Goal: Communication & Community: Share content

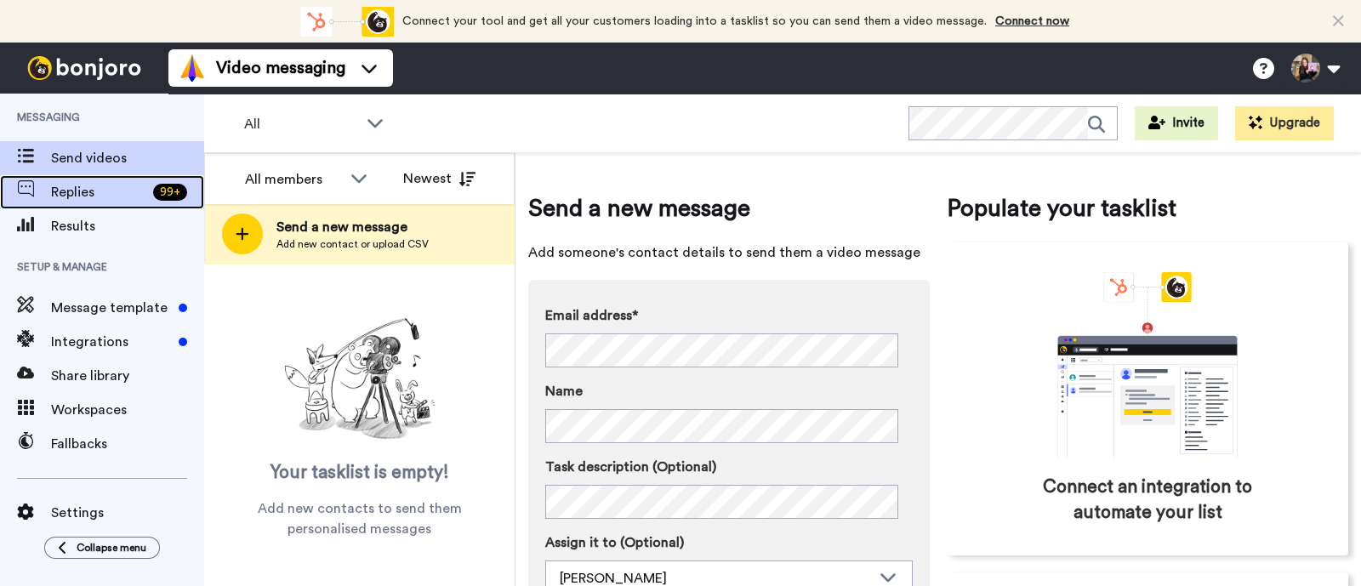
click at [149, 193] on div "99 +" at bounding box center [175, 192] width 58 height 17
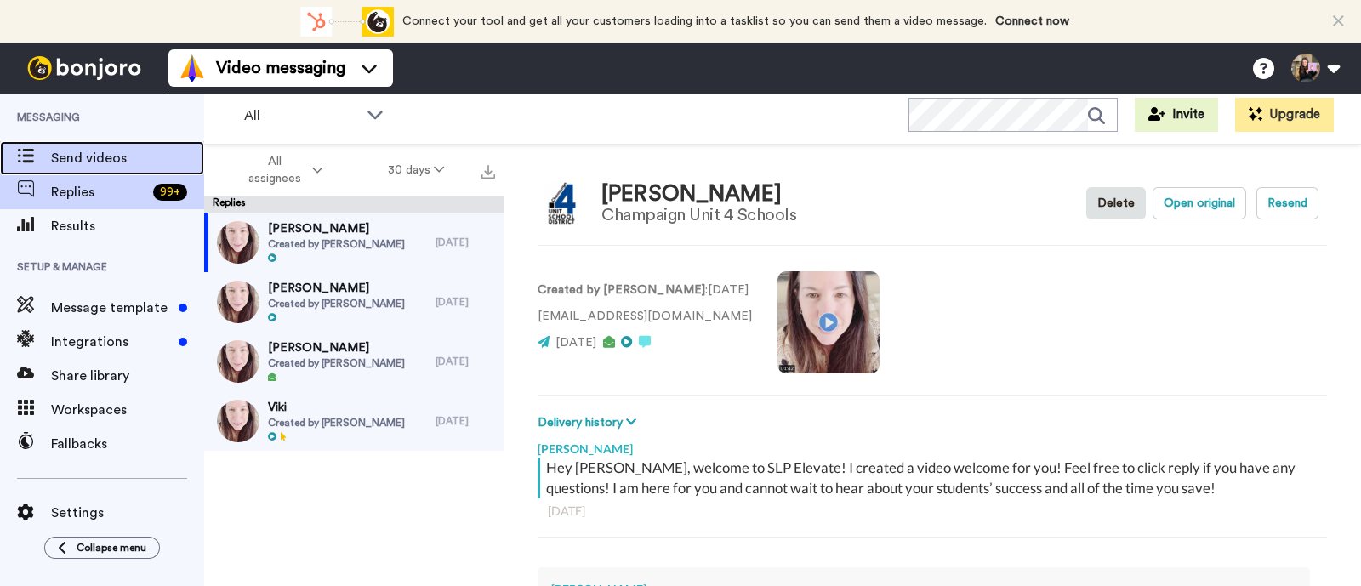
click at [82, 143] on div "Send videos" at bounding box center [102, 158] width 204 height 34
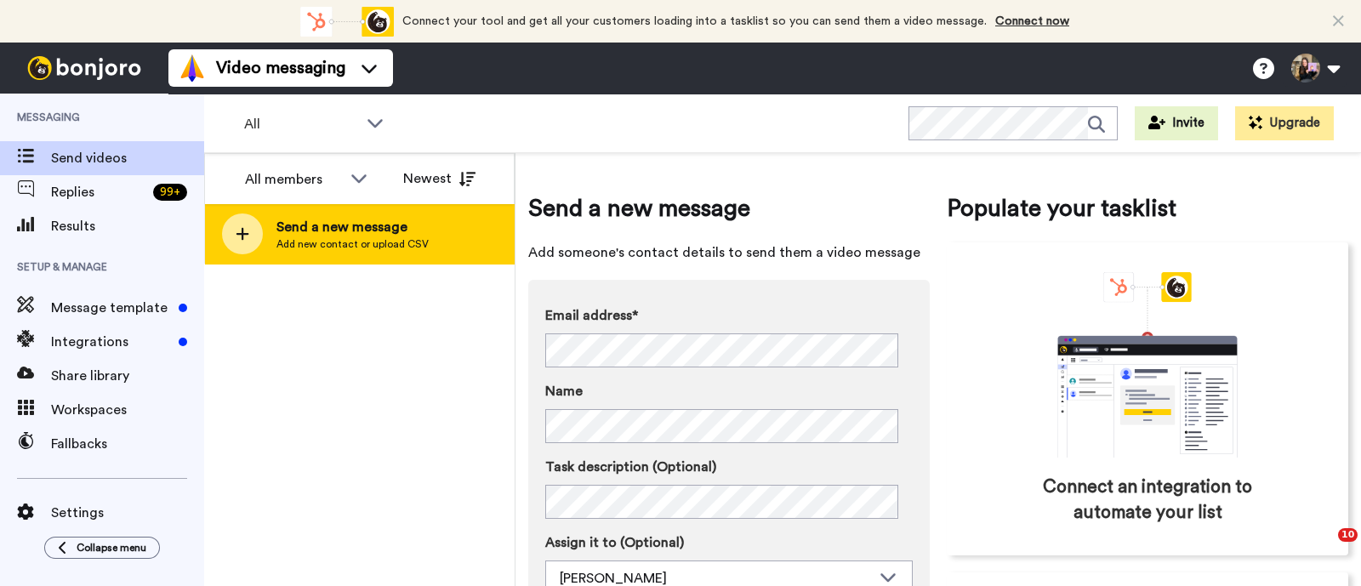
click at [312, 236] on span "Send a new message" at bounding box center [352, 227] width 152 height 20
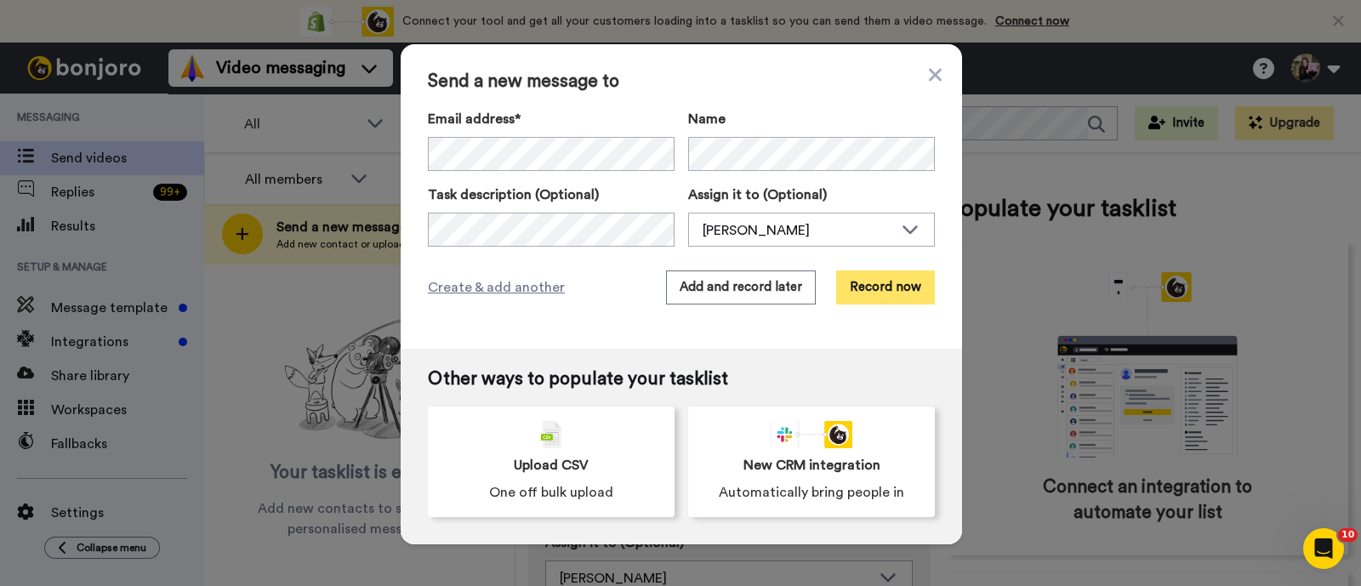
click at [896, 290] on button "Record now" at bounding box center [885, 287] width 99 height 34
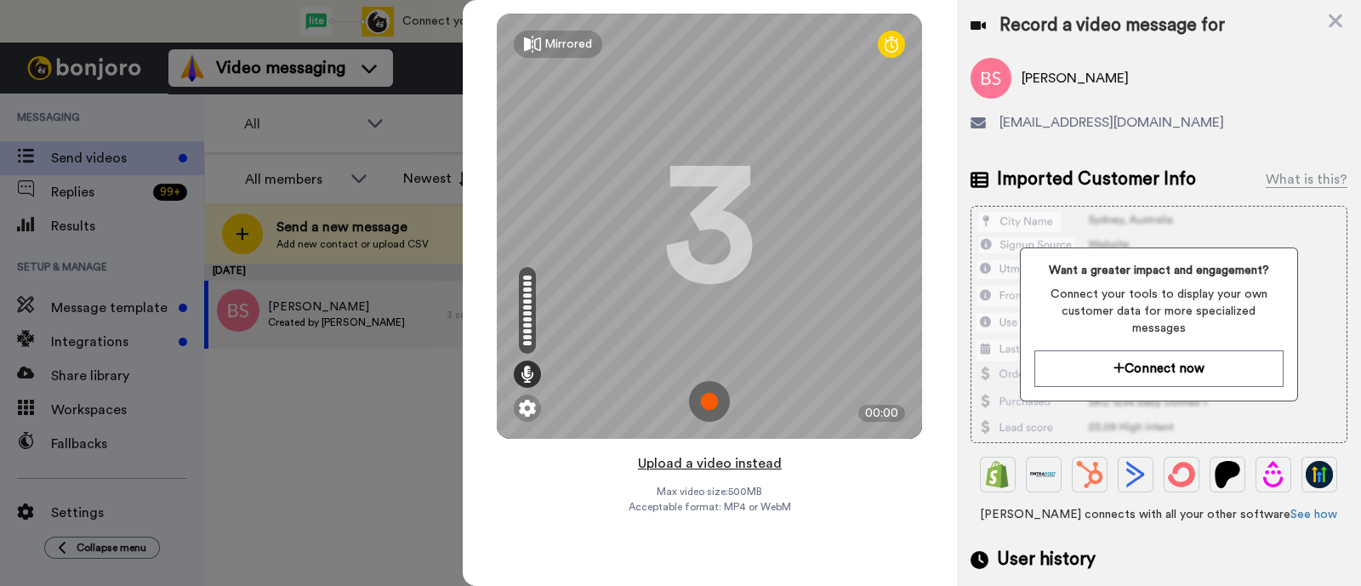
click at [769, 459] on button "Upload a video instead" at bounding box center [710, 463] width 154 height 22
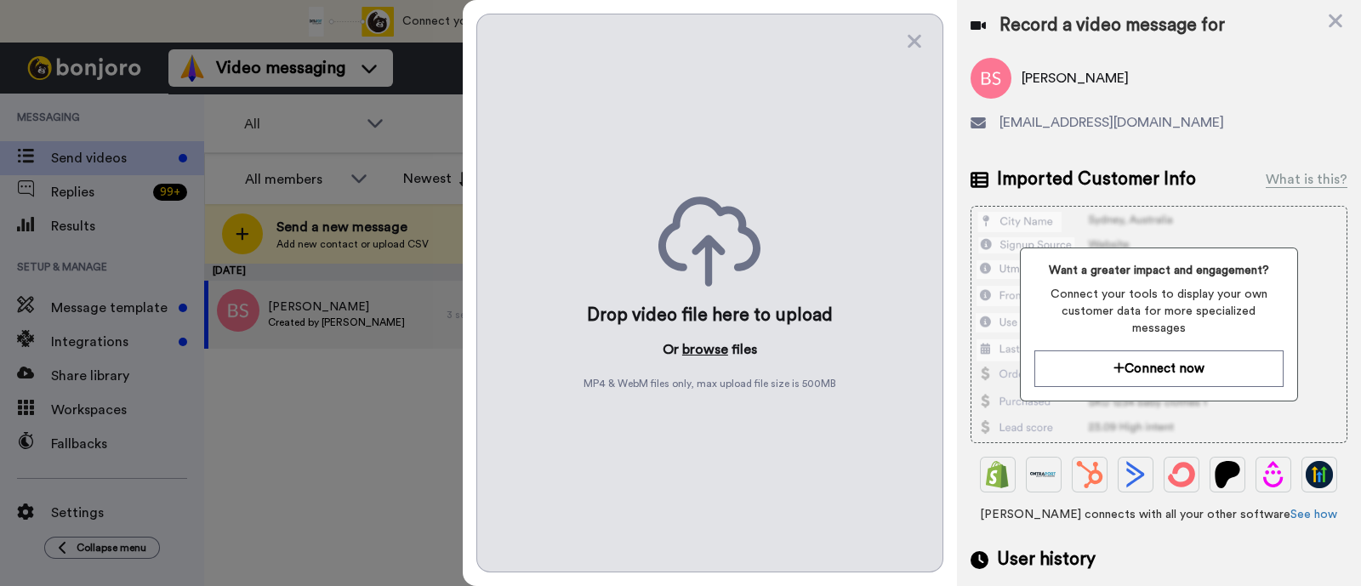
click at [703, 343] on button "browse" at bounding box center [705, 349] width 46 height 20
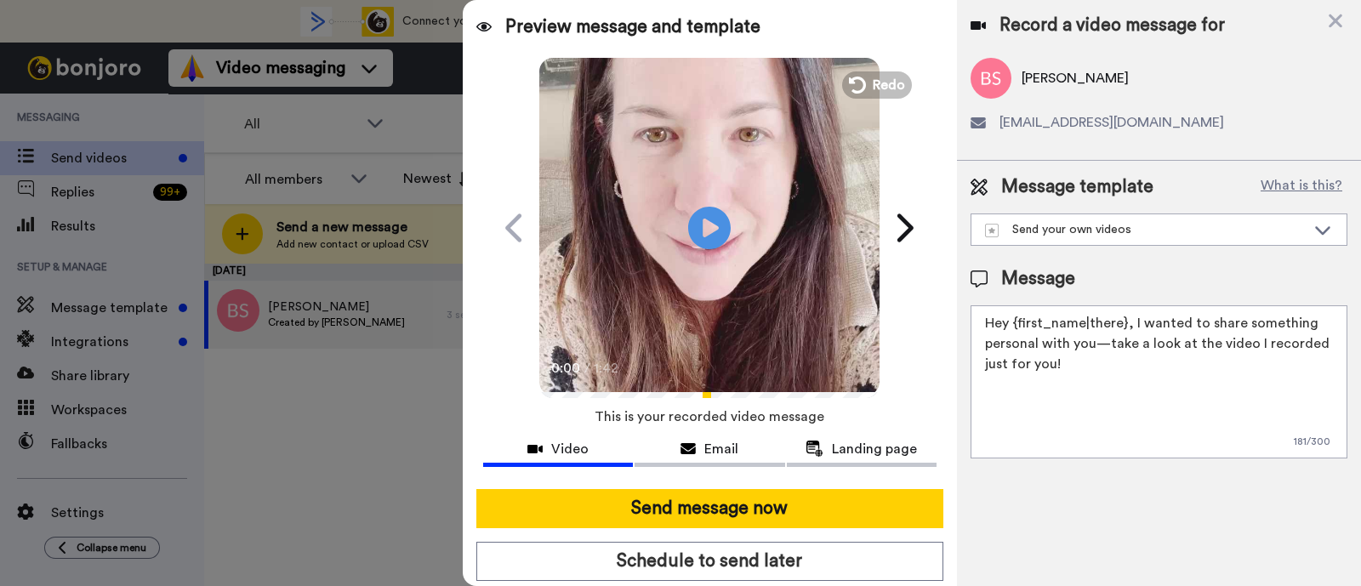
drag, startPoint x: 1170, startPoint y: 396, endPoint x: 1129, endPoint y: 322, distance: 84.5
click at [1129, 322] on textarea "Hey {first_name|there}, I wanted to share something personal with you—take a lo…" at bounding box center [1158, 381] width 377 height 153
paste textarea "welcome to SLP Elevate! I created a video welcome for you! Feel free to click r…"
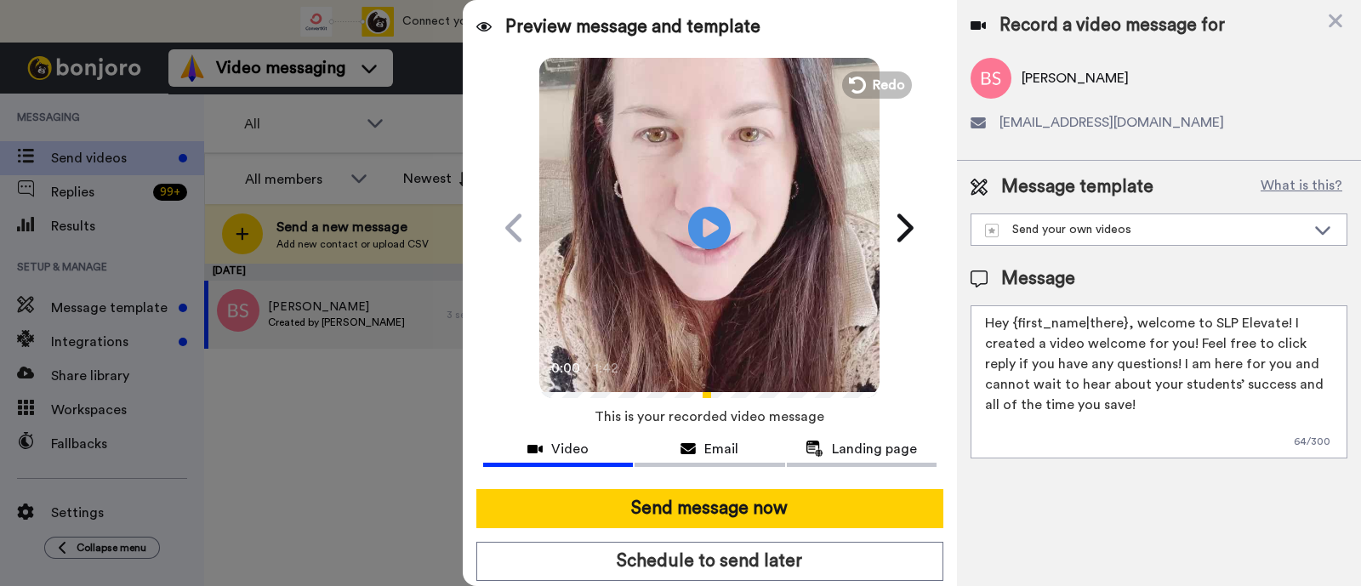
scroll to position [46, 0]
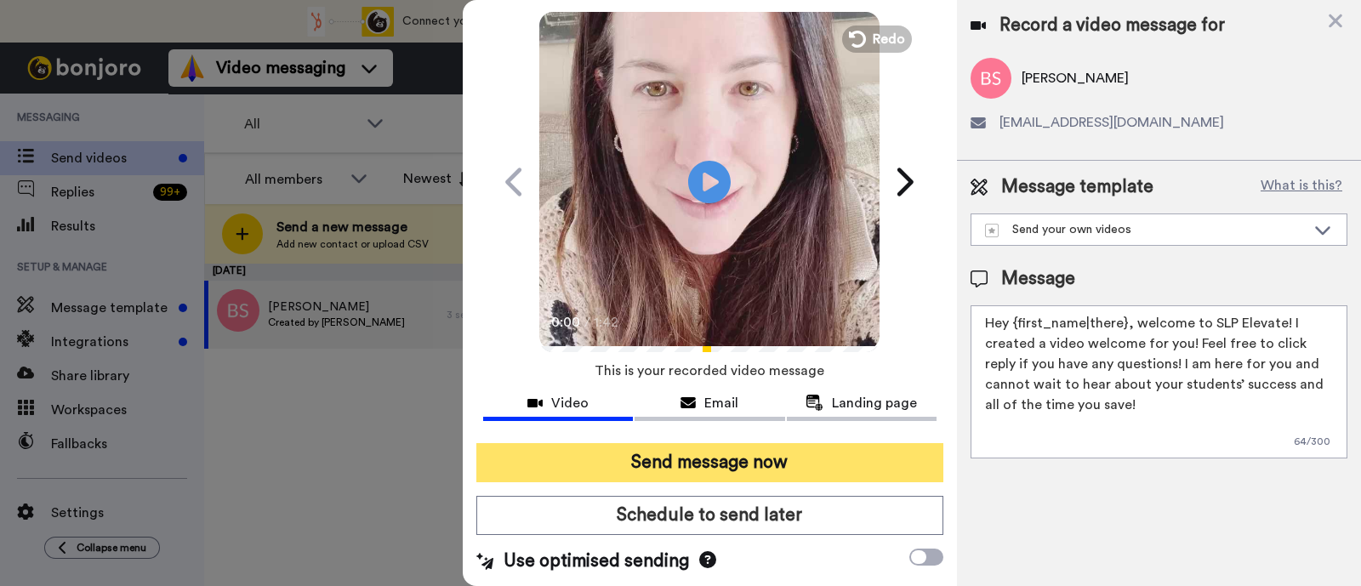
type textarea "Hey {first_name|there}, welcome to SLP Elevate! I created a video welcome for y…"
click at [757, 457] on button "Send message now" at bounding box center [709, 462] width 467 height 39
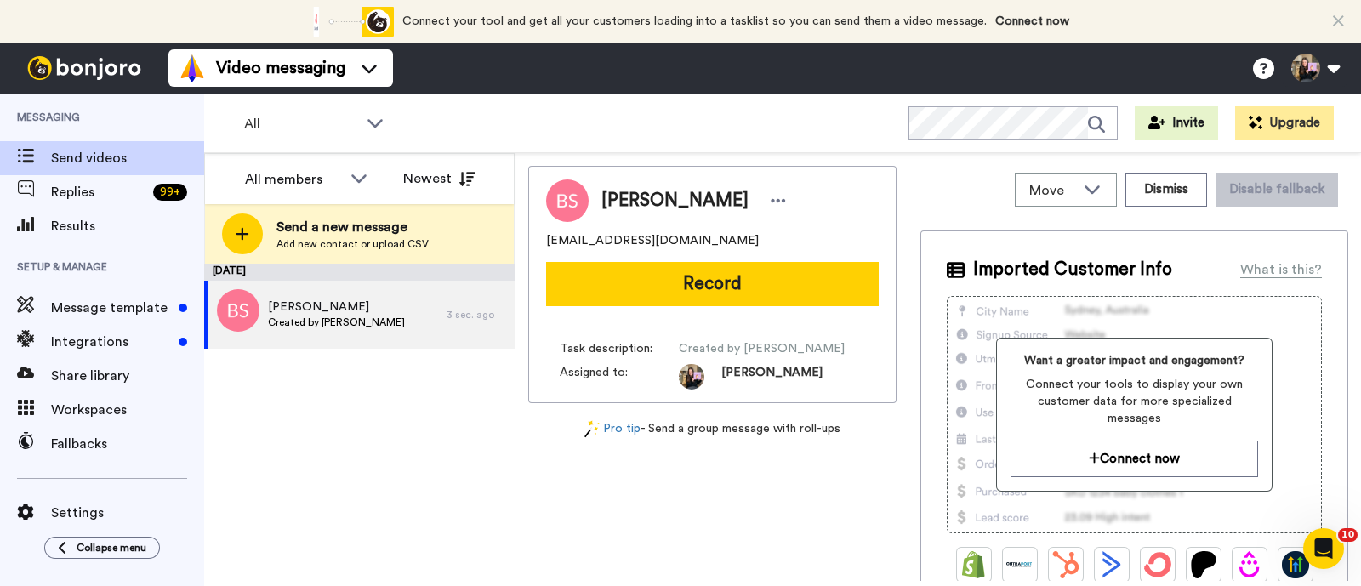
scroll to position [0, 0]
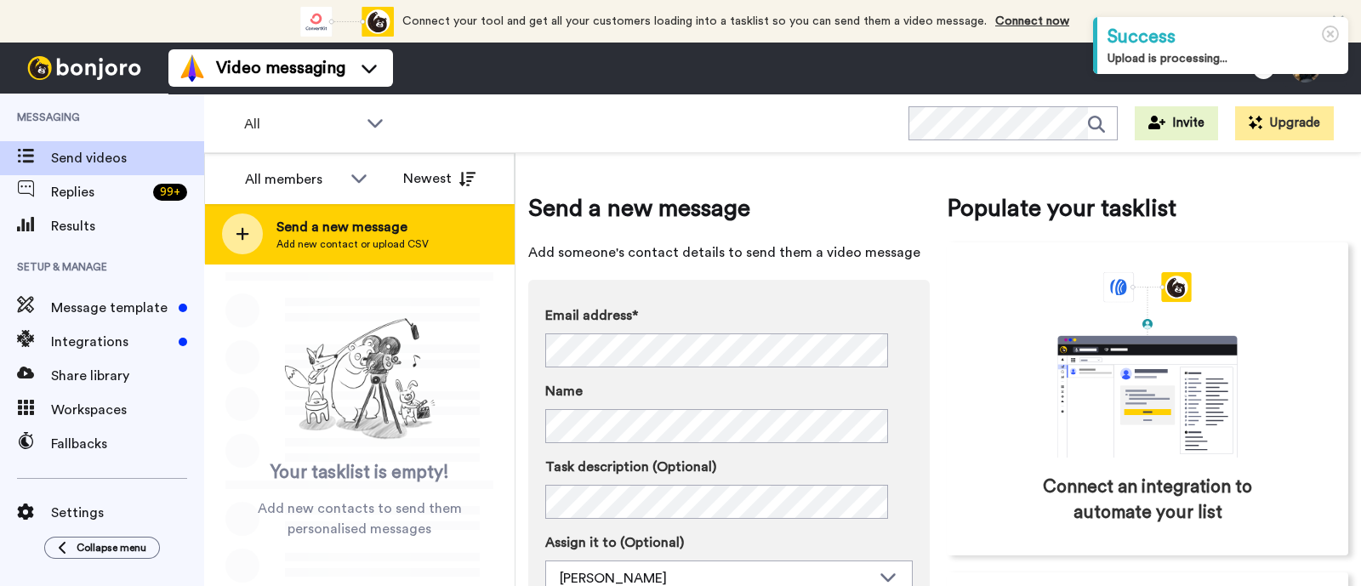
click at [344, 219] on span "Send a new message" at bounding box center [352, 227] width 152 height 20
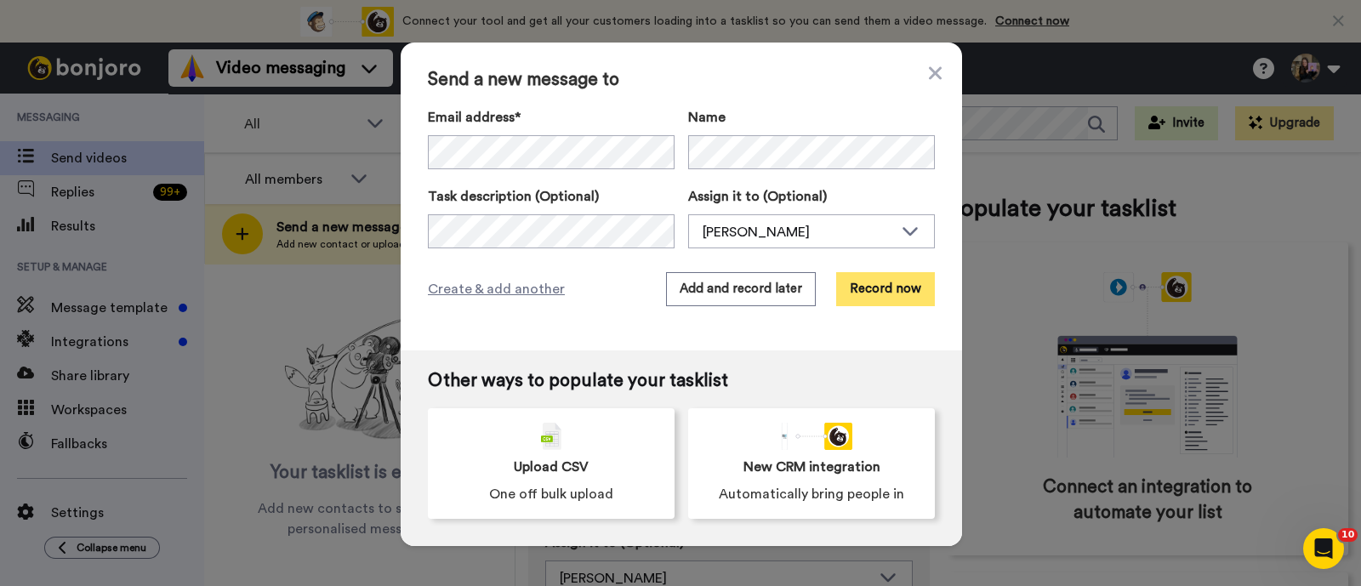
click at [898, 287] on button "Record now" at bounding box center [885, 289] width 99 height 34
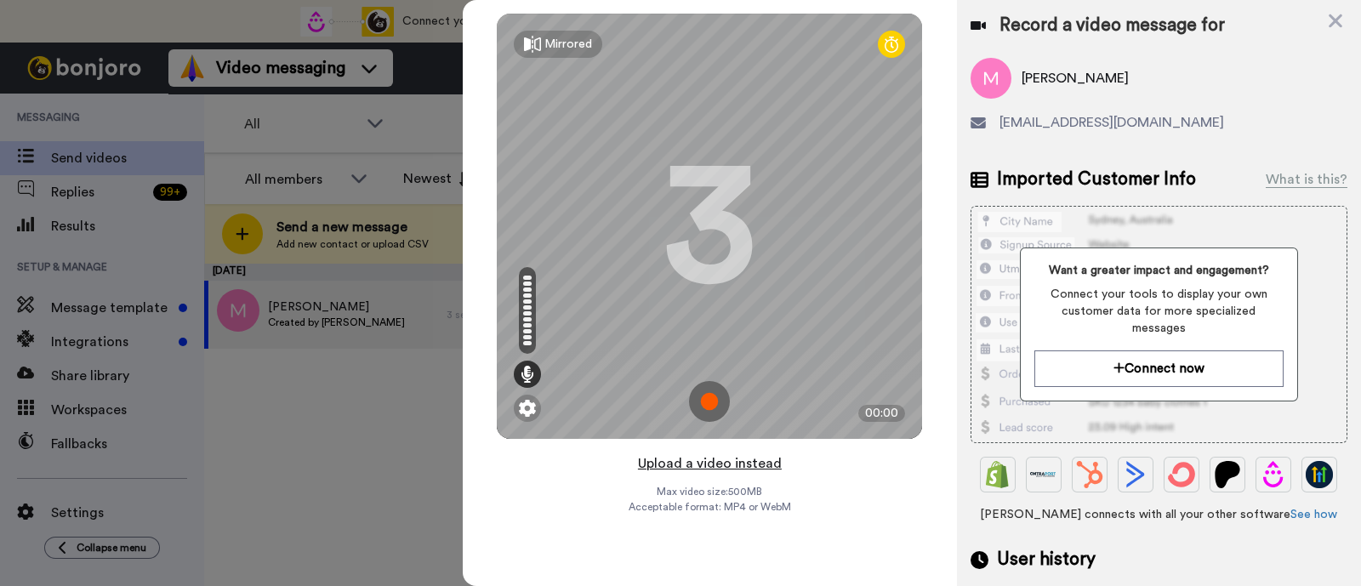
click at [759, 463] on button "Upload a video instead" at bounding box center [710, 463] width 154 height 22
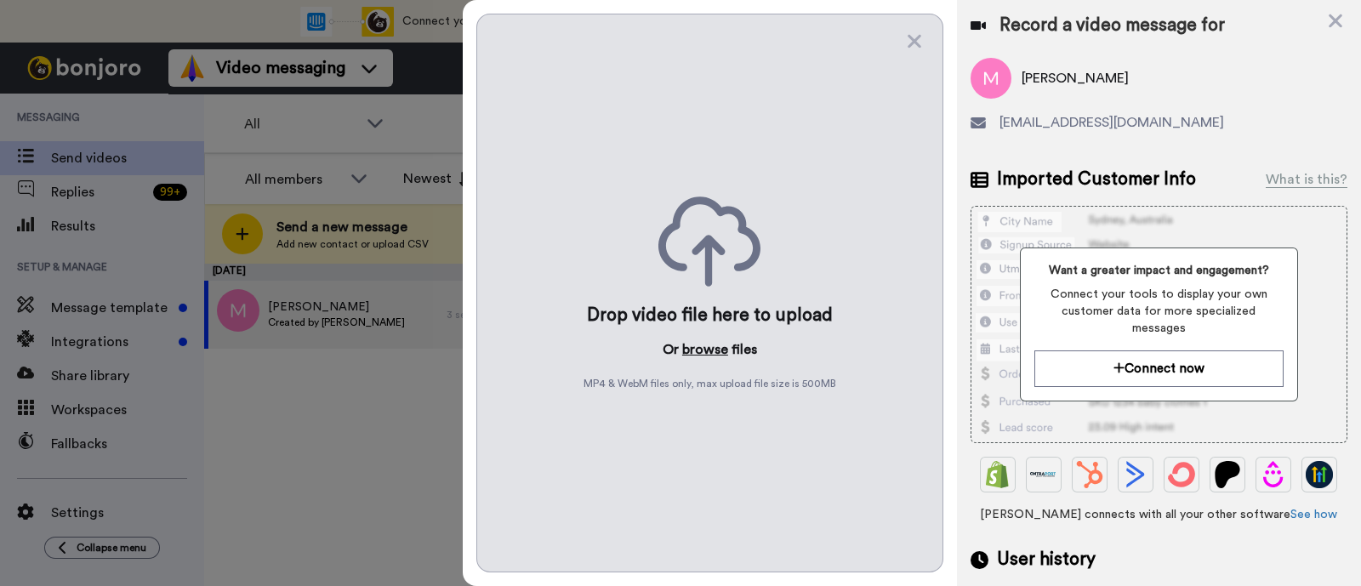
click at [706, 351] on button "browse" at bounding box center [705, 349] width 46 height 20
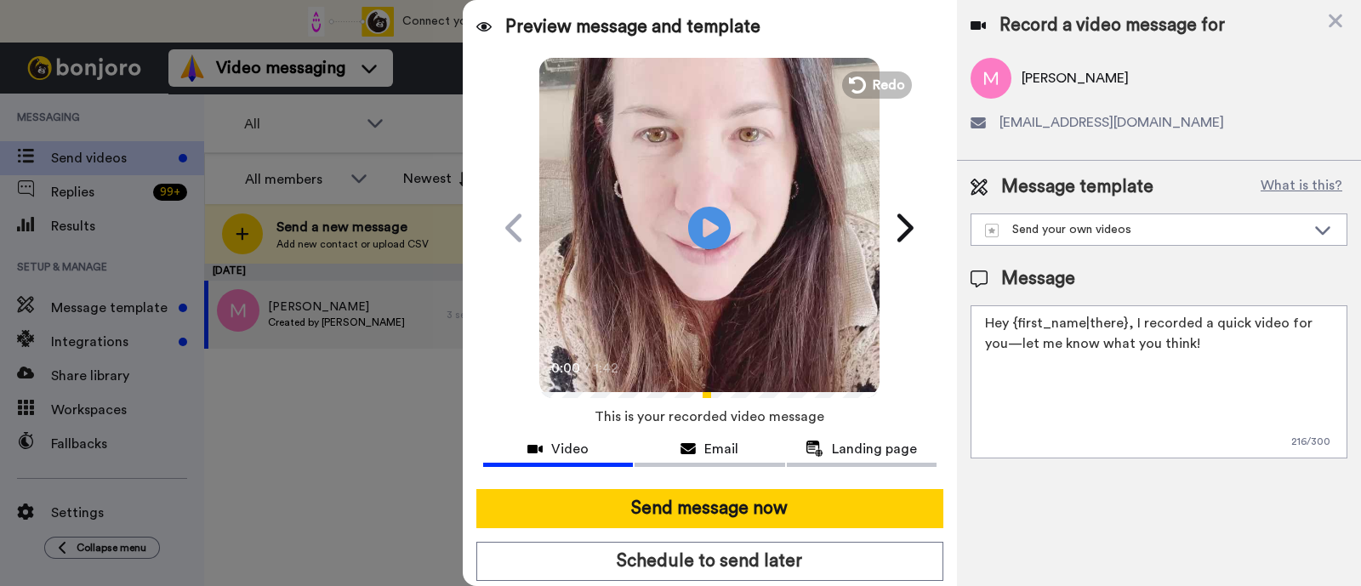
drag, startPoint x: 1215, startPoint y: 344, endPoint x: 1130, endPoint y: 323, distance: 87.5
click at [1130, 323] on textarea "Hey {first_name|there}, I recorded a quick video for you—let me know what you t…" at bounding box center [1158, 381] width 377 height 153
paste textarea "welcome to SLP Elevate! I created a video welcome for you! Feel free to click r…"
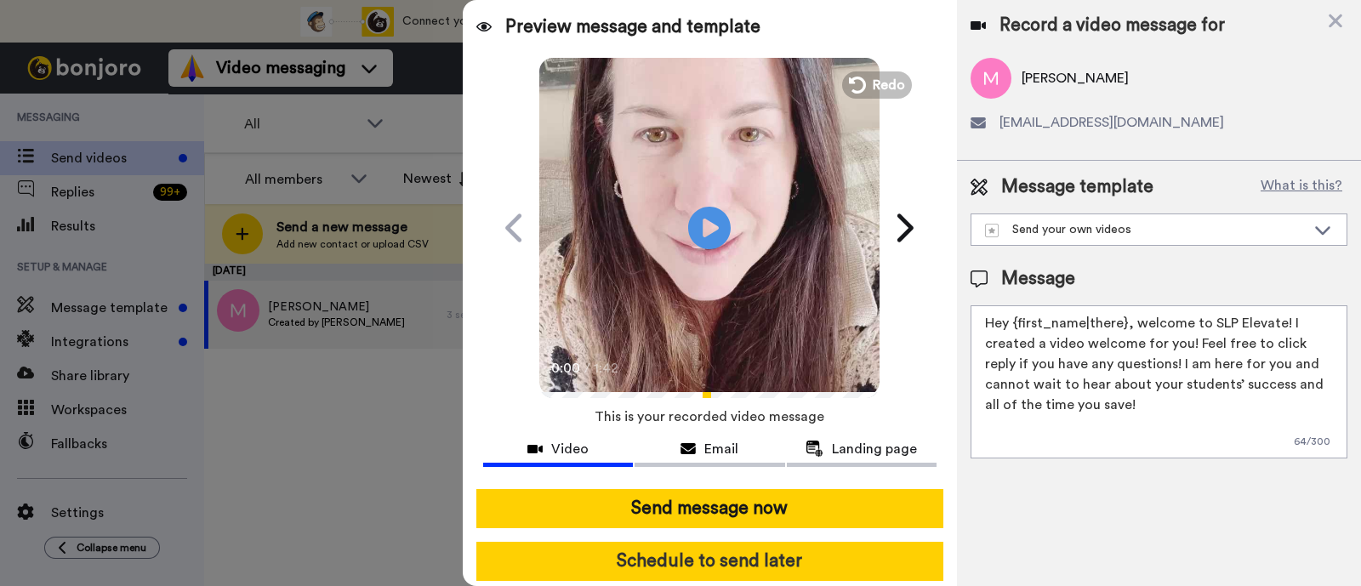
scroll to position [46, 0]
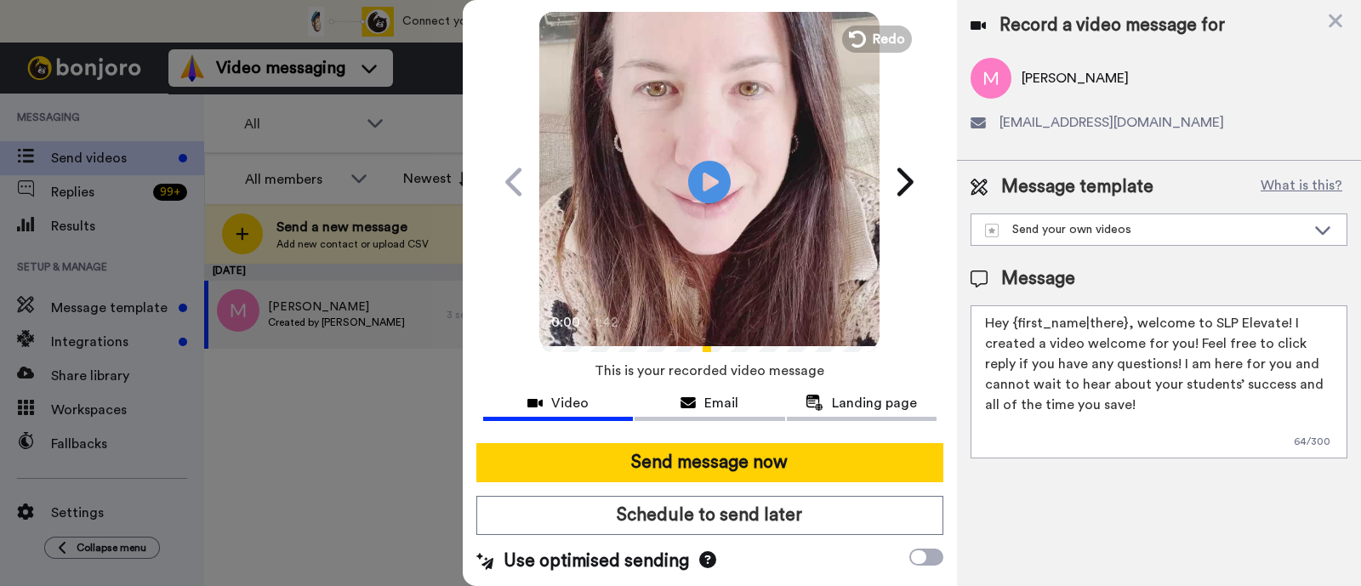
type textarea "Hey {first_name|there}, welcome to SLP Elevate! I created a video welcome for y…"
click at [893, 461] on button "Send message now" at bounding box center [709, 462] width 467 height 39
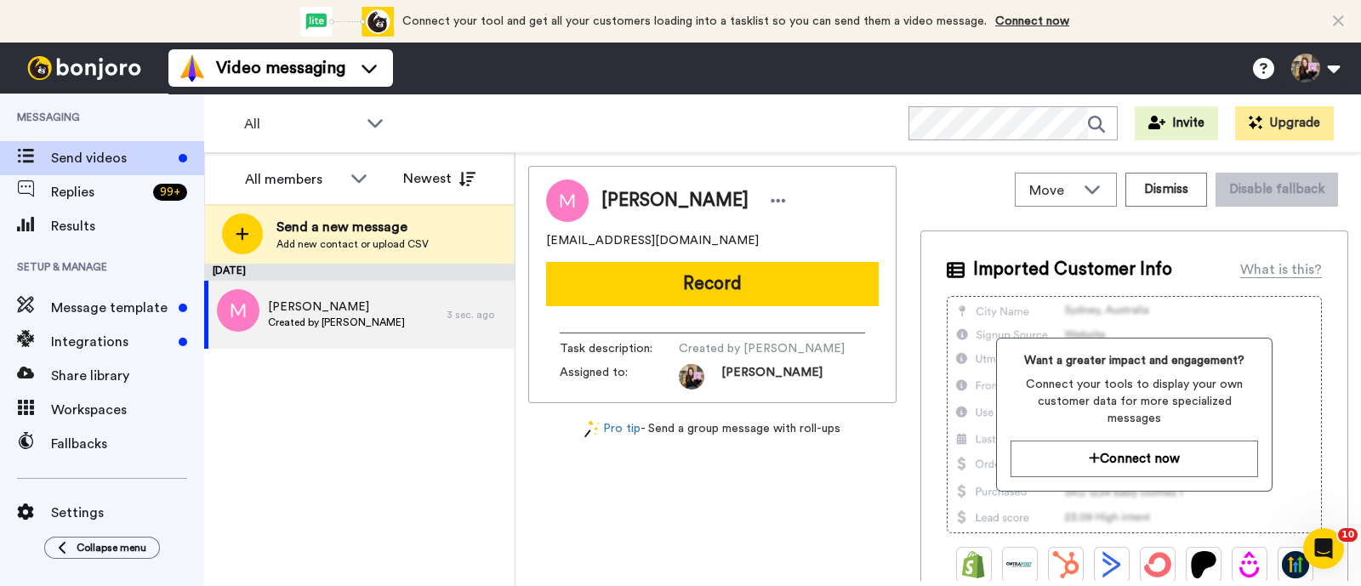
scroll to position [0, 0]
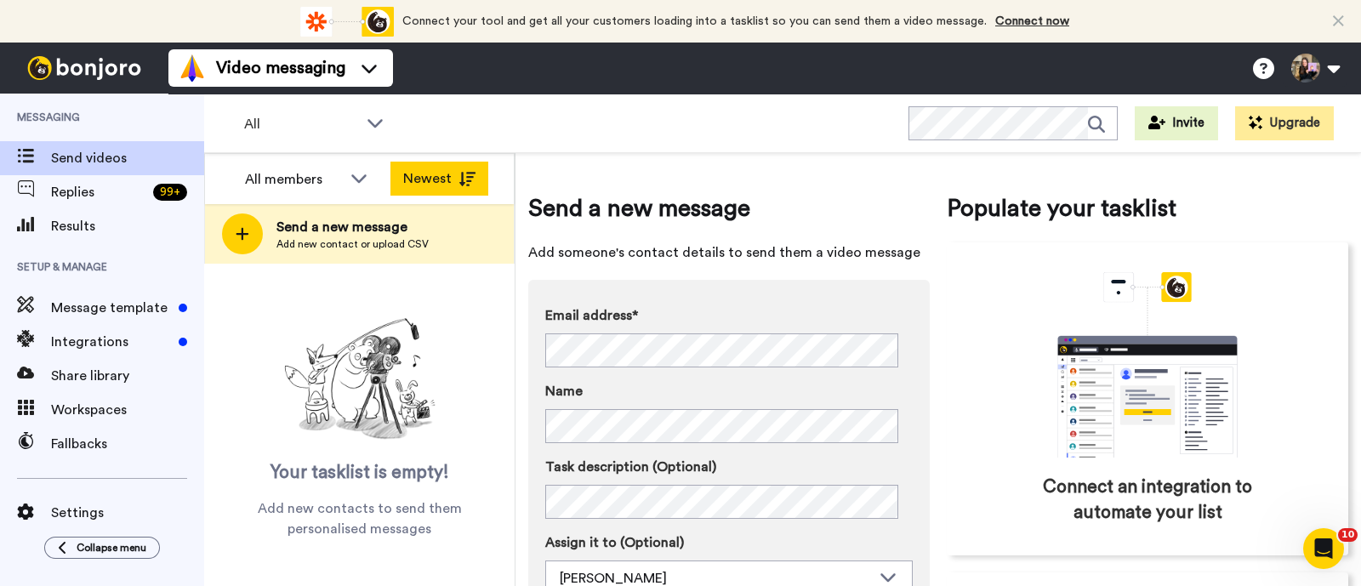
click at [435, 189] on button "Newest" at bounding box center [439, 179] width 98 height 34
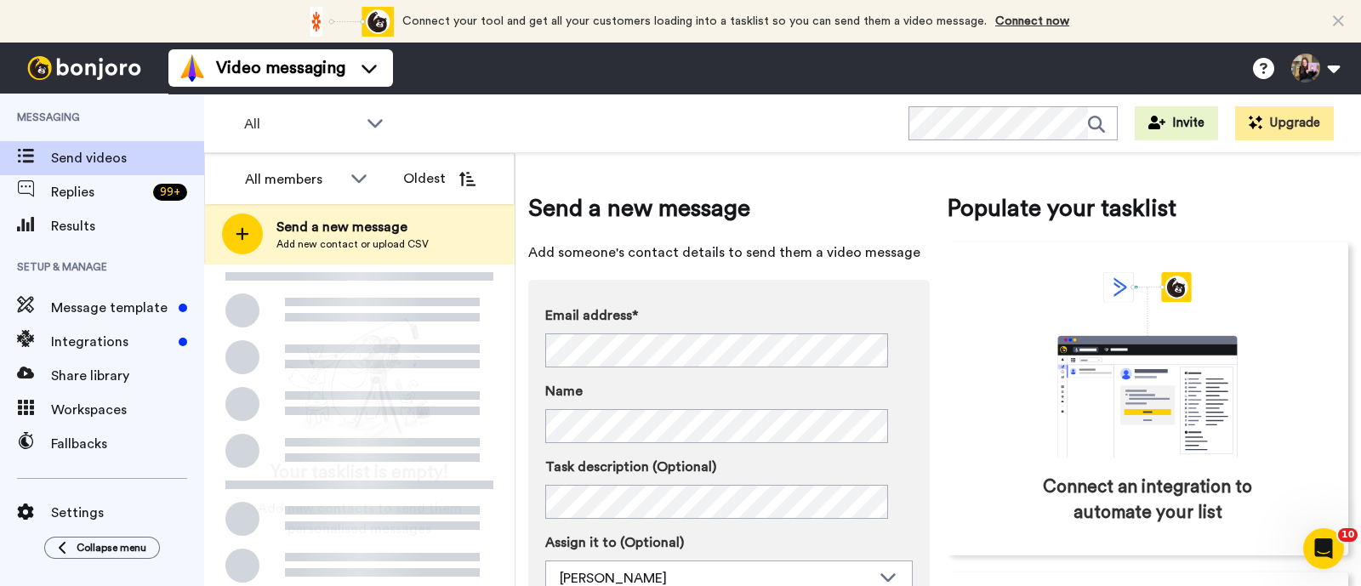
click at [319, 190] on div "All members" at bounding box center [306, 179] width 151 height 34
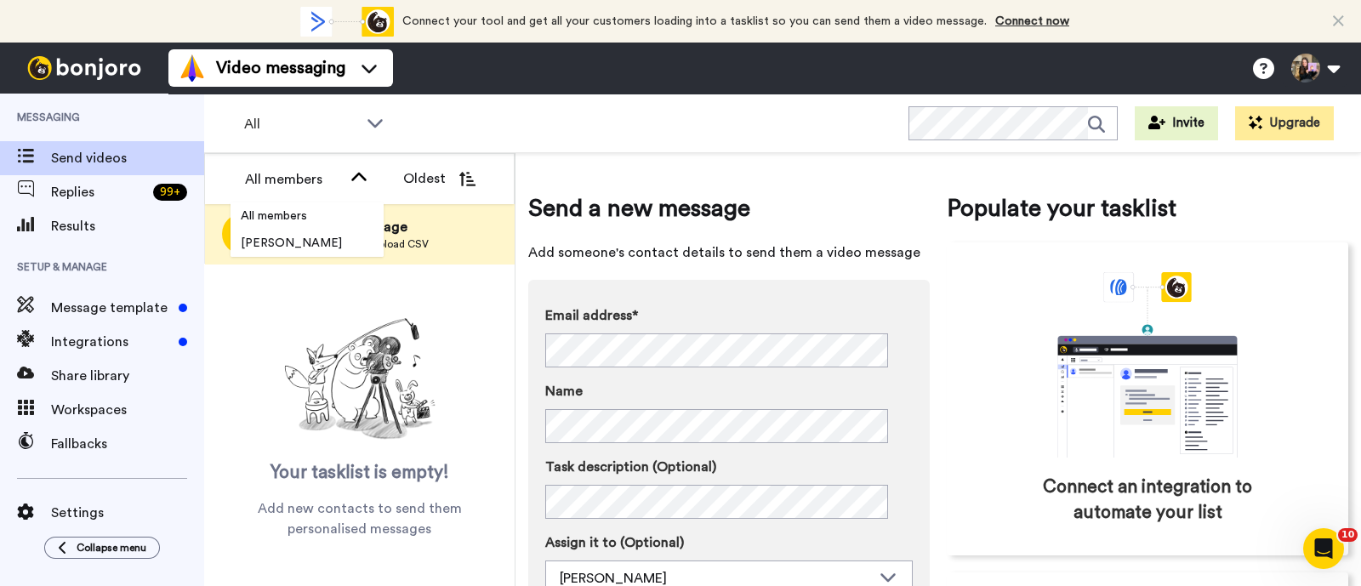
click at [443, 196] on div "All members All members Hallie Sherman Oldest" at bounding box center [359, 178] width 309 height 51
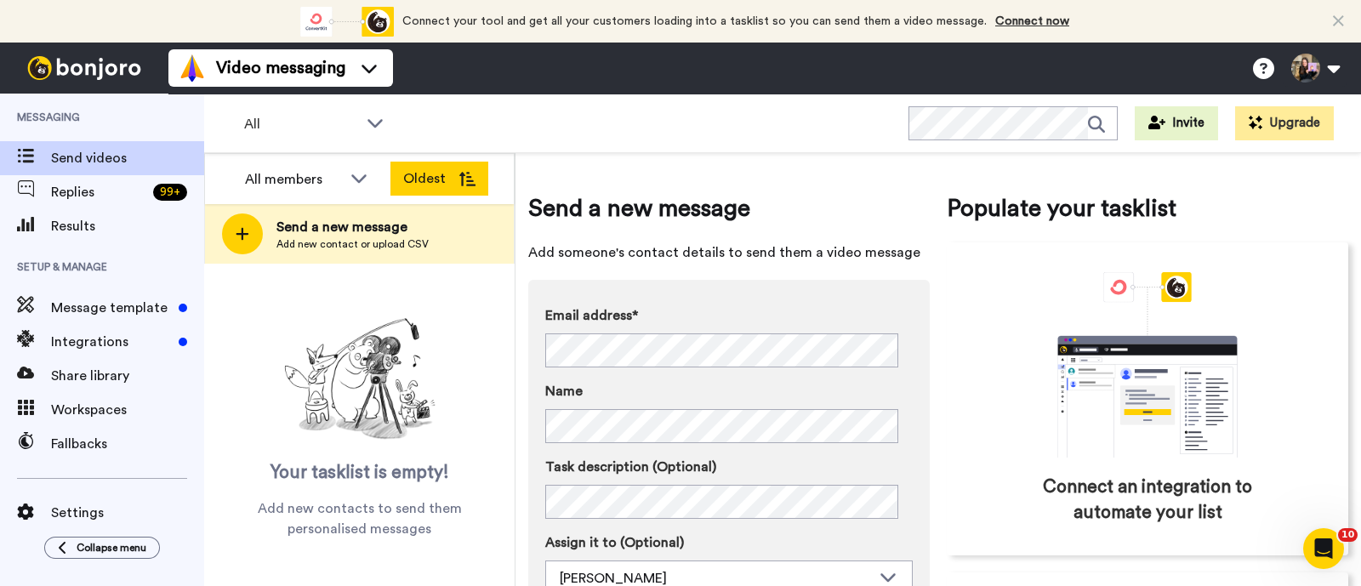
click at [454, 182] on button "Oldest" at bounding box center [439, 179] width 98 height 34
click at [344, 229] on span "Send a new message" at bounding box center [352, 227] width 152 height 20
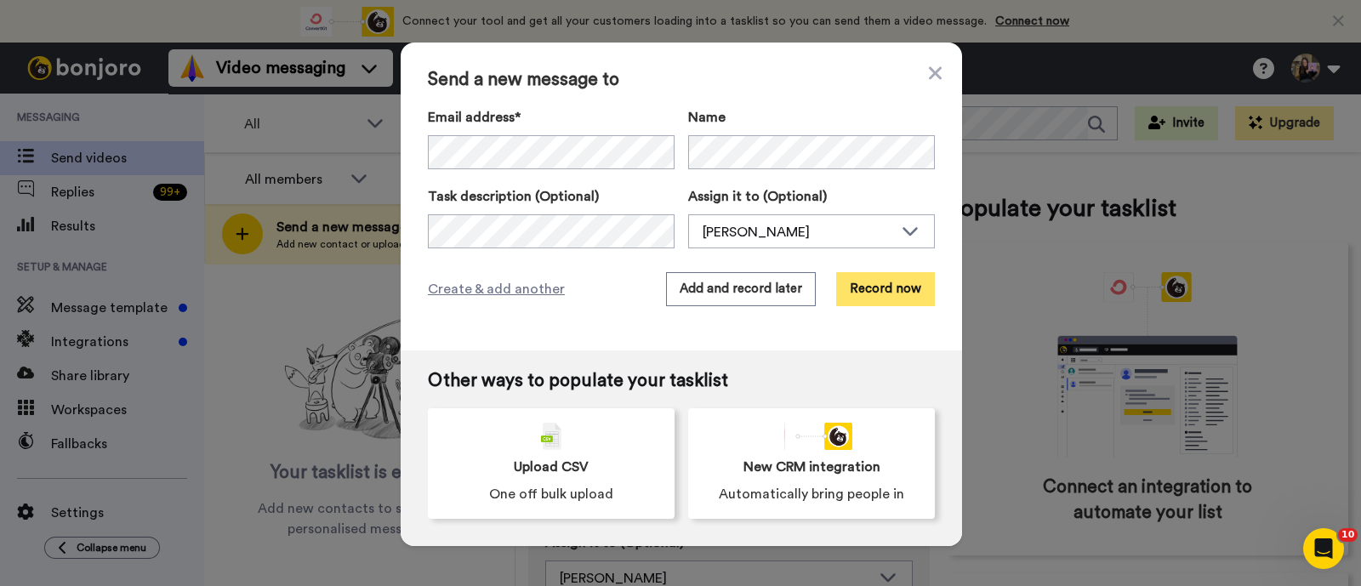
click at [879, 287] on button "Record now" at bounding box center [885, 289] width 99 height 34
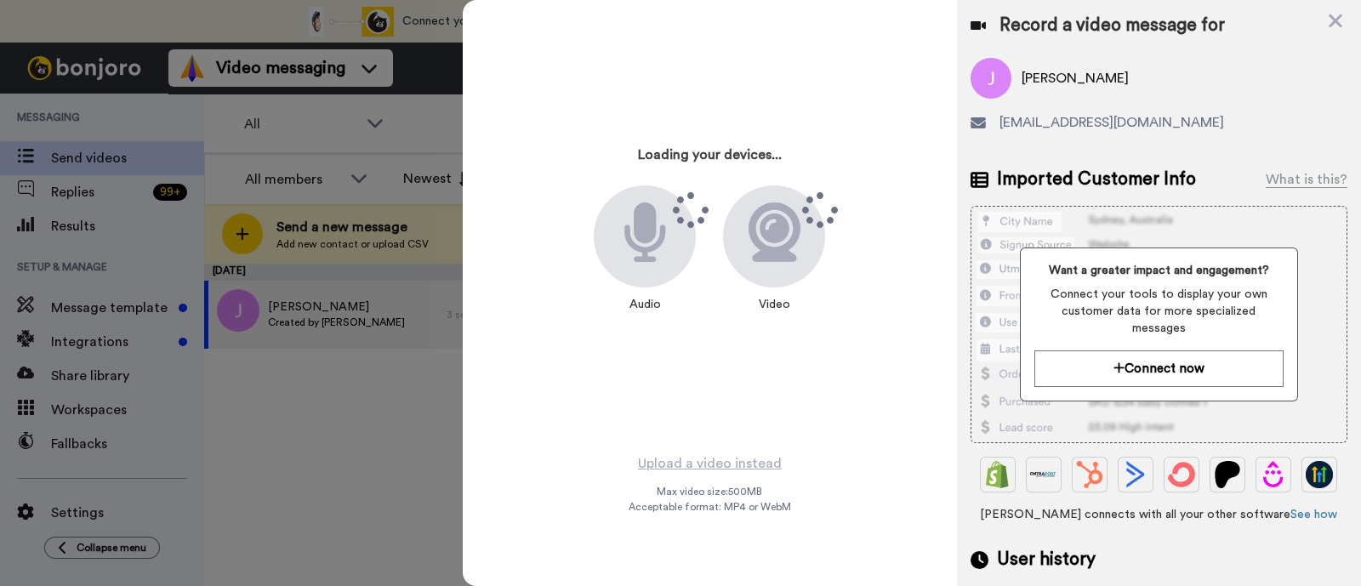
click at [1058, 498] on div "Want a greater impact and engagement? Connect your tools to display your own cu…" at bounding box center [1158, 364] width 377 height 317
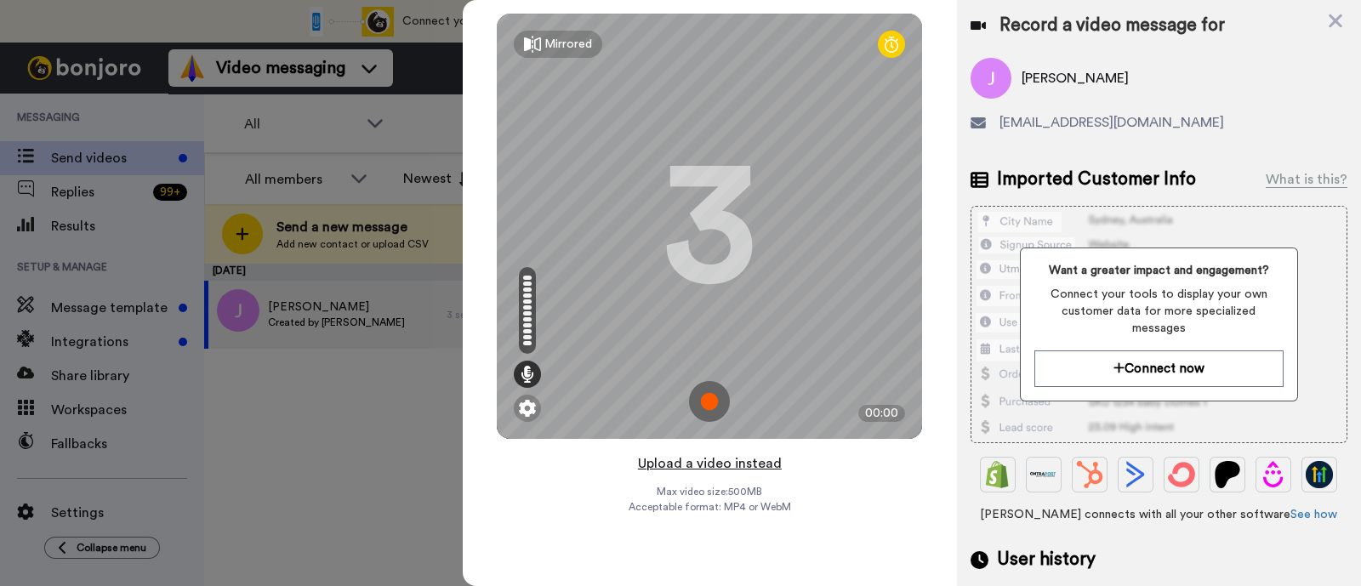
click at [756, 461] on button "Upload a video instead" at bounding box center [710, 463] width 154 height 22
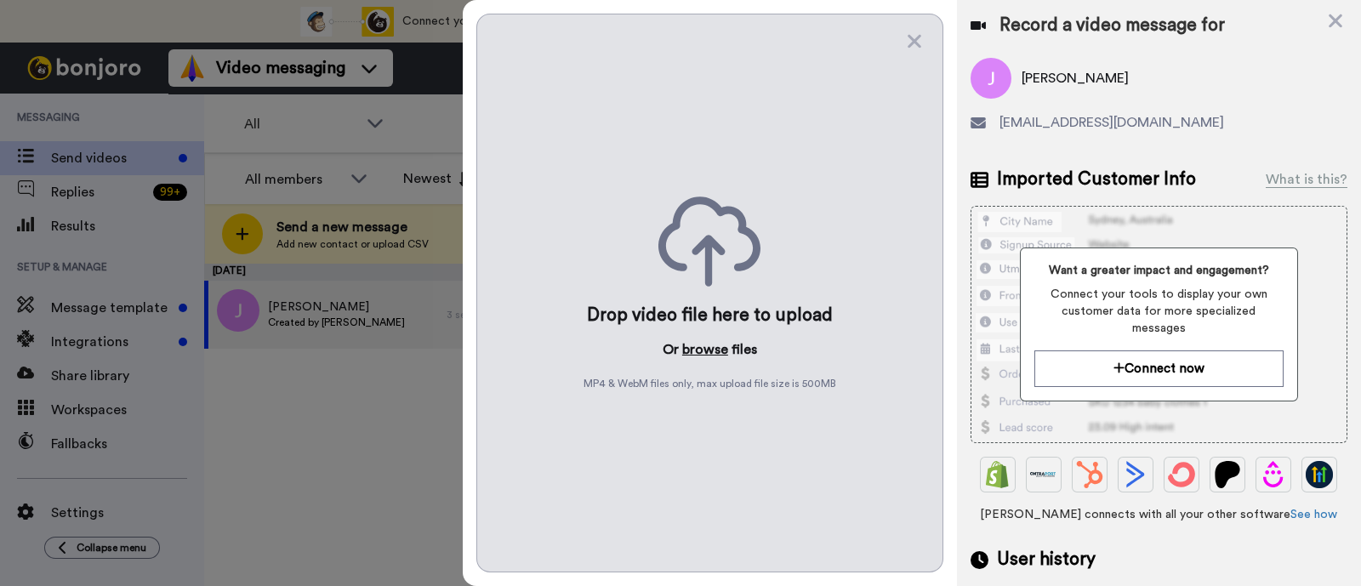
click at [702, 352] on button "browse" at bounding box center [705, 349] width 46 height 20
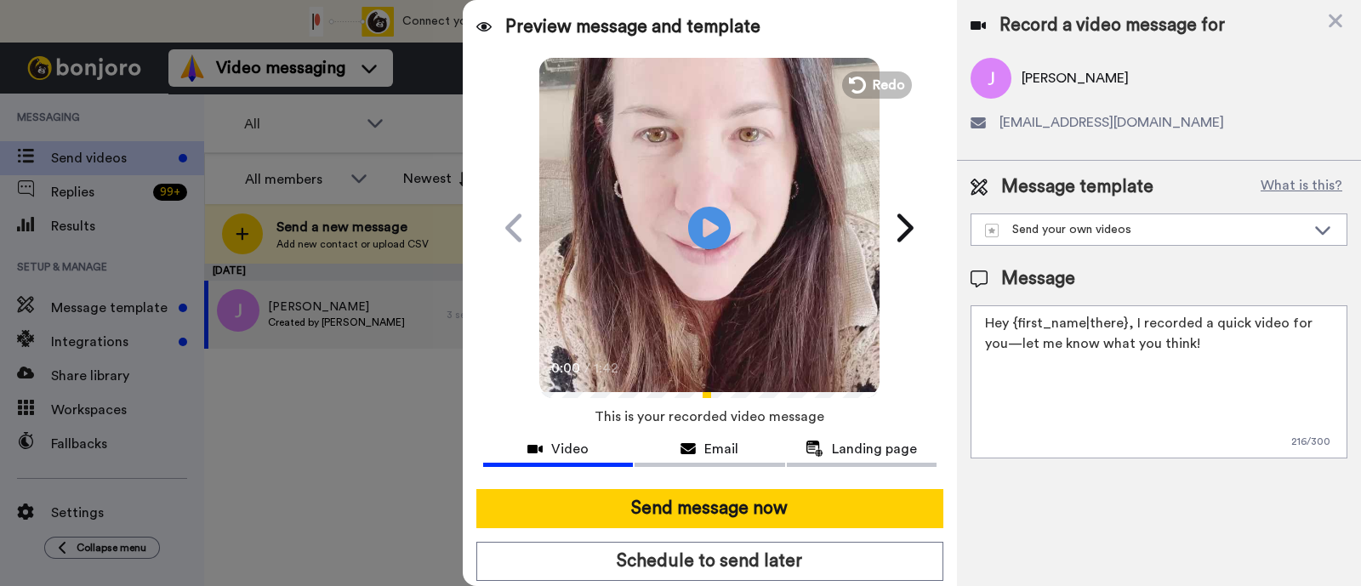
drag, startPoint x: 1178, startPoint y: 350, endPoint x: 1131, endPoint y: 325, distance: 53.3
click at [1131, 325] on textarea "Hey {first_name|there}, I recorded a quick video for you—let me know what you t…" at bounding box center [1158, 381] width 377 height 153
paste textarea "welcome to SLP Elevate! I created a video welcome for you! Feel free to click r…"
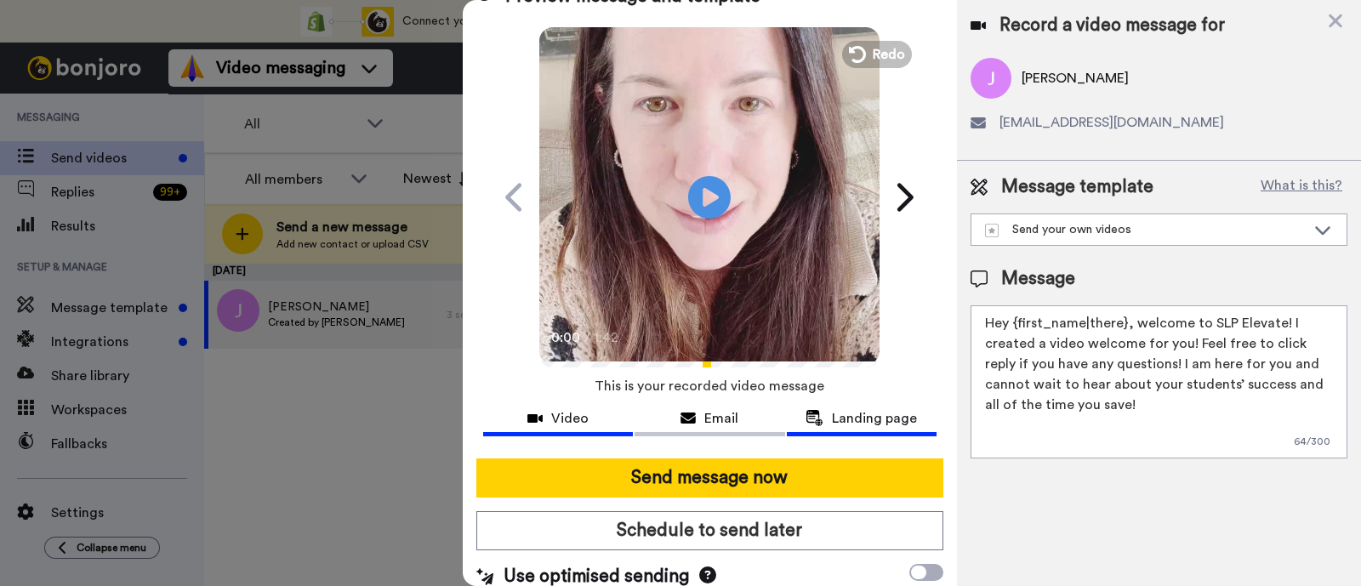
scroll to position [46, 0]
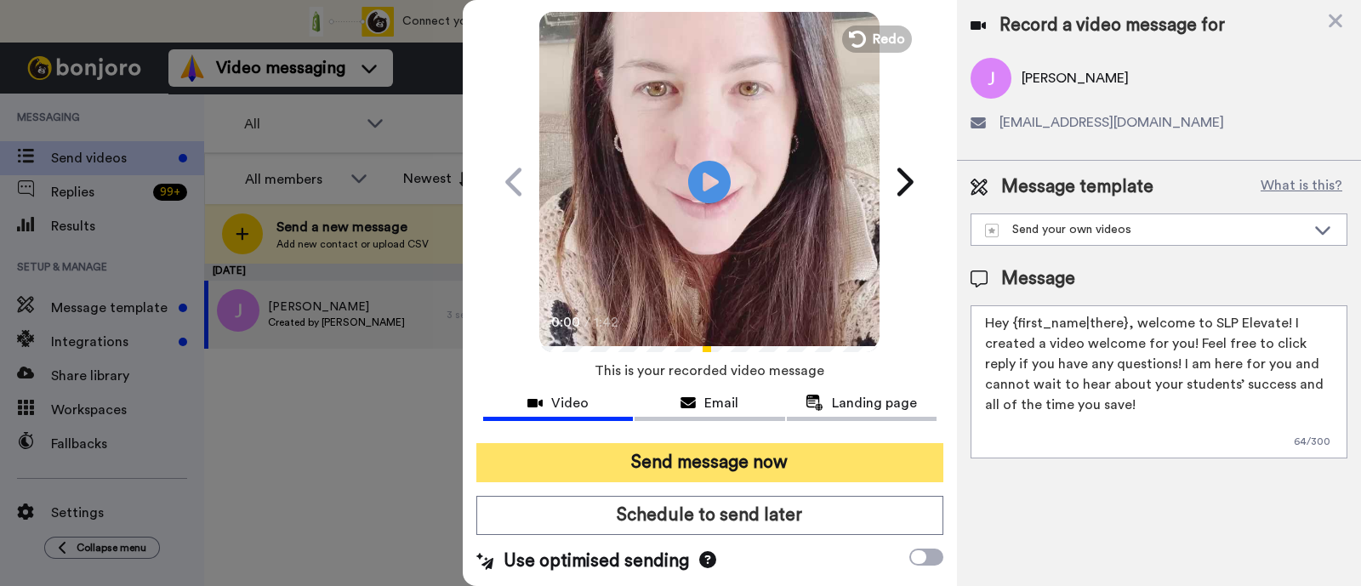
type textarea "Hey {first_name|there}, welcome to SLP Elevate! I created a video welcome for y…"
click at [867, 457] on button "Send message now" at bounding box center [709, 462] width 467 height 39
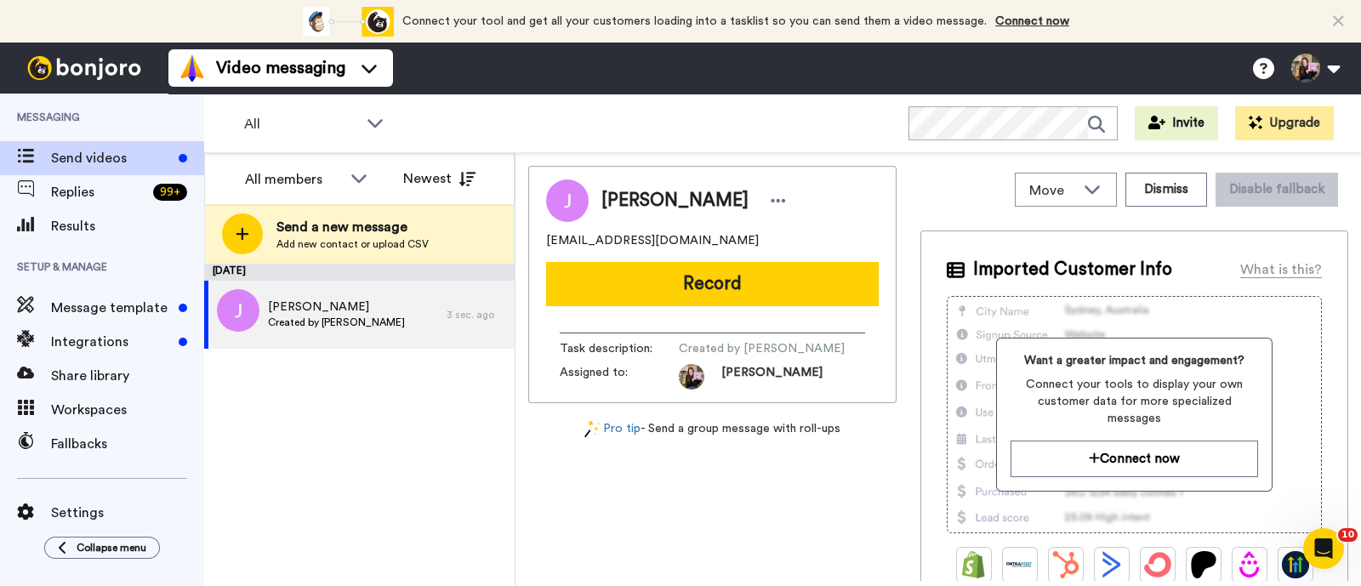
scroll to position [0, 0]
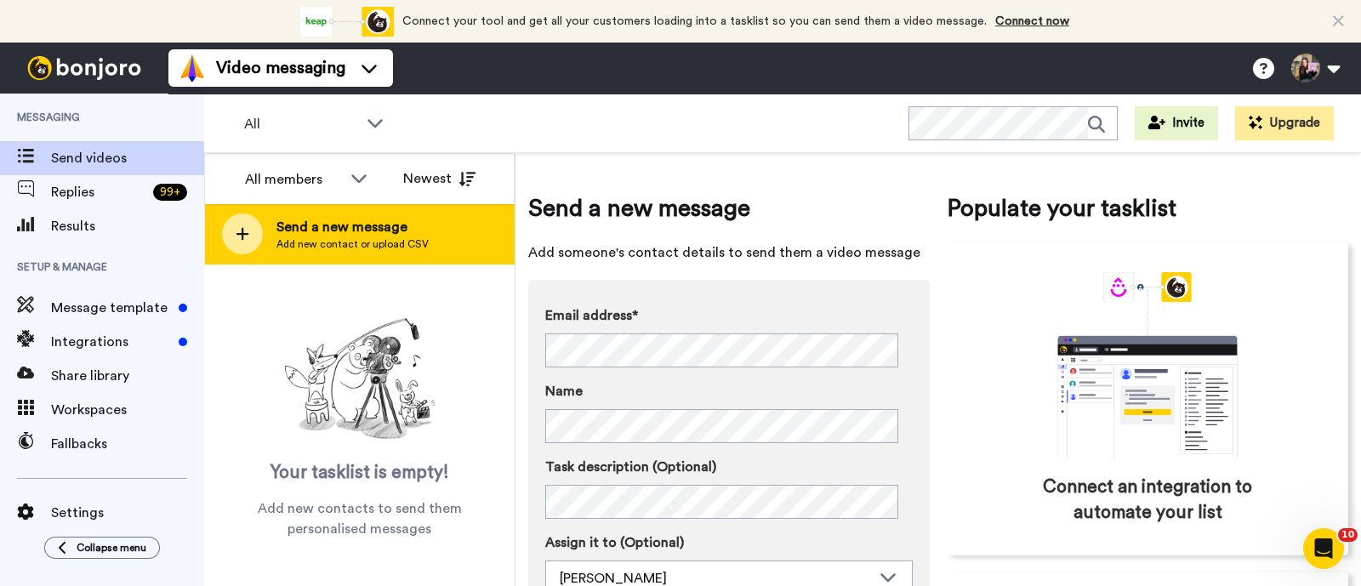
click at [359, 214] on div "Send a new message Add new contact or upload CSV" at bounding box center [359, 234] width 309 height 60
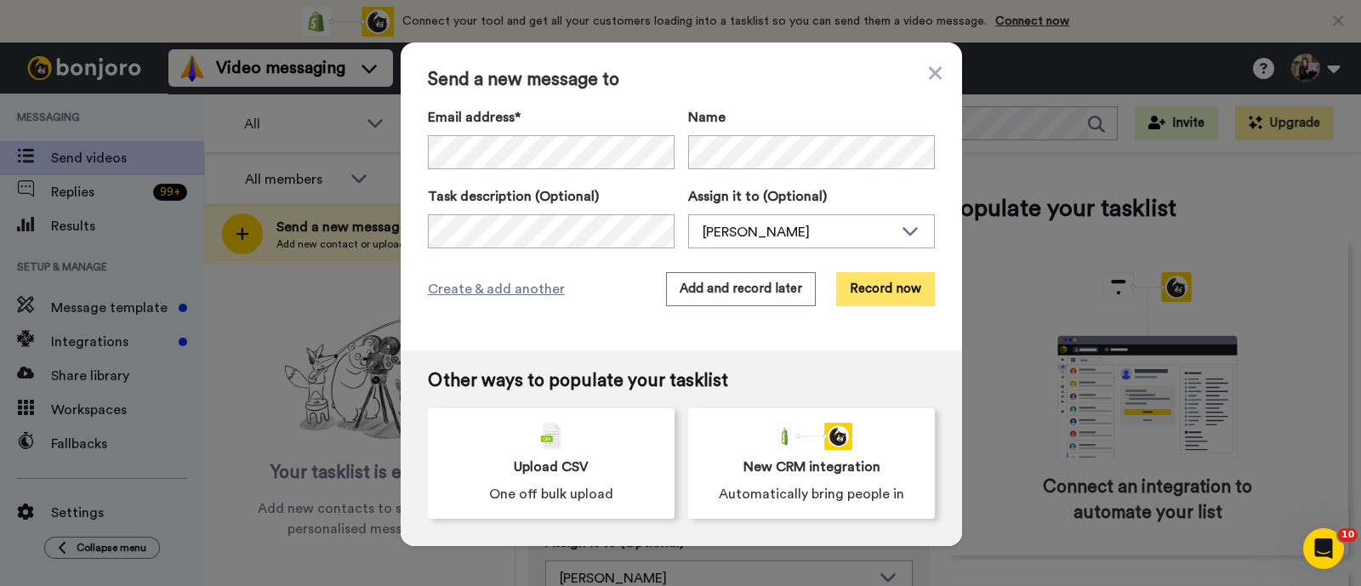
click at [902, 289] on button "Record now" at bounding box center [885, 289] width 99 height 34
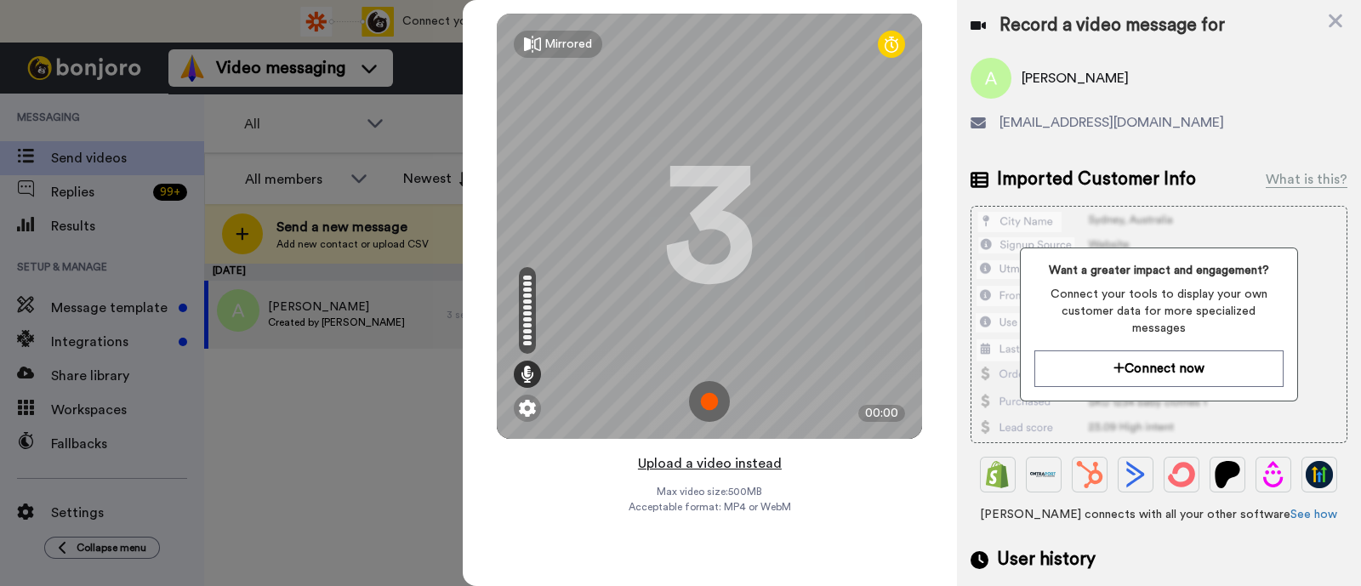
click at [751, 463] on button "Upload a video instead" at bounding box center [710, 463] width 154 height 22
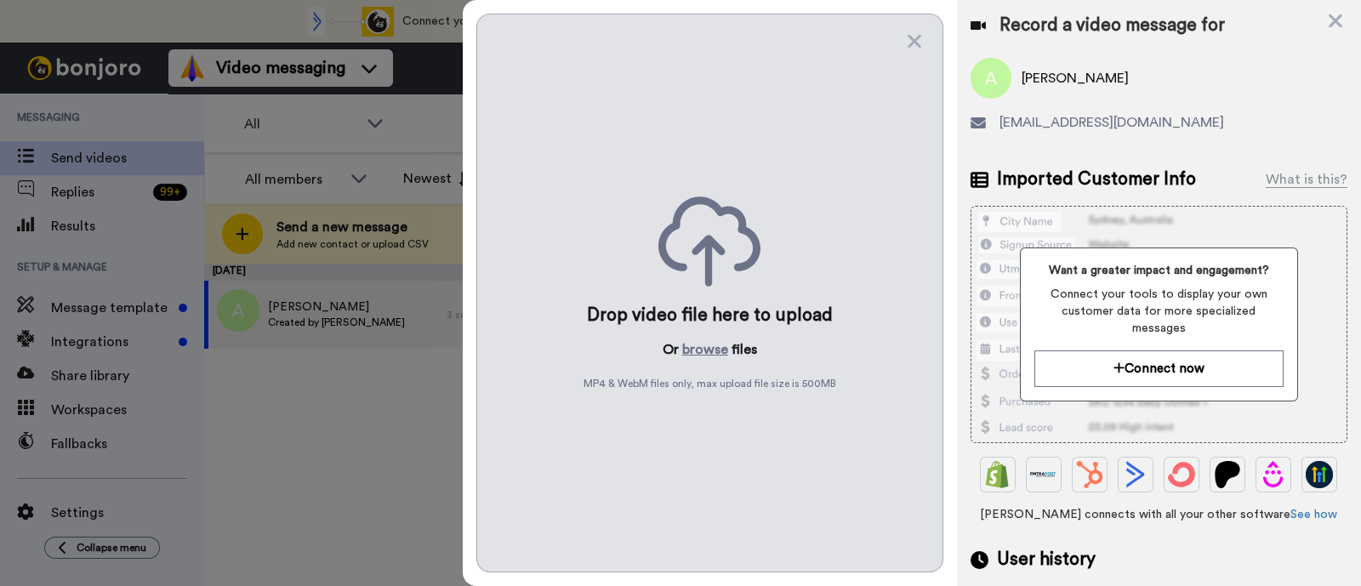
drag, startPoint x: 706, startPoint y: 355, endPoint x: 696, endPoint y: 385, distance: 32.3
click at [696, 385] on div "Drop video file here to upload Or browse files MP4 & WebM files only, max uploa…" at bounding box center [709, 293] width 467 height 559
click at [700, 348] on button "browse" at bounding box center [705, 349] width 46 height 20
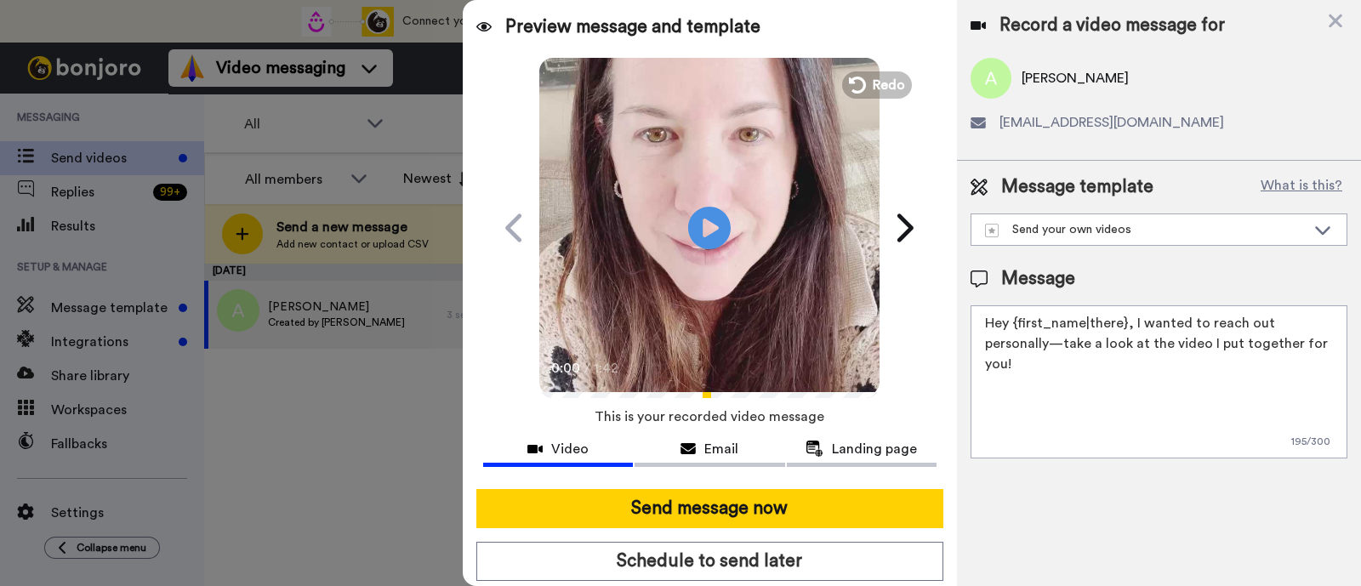
drag, startPoint x: 1288, startPoint y: 356, endPoint x: 1135, endPoint y: 318, distance: 157.6
click at [1135, 318] on textarea "Hey {first_name|there}, I wanted to reach out personally—take a look at the vid…" at bounding box center [1158, 381] width 377 height 153
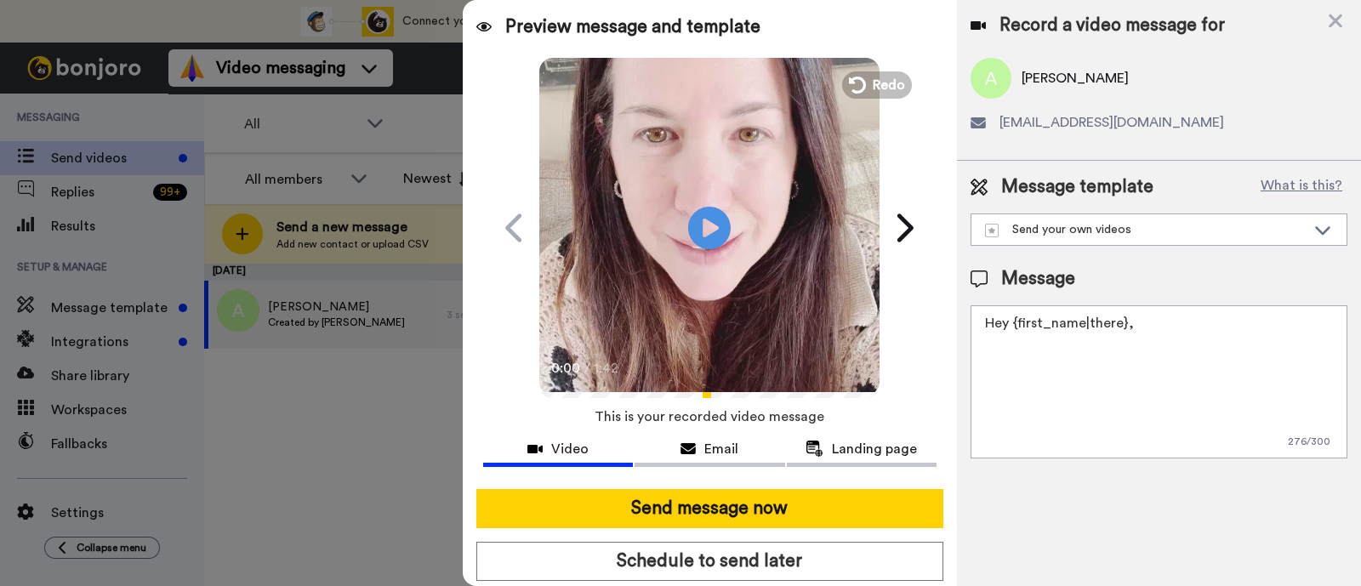
paste textarea "welcome to SLP Elevate! I created a video welcome for you! Feel free to click r…"
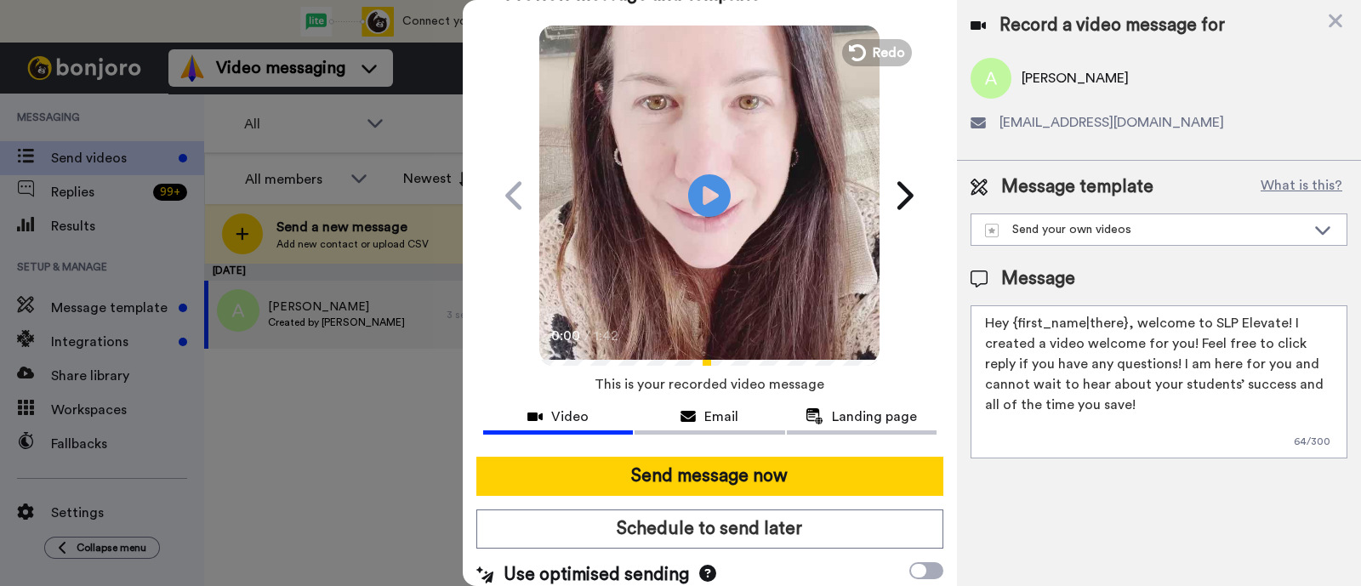
scroll to position [46, 0]
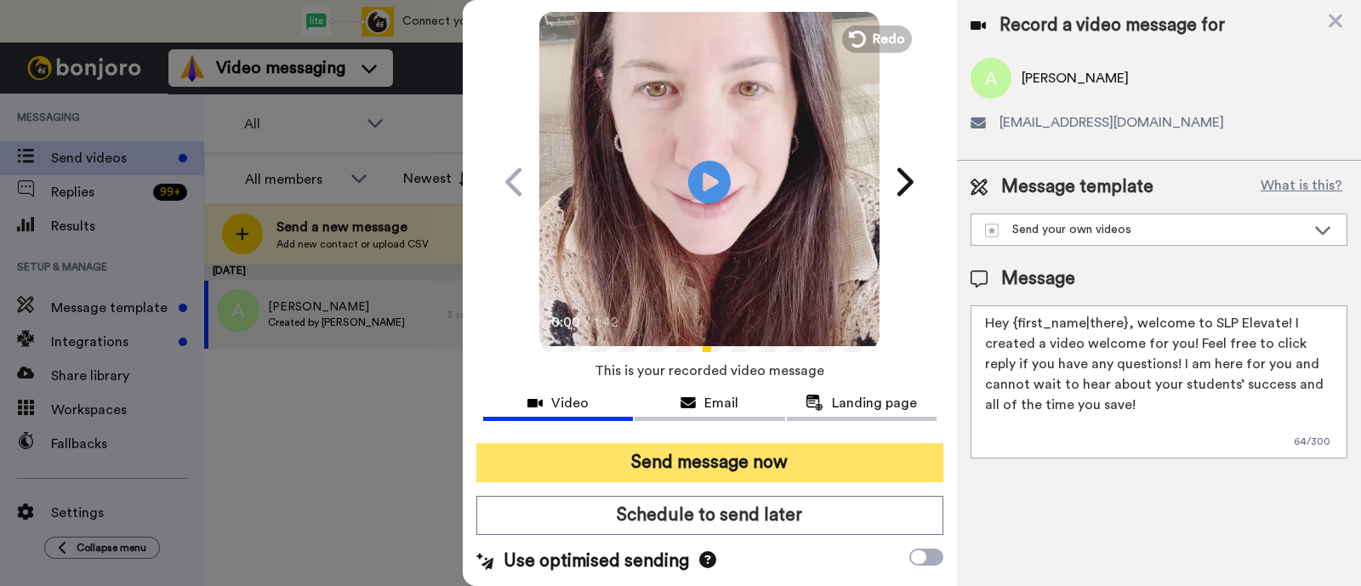
type textarea "Hey {first_name|there}, welcome to SLP Elevate! I created a video welcome for y…"
click at [797, 468] on button "Send message now" at bounding box center [709, 462] width 467 height 39
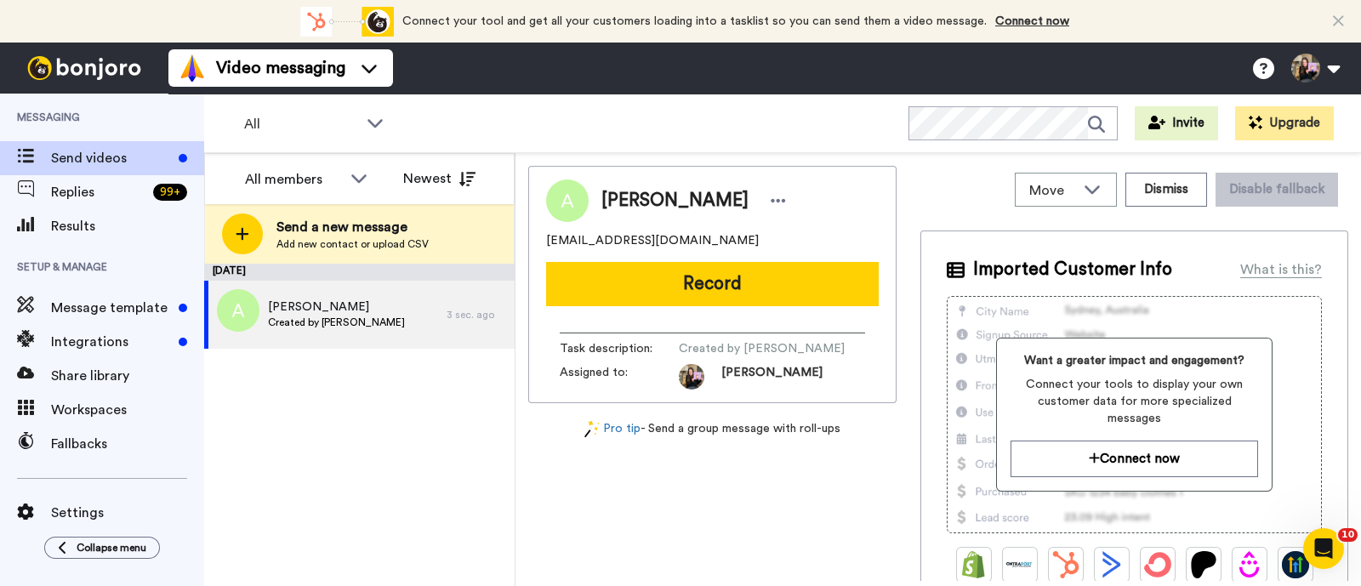
scroll to position [0, 0]
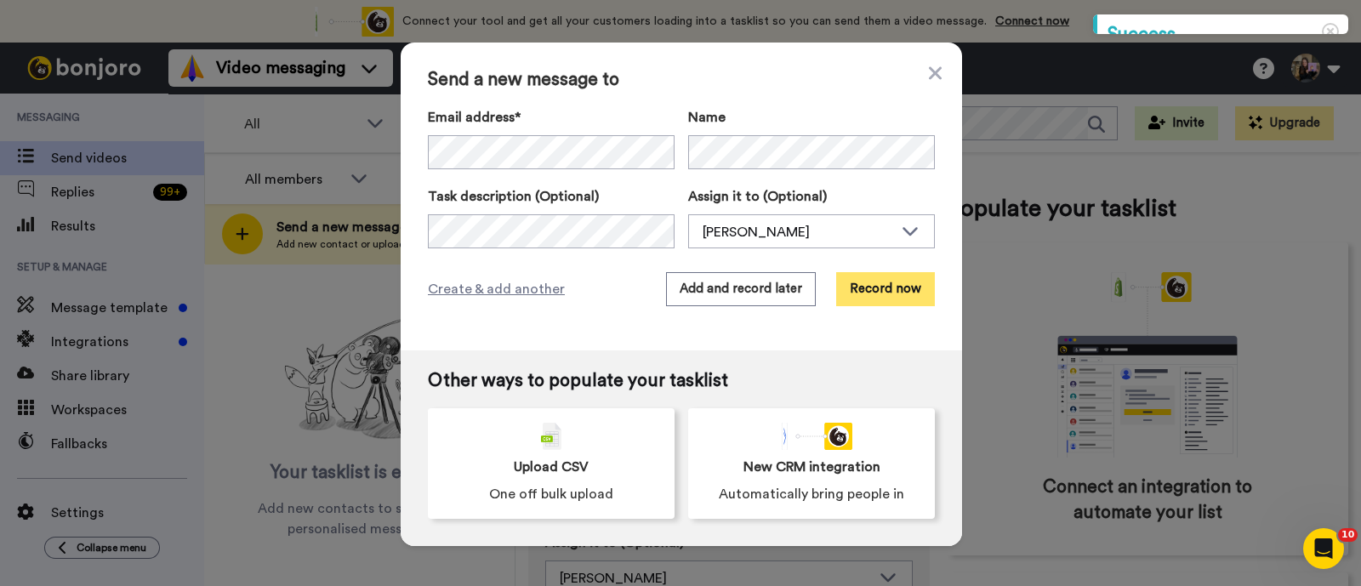
click at [868, 289] on button "Record now" at bounding box center [885, 289] width 99 height 34
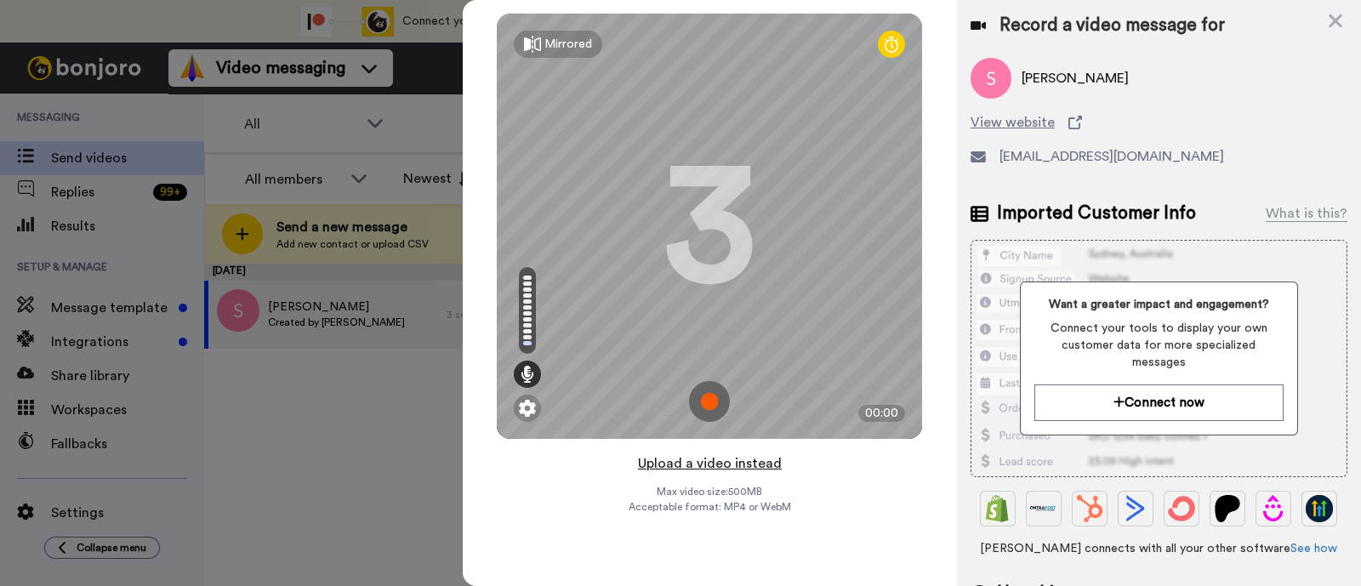
click at [742, 462] on button "Upload a video instead" at bounding box center [710, 463] width 154 height 22
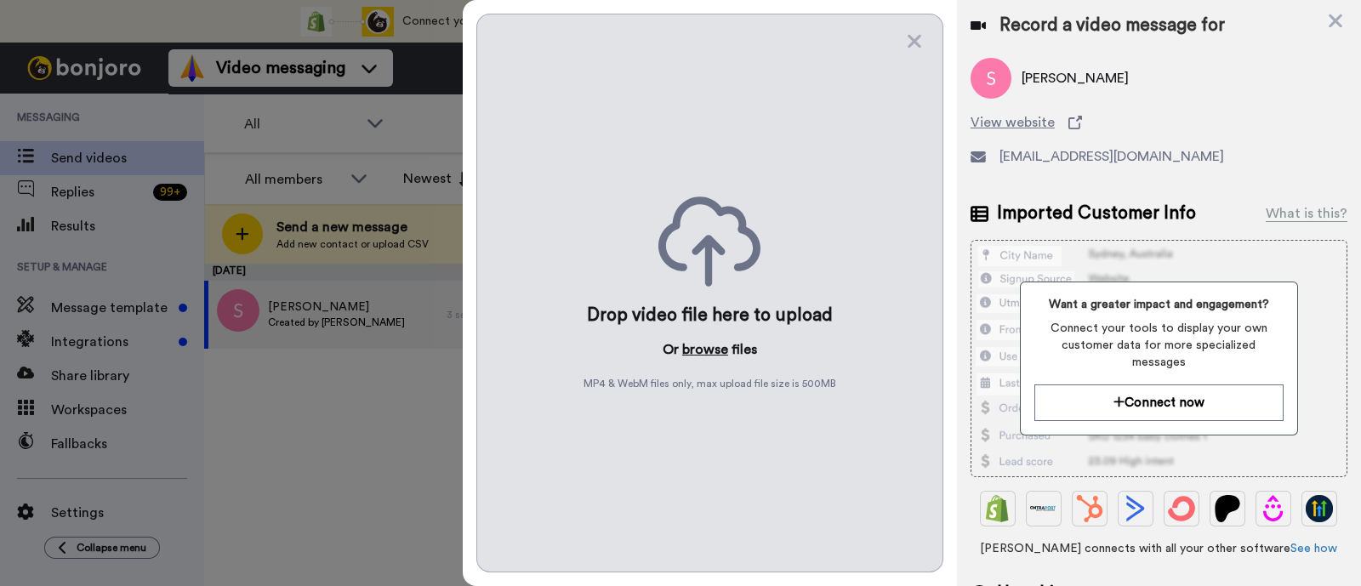
click at [710, 346] on button "browse" at bounding box center [705, 349] width 46 height 20
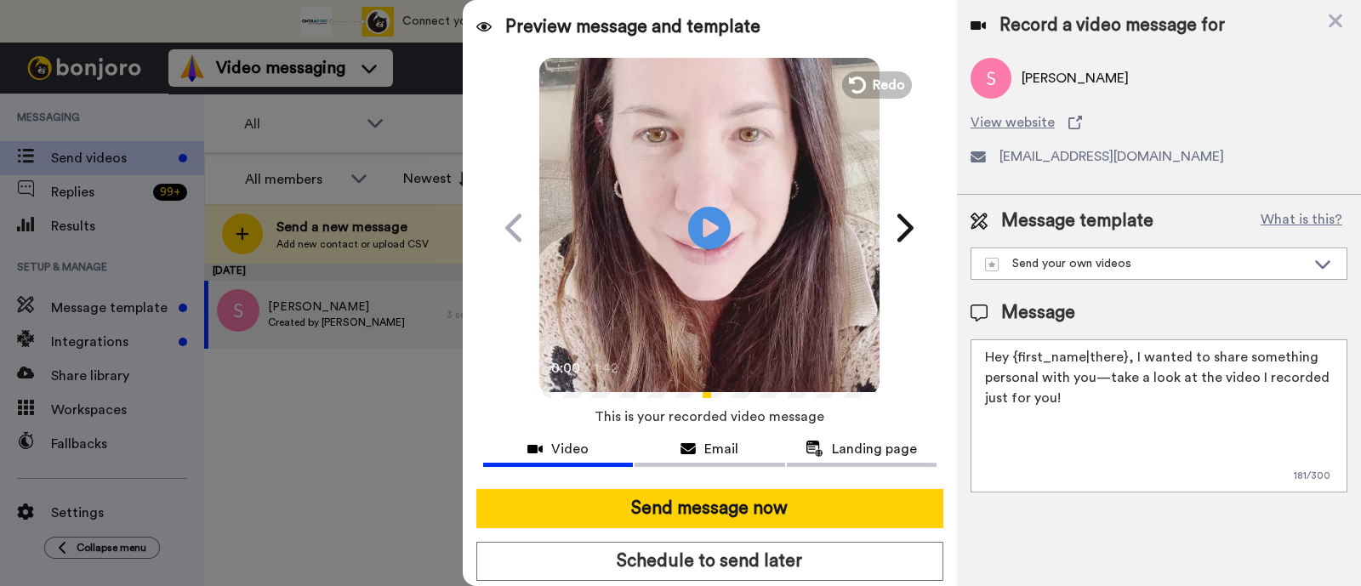
drag, startPoint x: 1128, startPoint y: 401, endPoint x: 1129, endPoint y: 364, distance: 36.6
click at [1129, 364] on textarea "Hey {first_name|there}, I wanted to share something personal with you—take a lo…" at bounding box center [1158, 415] width 377 height 153
paste textarea "welcome to SLP Elevate! I created a video welcome for you! Feel free to click r…"
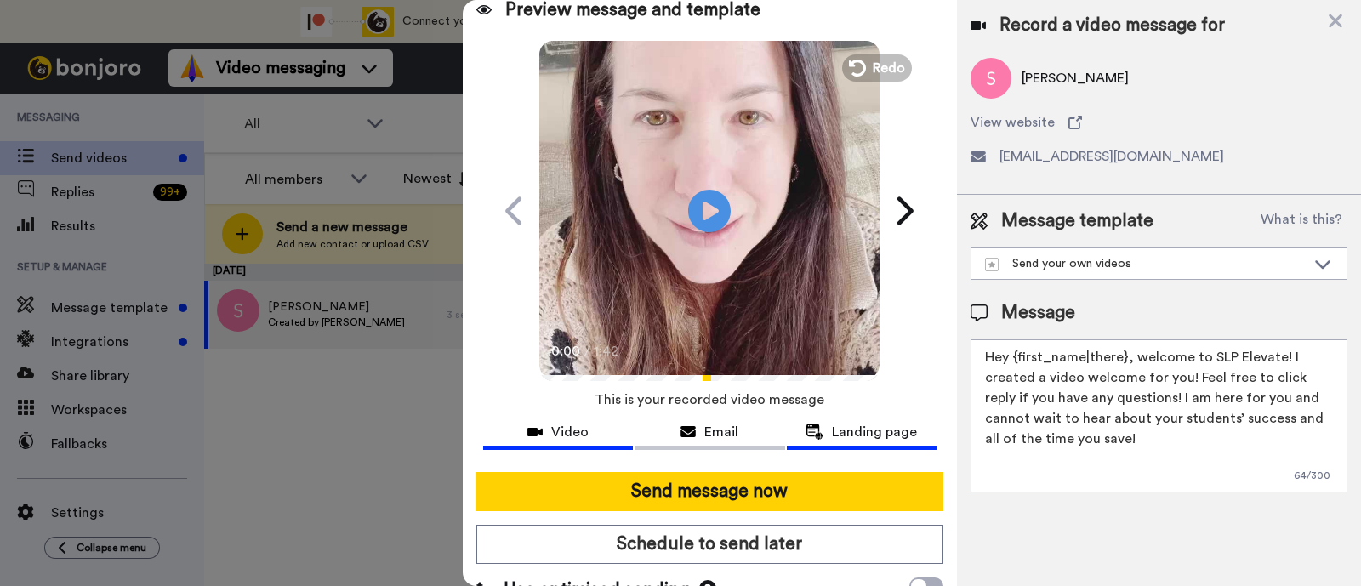
scroll to position [46, 0]
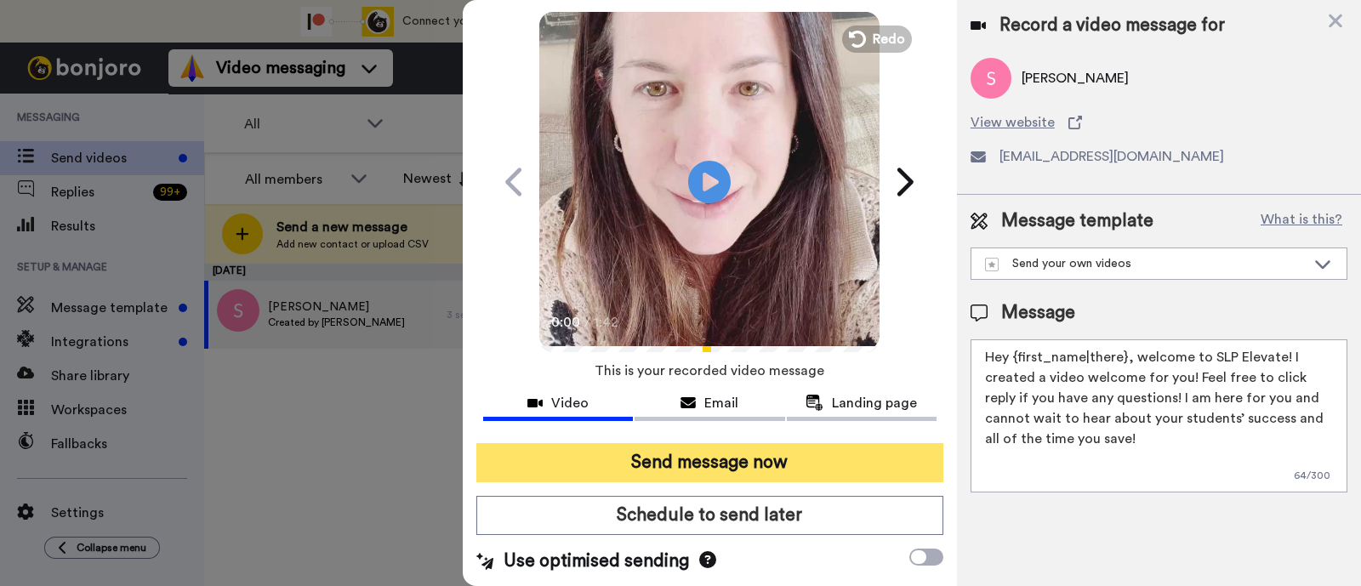
type textarea "Hey {first_name|there}, welcome to SLP Elevate! I created a video welcome for y…"
click at [856, 456] on button "Send message now" at bounding box center [709, 462] width 467 height 39
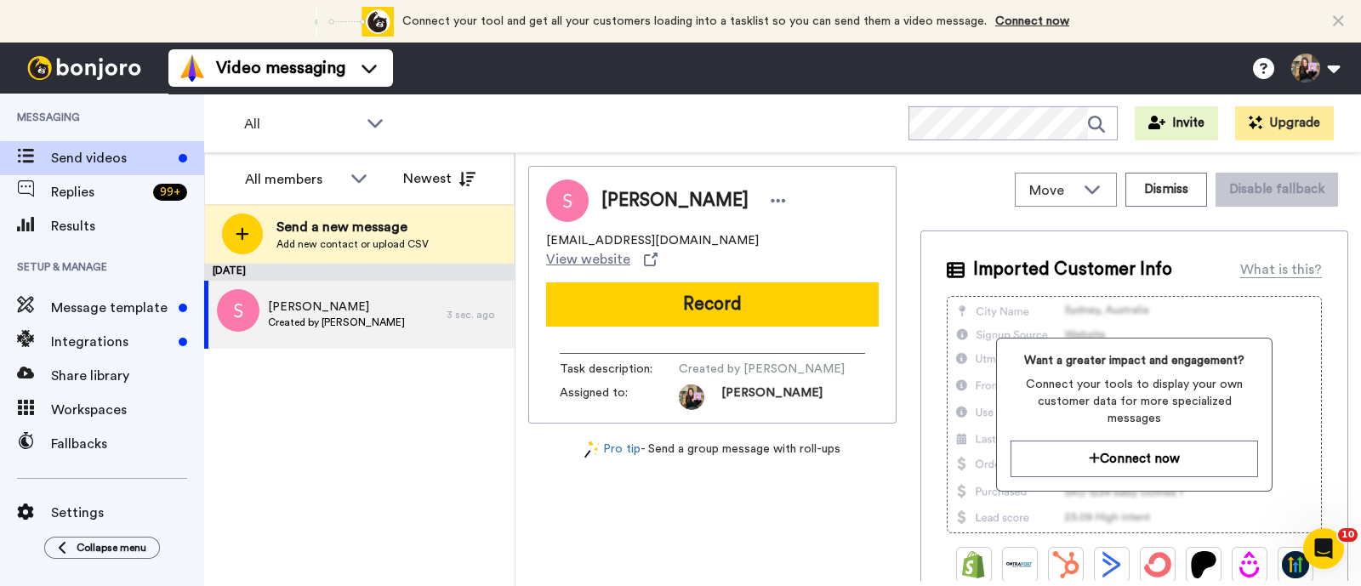
scroll to position [0, 0]
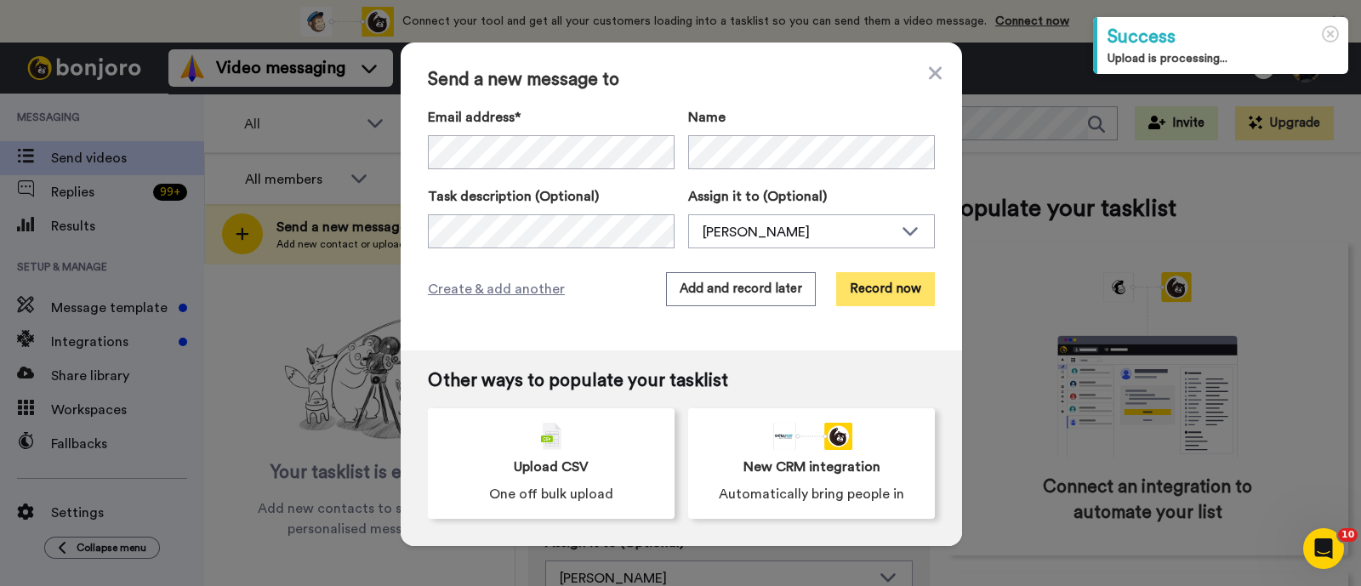
click at [879, 293] on button "Record now" at bounding box center [885, 289] width 99 height 34
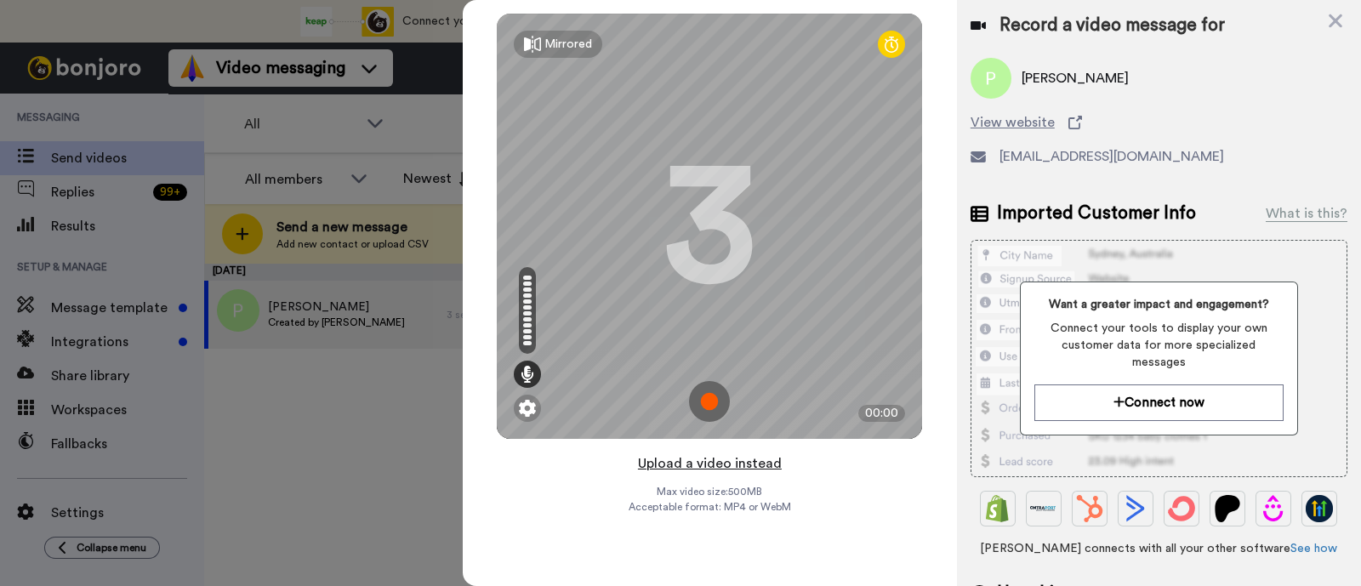
click at [759, 465] on button "Upload a video instead" at bounding box center [710, 463] width 154 height 22
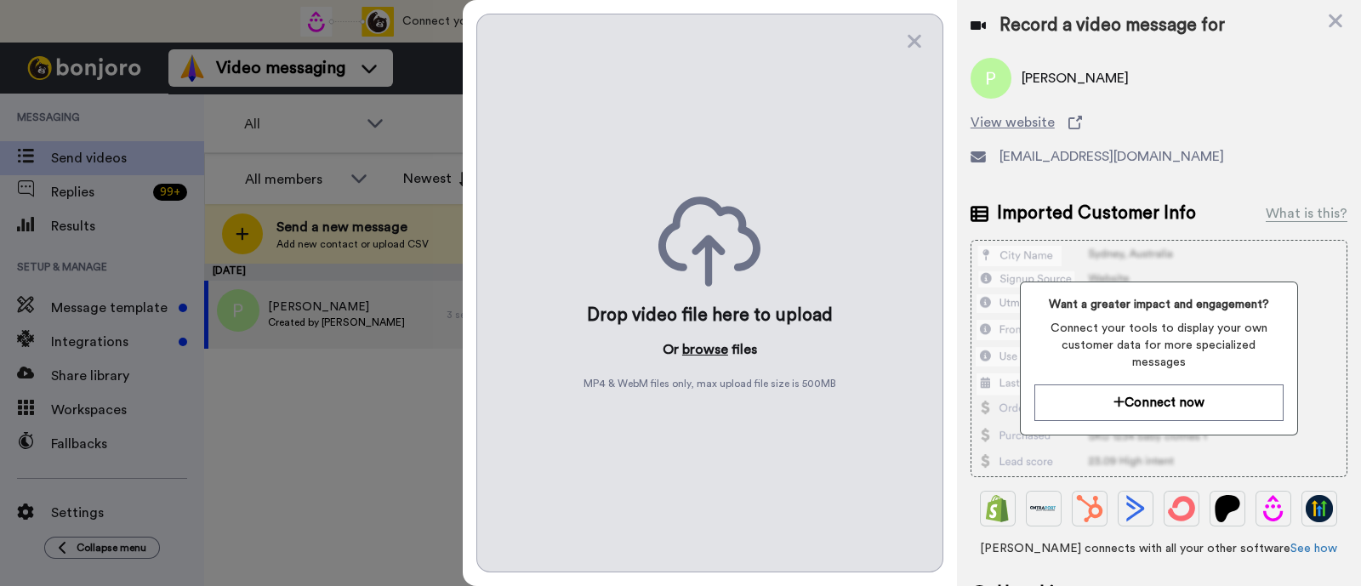
click at [714, 351] on button "browse" at bounding box center [705, 349] width 46 height 20
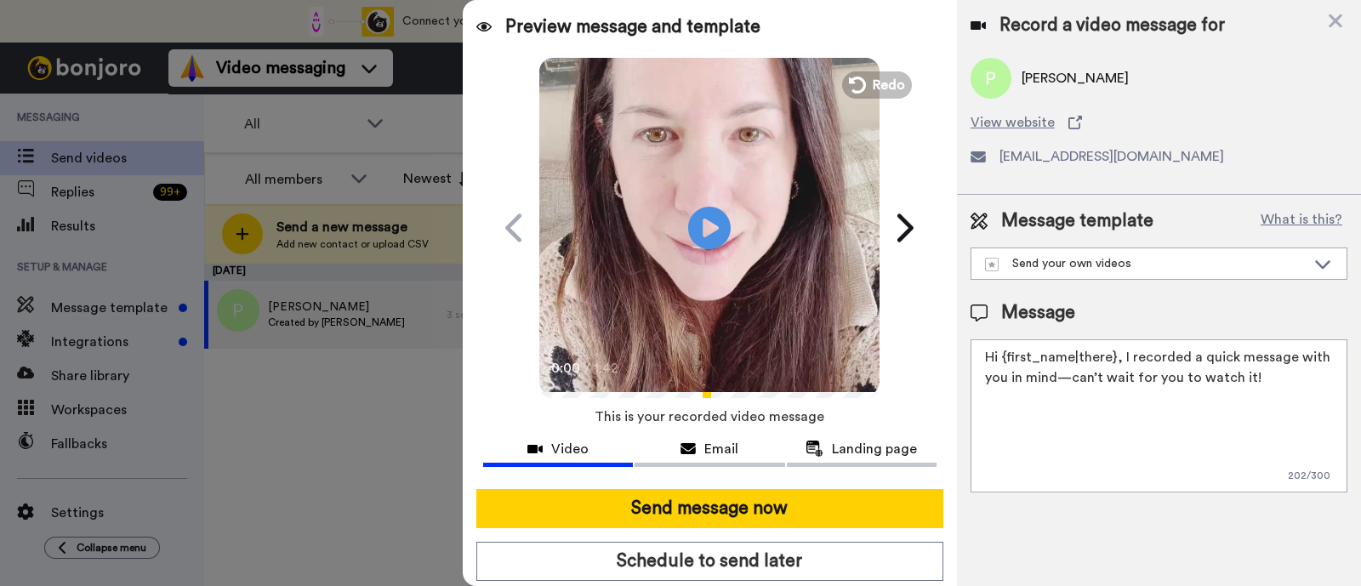
drag, startPoint x: 1300, startPoint y: 381, endPoint x: 1120, endPoint y: 356, distance: 181.3
click at [1120, 356] on textarea "Hi {first_name|there}, I recorded a quick message with you in mind—can’t wait f…" at bounding box center [1158, 415] width 377 height 153
paste textarea "welcome to SLP Elevate! I created a video welcome for you! Feel free to click r…"
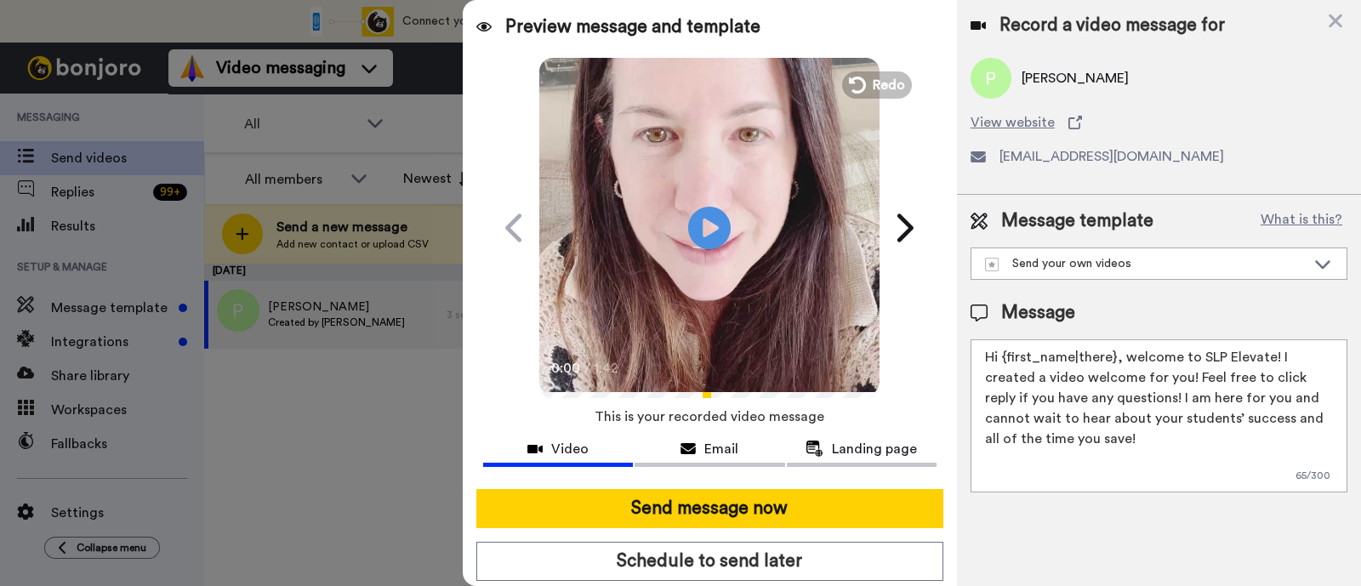
scroll to position [46, 0]
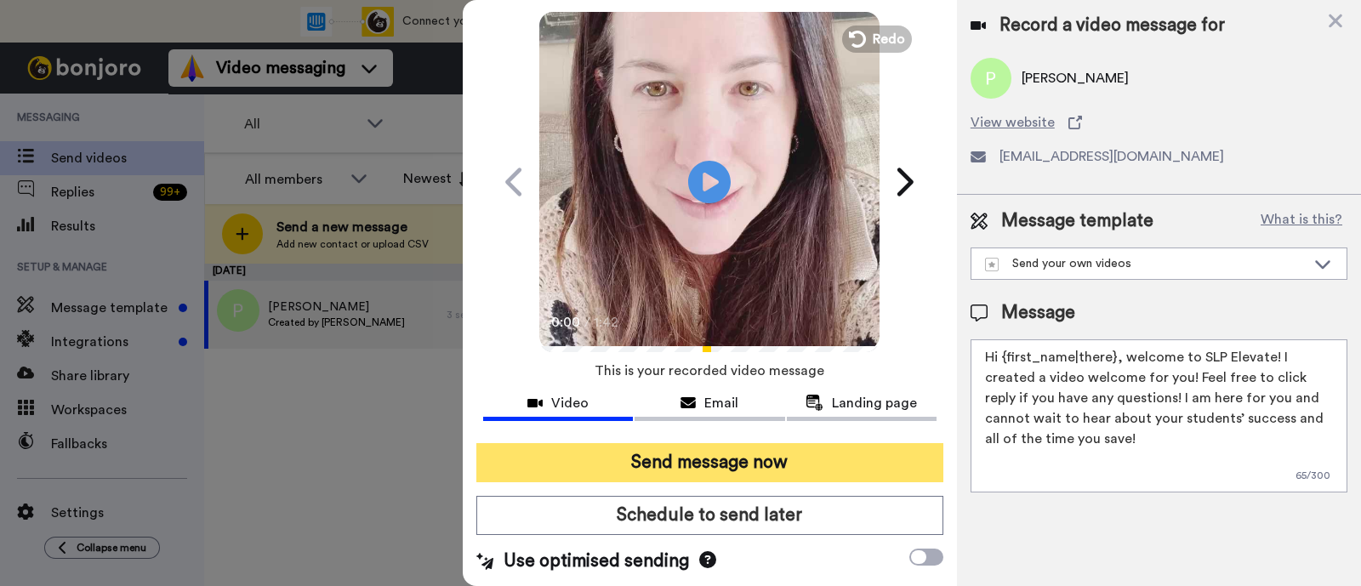
type textarea "Hi {first_name|there}, welcome to SLP Elevate! I created a video welcome for yo…"
click at [778, 461] on button "Send message now" at bounding box center [709, 462] width 467 height 39
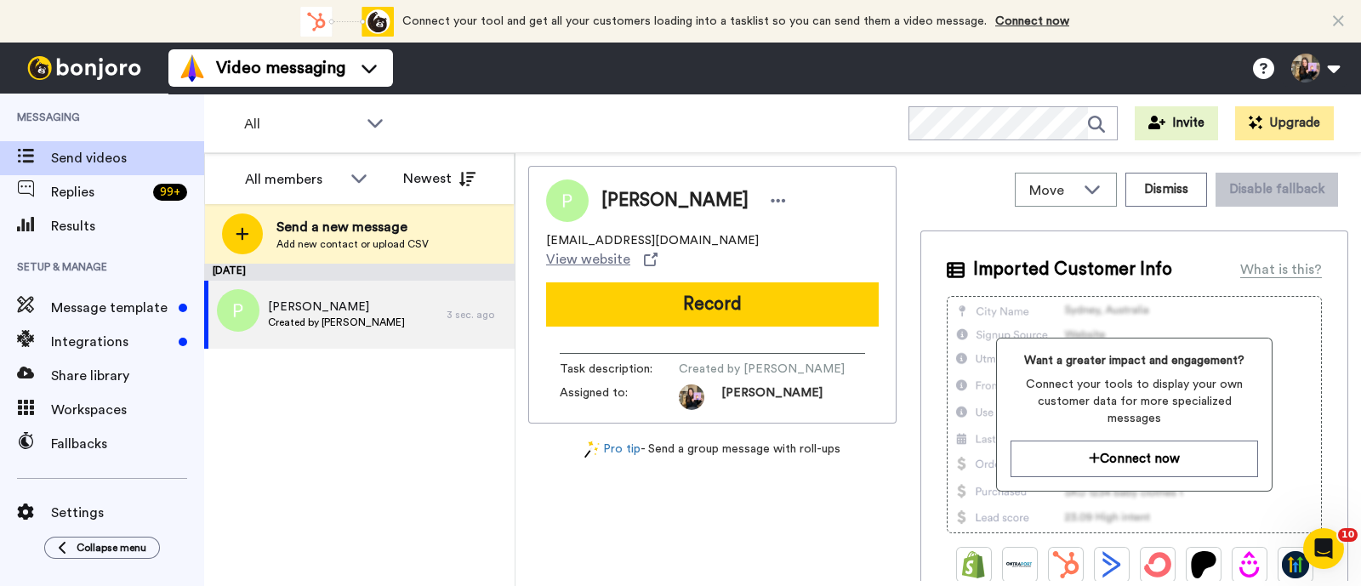
scroll to position [0, 0]
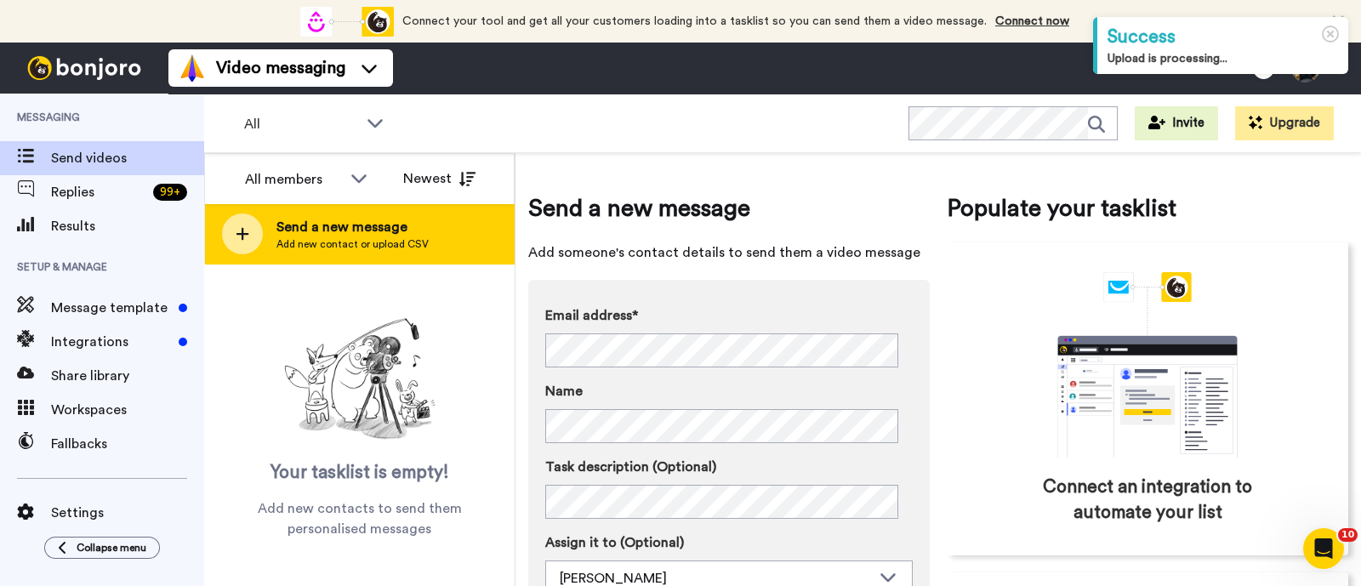
click at [422, 232] on span "Send a new message" at bounding box center [352, 227] width 152 height 20
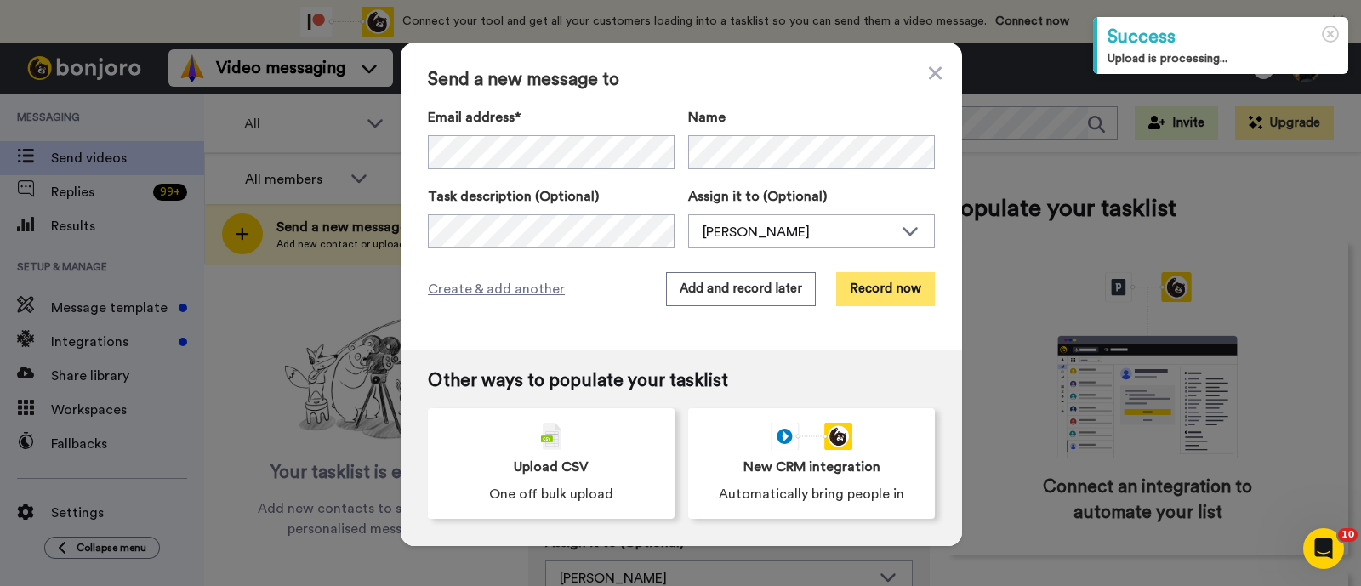
click at [893, 293] on button "Record now" at bounding box center [885, 289] width 99 height 34
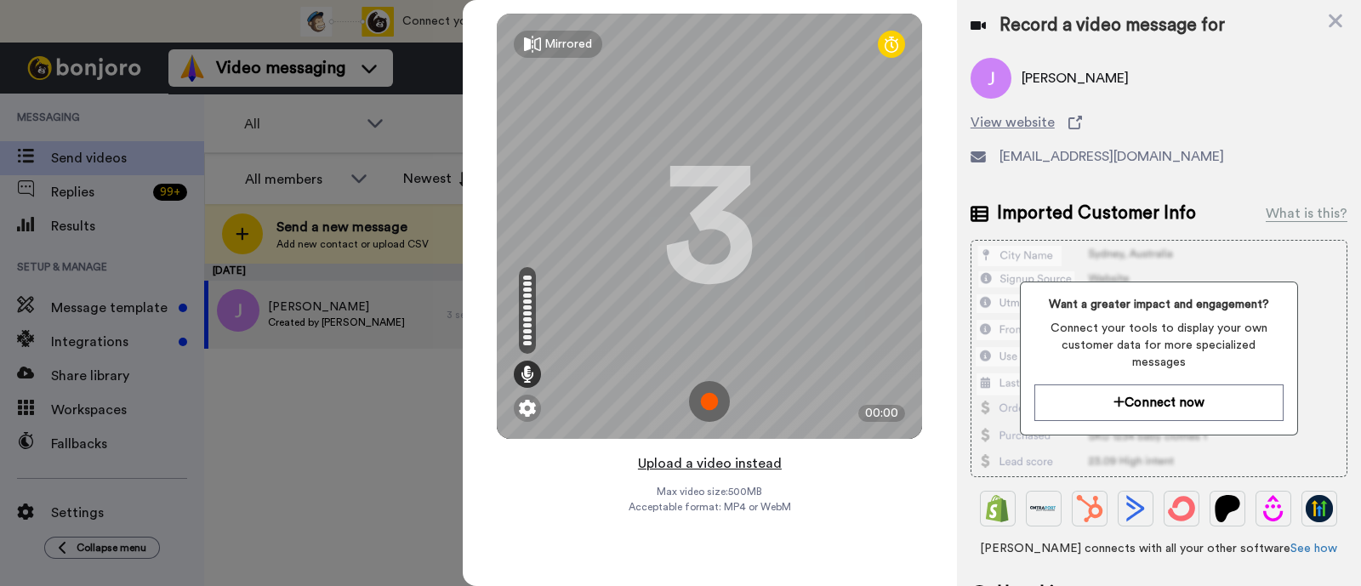
click at [752, 465] on button "Upload a video instead" at bounding box center [710, 463] width 154 height 22
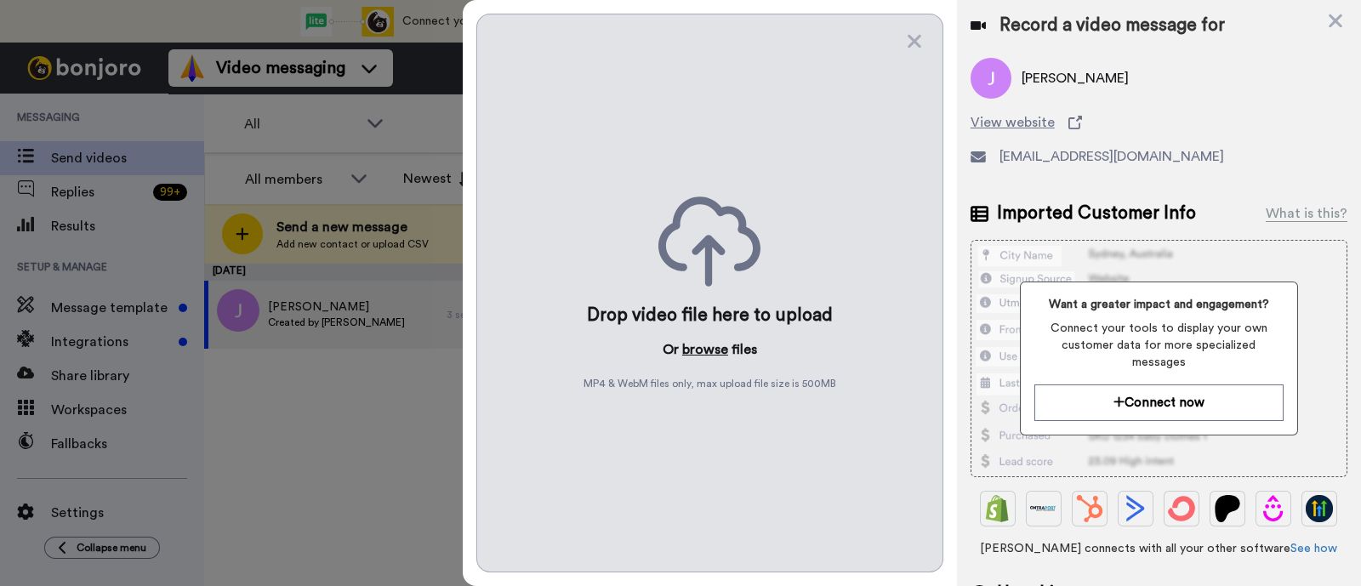
click at [717, 350] on button "browse" at bounding box center [705, 349] width 46 height 20
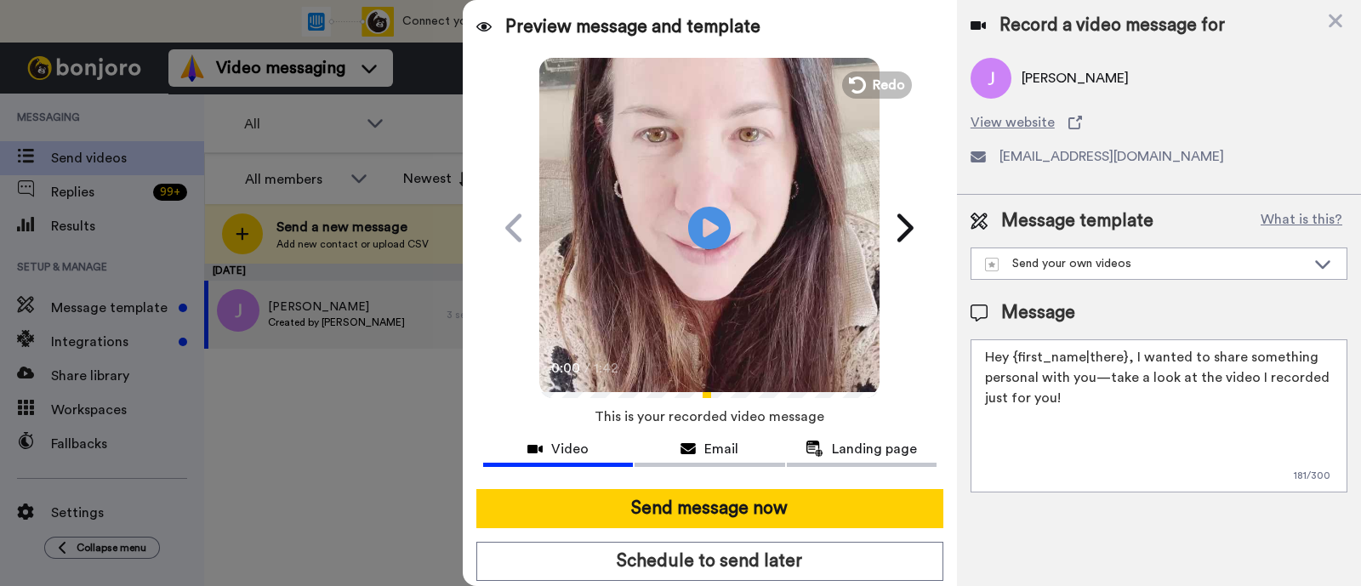
drag, startPoint x: 1110, startPoint y: 396, endPoint x: 1131, endPoint y: 359, distance: 43.0
click at [1131, 359] on textarea "Hey {first_name|there}, I wanted to share something personal with you—take a lo…" at bounding box center [1158, 415] width 377 height 153
paste textarea "welcome to SLP Elevate! I created a video welcome for you! Feel free to click r…"
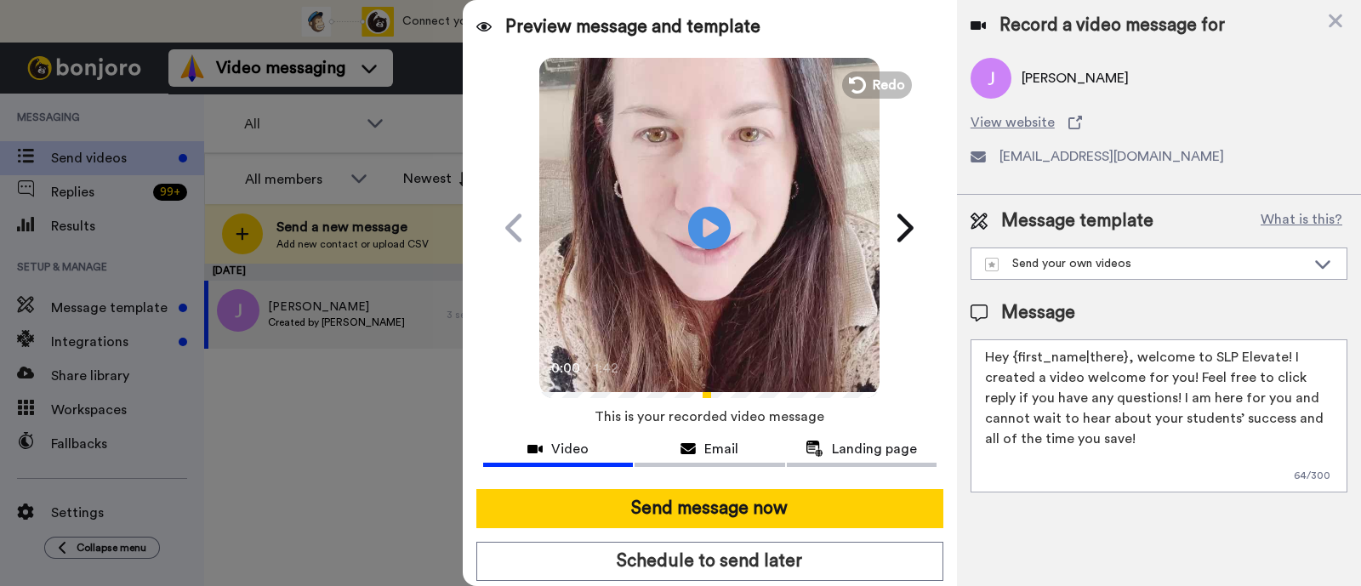
scroll to position [46, 0]
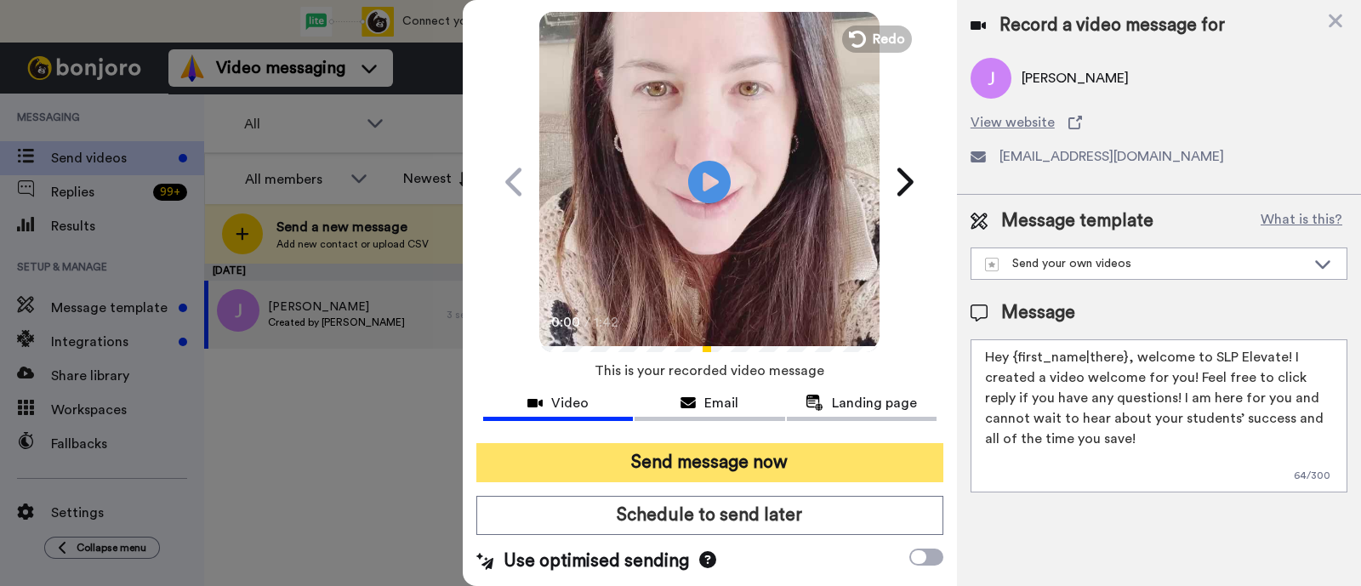
type textarea "Hey {first_name|there}, welcome to SLP Elevate! I created a video welcome for y…"
click at [661, 469] on button "Send message now" at bounding box center [709, 462] width 467 height 39
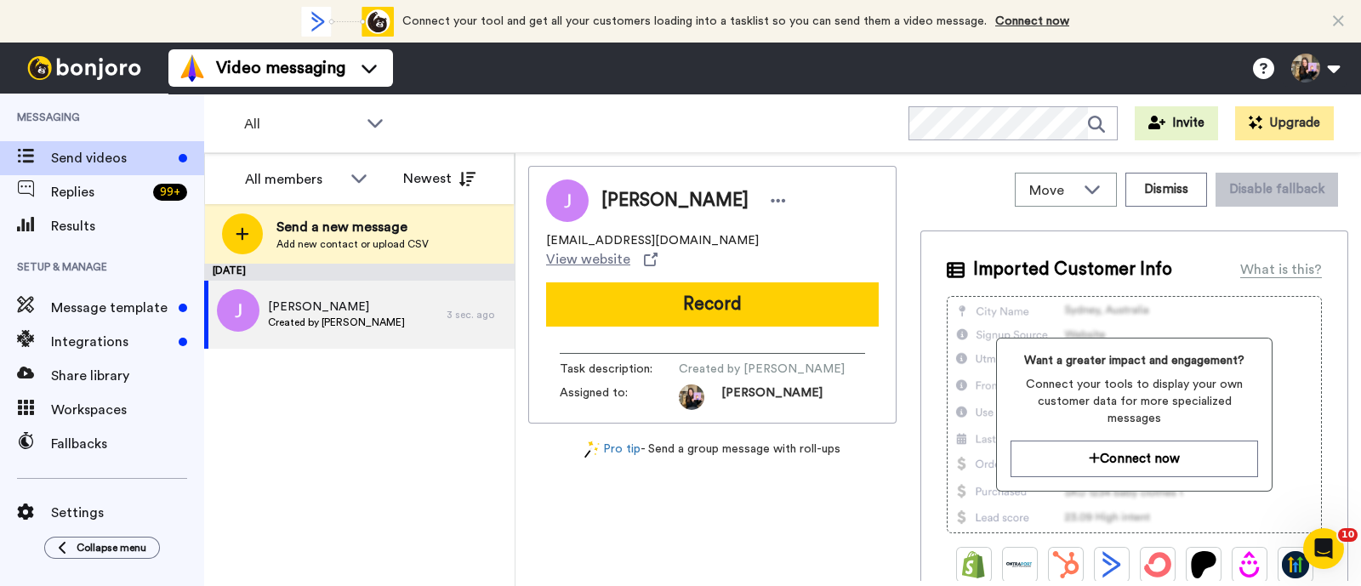
scroll to position [0, 0]
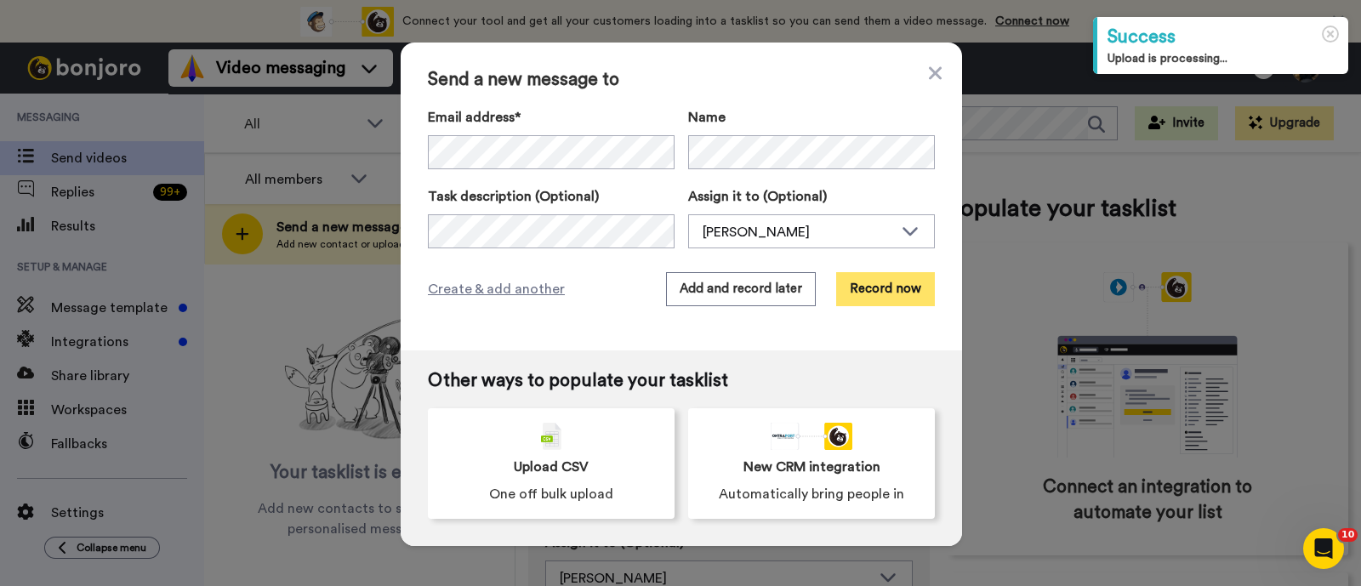
click at [859, 278] on button "Record now" at bounding box center [885, 289] width 99 height 34
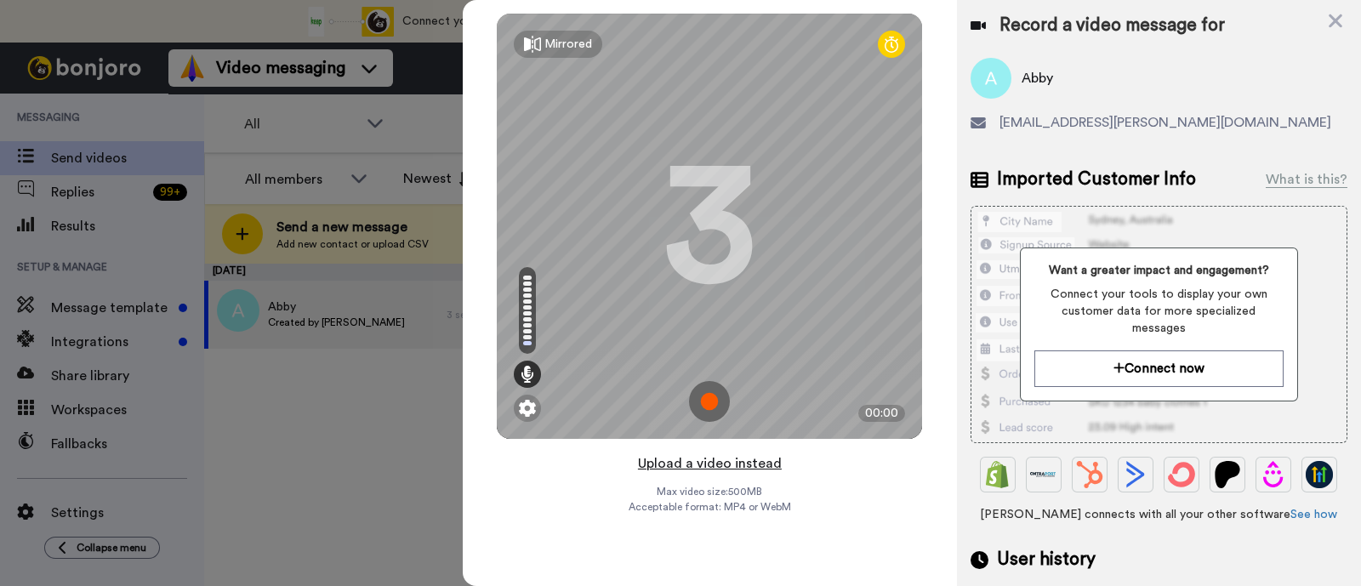
click at [765, 462] on button "Upload a video instead" at bounding box center [710, 463] width 154 height 22
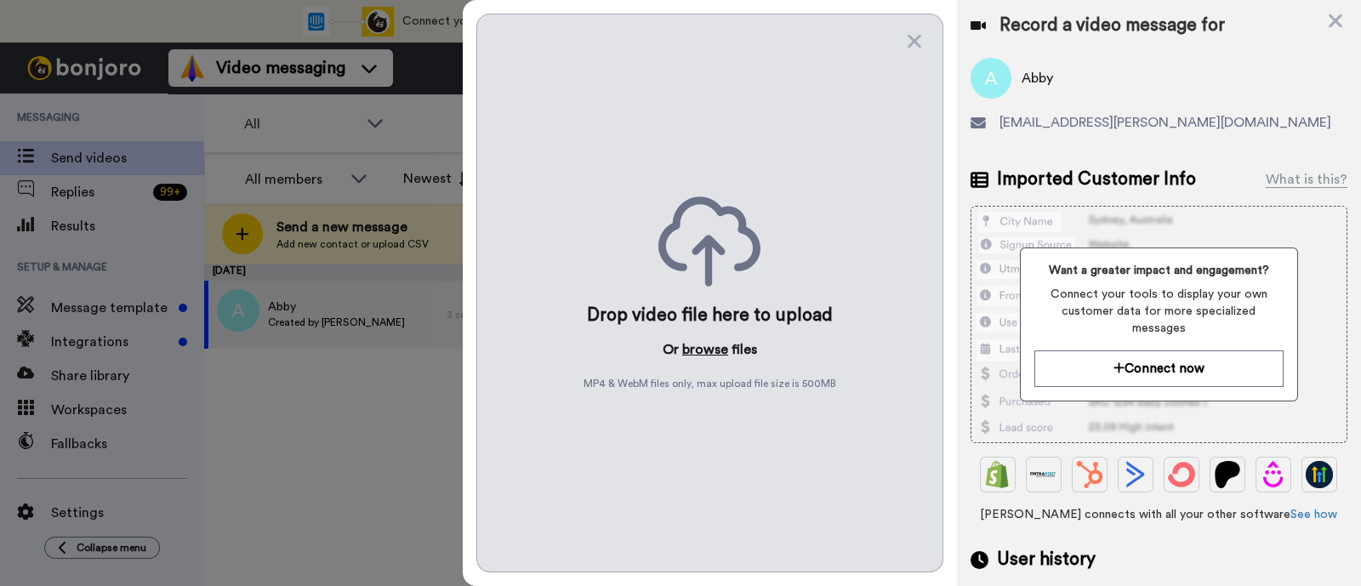
click at [718, 354] on button "browse" at bounding box center [705, 349] width 46 height 20
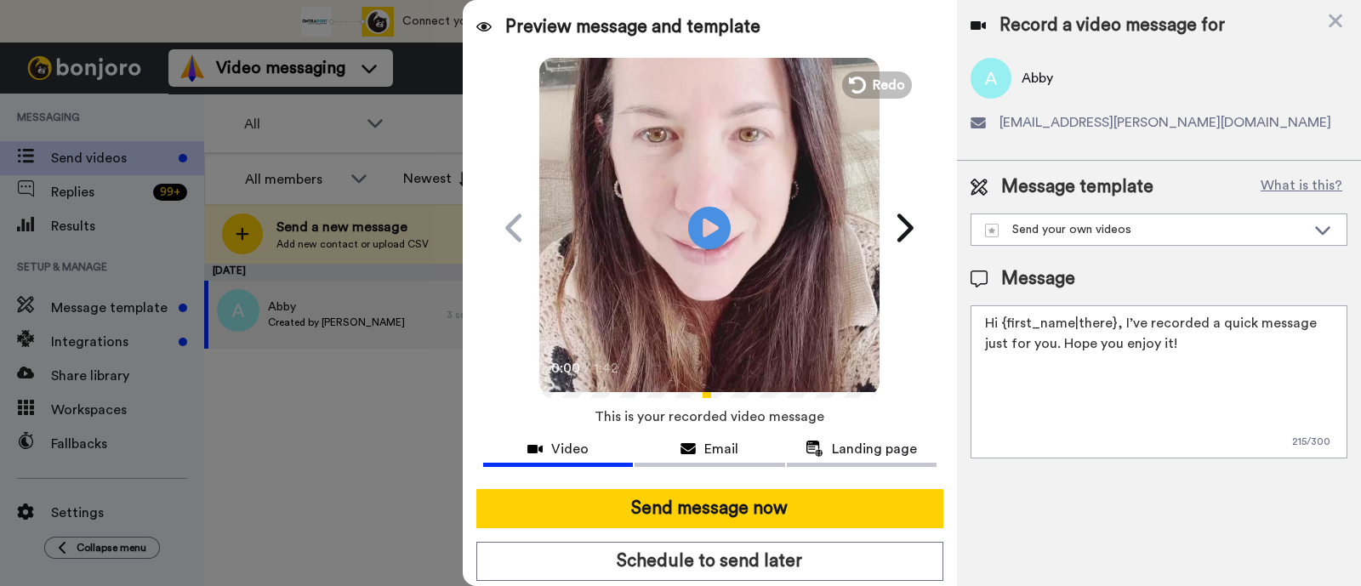
drag, startPoint x: 1174, startPoint y: 350, endPoint x: 1120, endPoint y: 333, distance: 56.5
click at [1120, 333] on textarea "Hi {first_name|there}, I’ve recorded a quick message just for you. Hope you enj…" at bounding box center [1158, 381] width 377 height 153
paste textarea "welcome to SLP Elevate! I created a video welcome for you! Feel free to click r…"
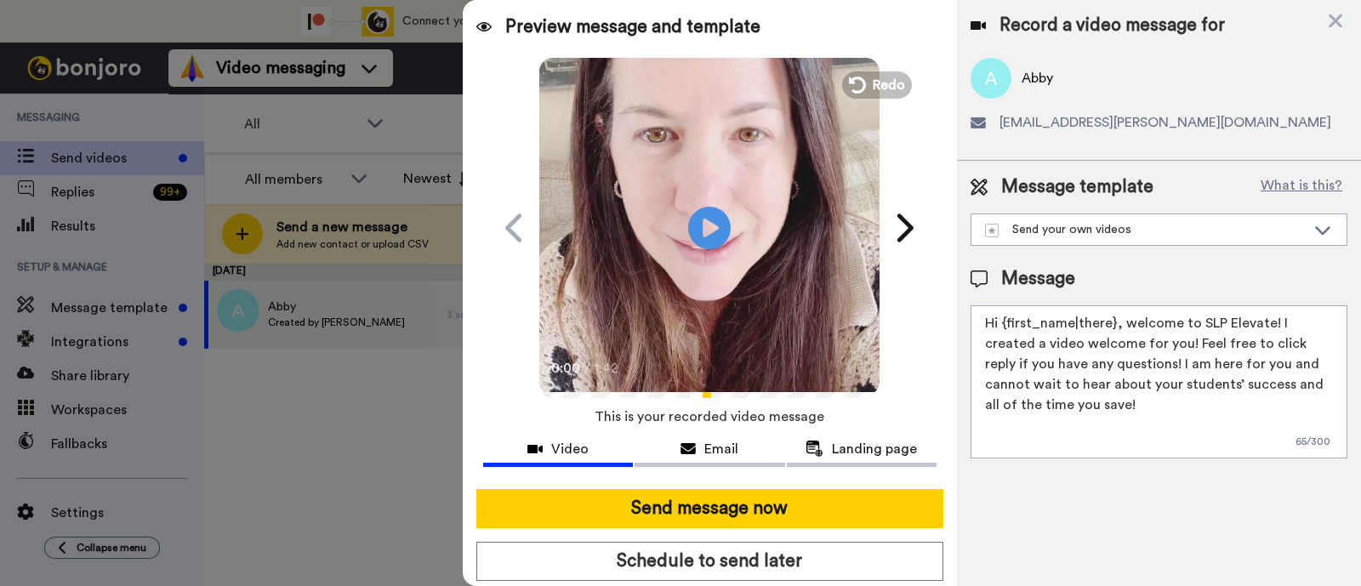
scroll to position [46, 0]
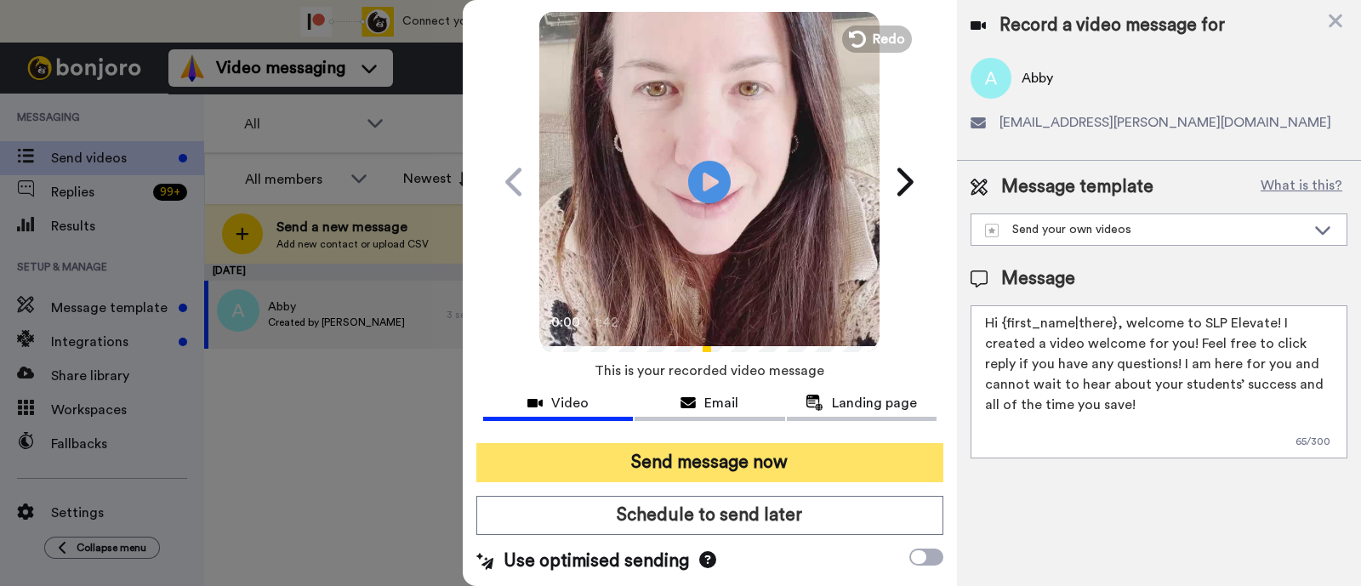
type textarea "Hi {first_name|there}, welcome to SLP Elevate! I created a video welcome for yo…"
click at [858, 469] on button "Send message now" at bounding box center [709, 462] width 467 height 39
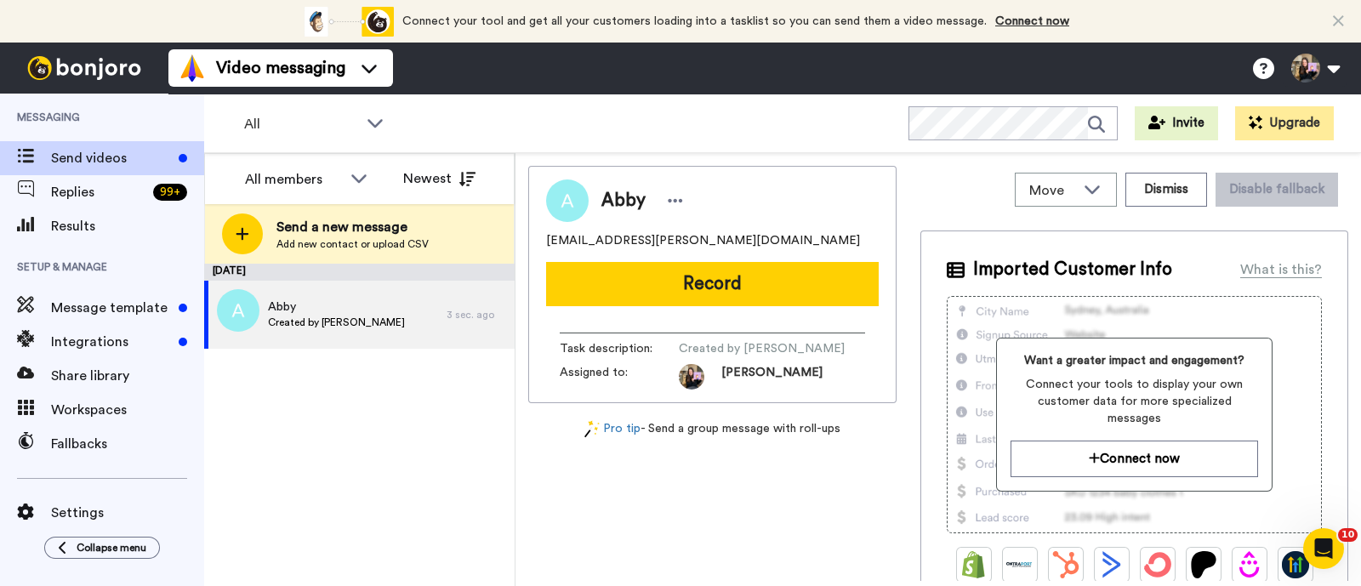
scroll to position [0, 0]
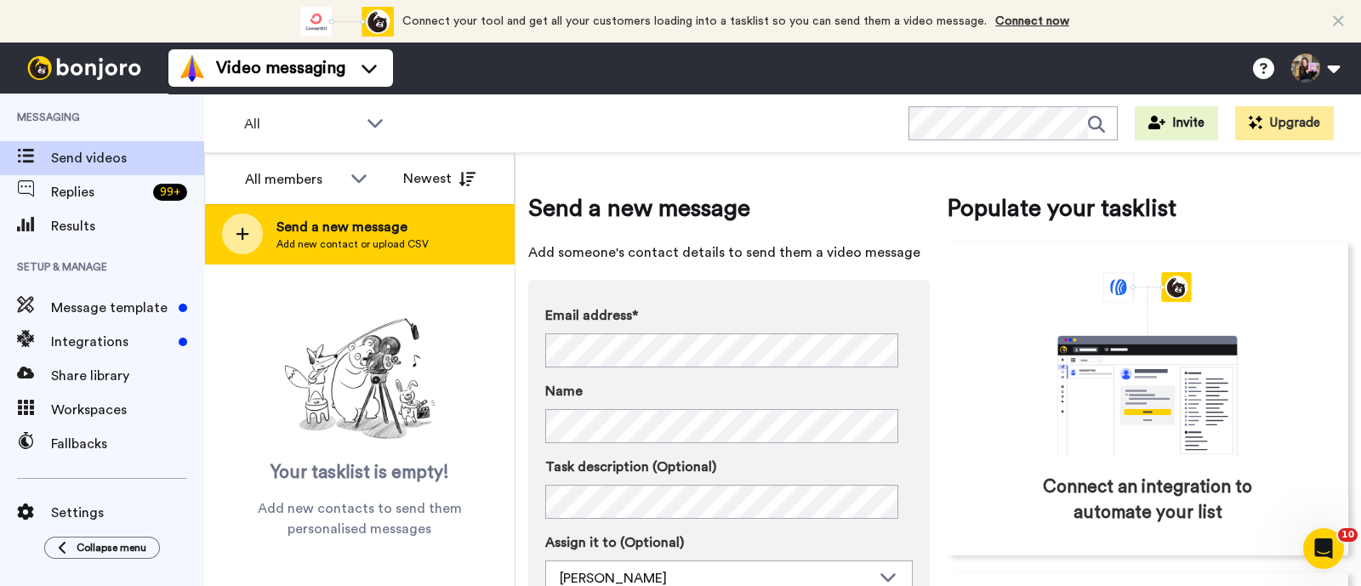
click at [420, 210] on div "Send a new message Add new contact or upload CSV" at bounding box center [359, 234] width 309 height 60
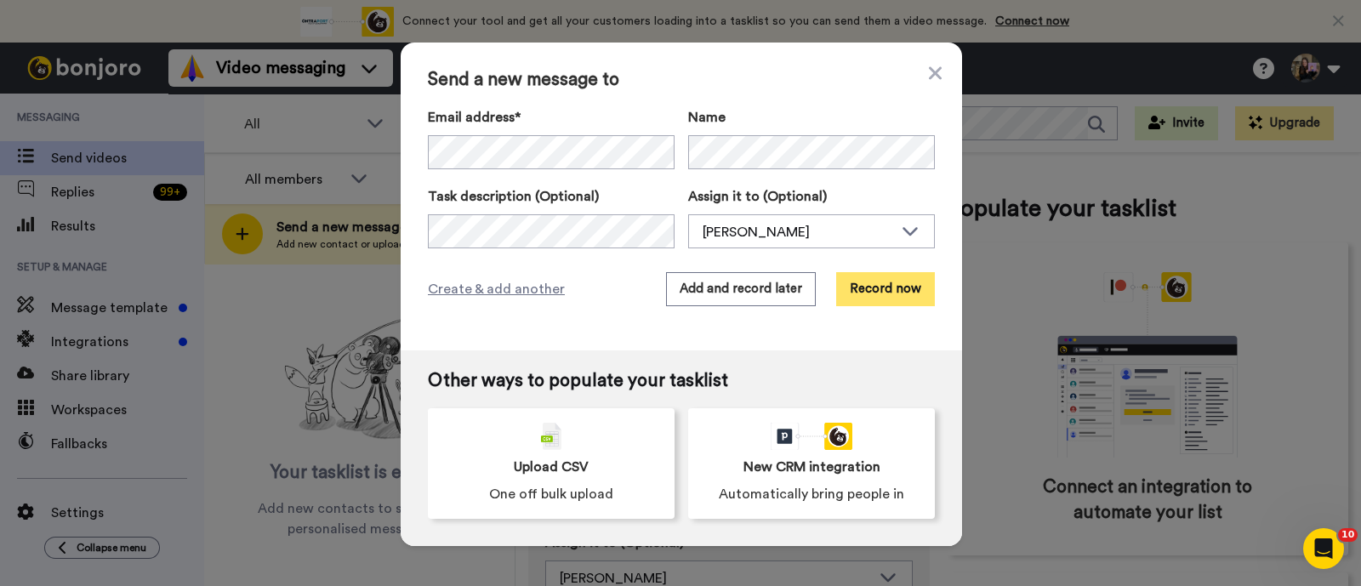
click at [898, 287] on button "Record now" at bounding box center [885, 289] width 99 height 34
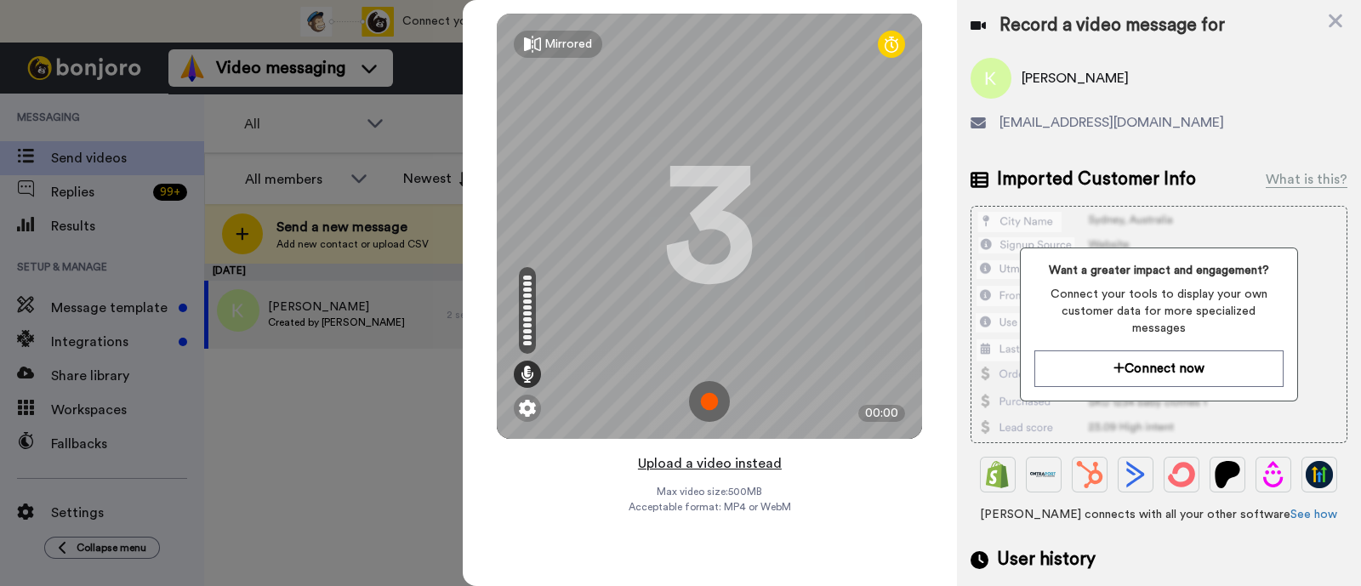
click at [722, 461] on button "Upload a video instead" at bounding box center [710, 463] width 154 height 22
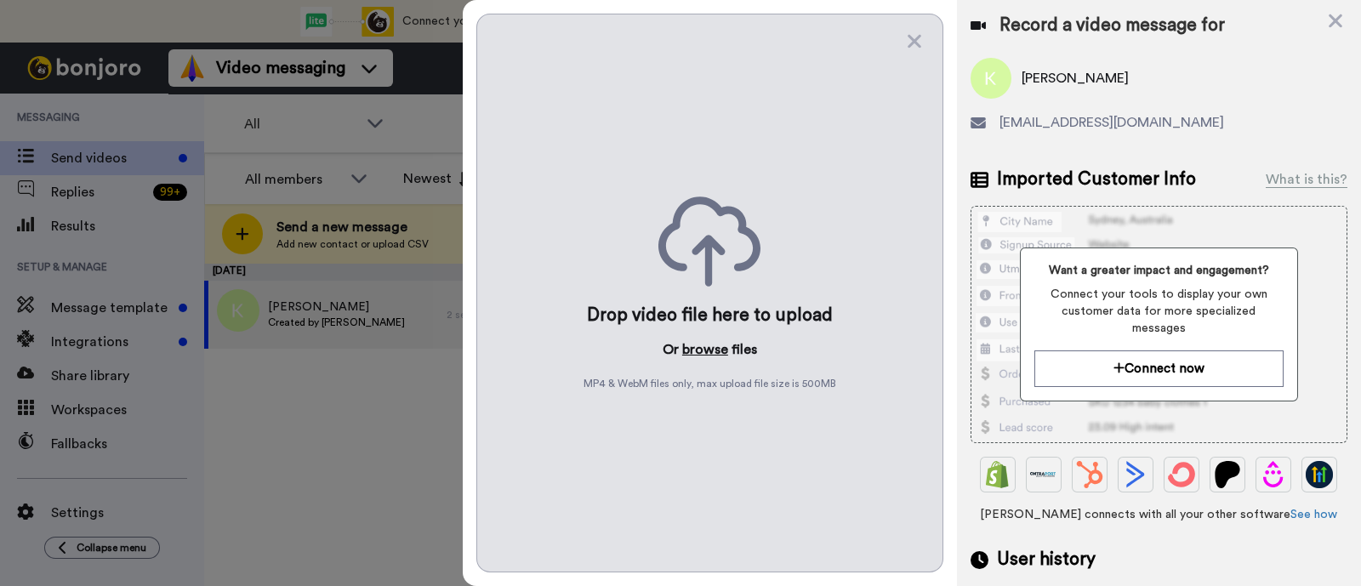
click at [713, 355] on button "browse" at bounding box center [705, 349] width 46 height 20
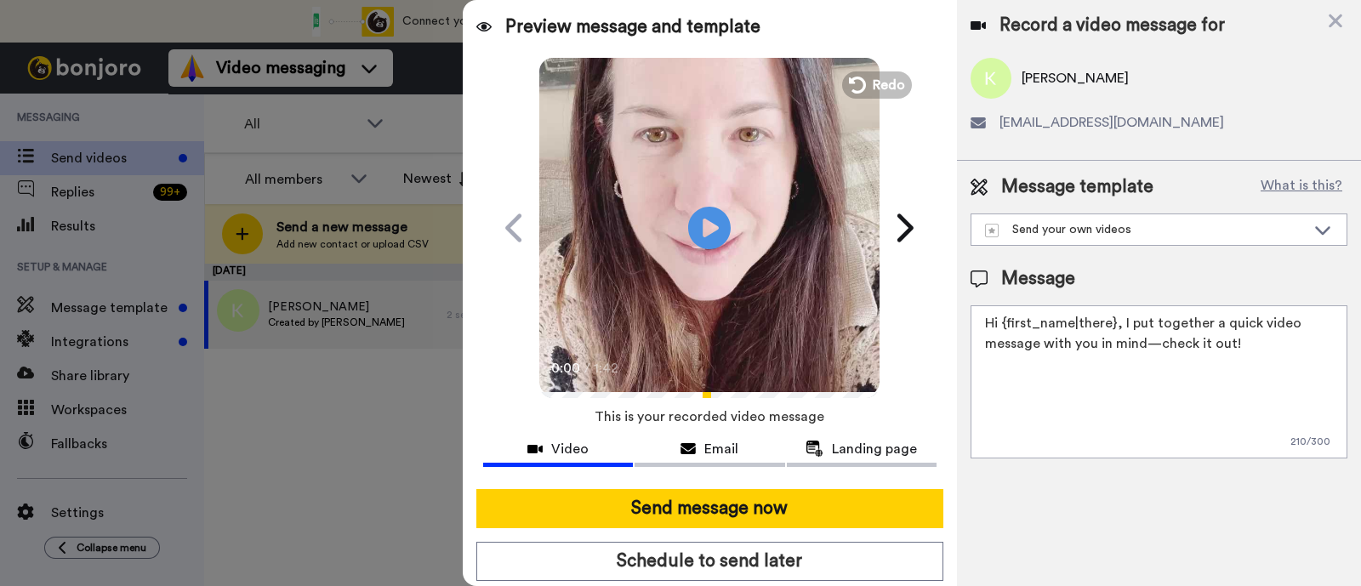
drag, startPoint x: 1276, startPoint y: 355, endPoint x: 1118, endPoint y: 323, distance: 160.5
click at [1118, 323] on textarea "Hi {first_name|there}, I put together a quick video message with you in mind—ch…" at bounding box center [1158, 381] width 377 height 153
paste textarea "welcome to SLP Elevate! I created a video welcome for you! Feel free to click r…"
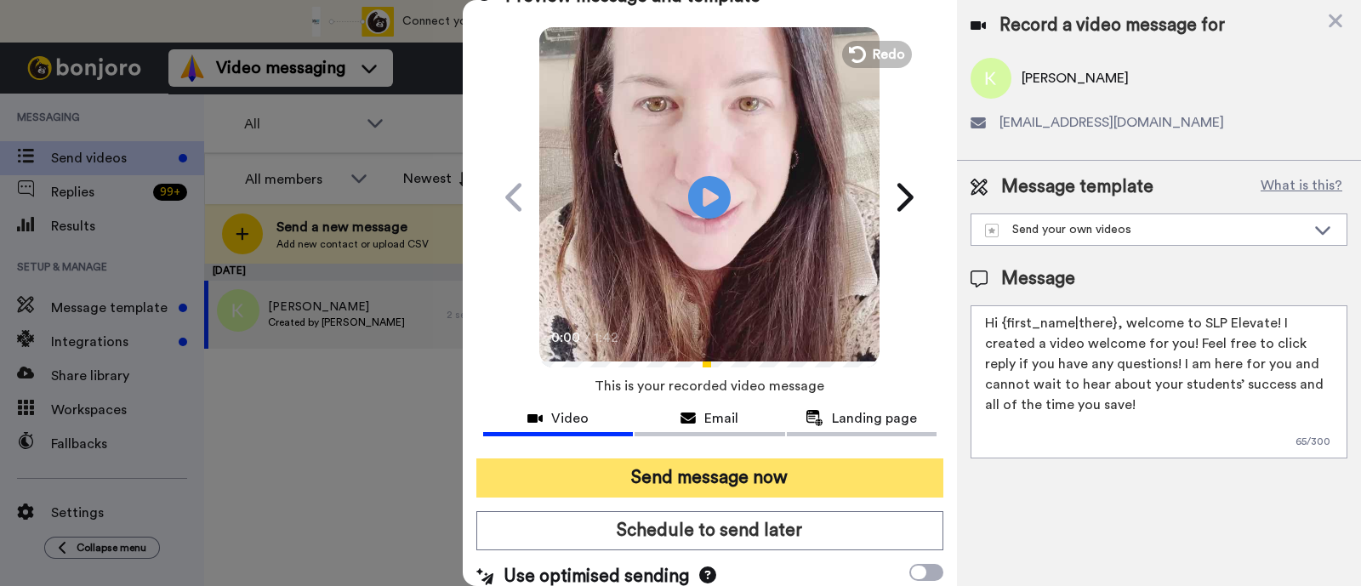
scroll to position [46, 0]
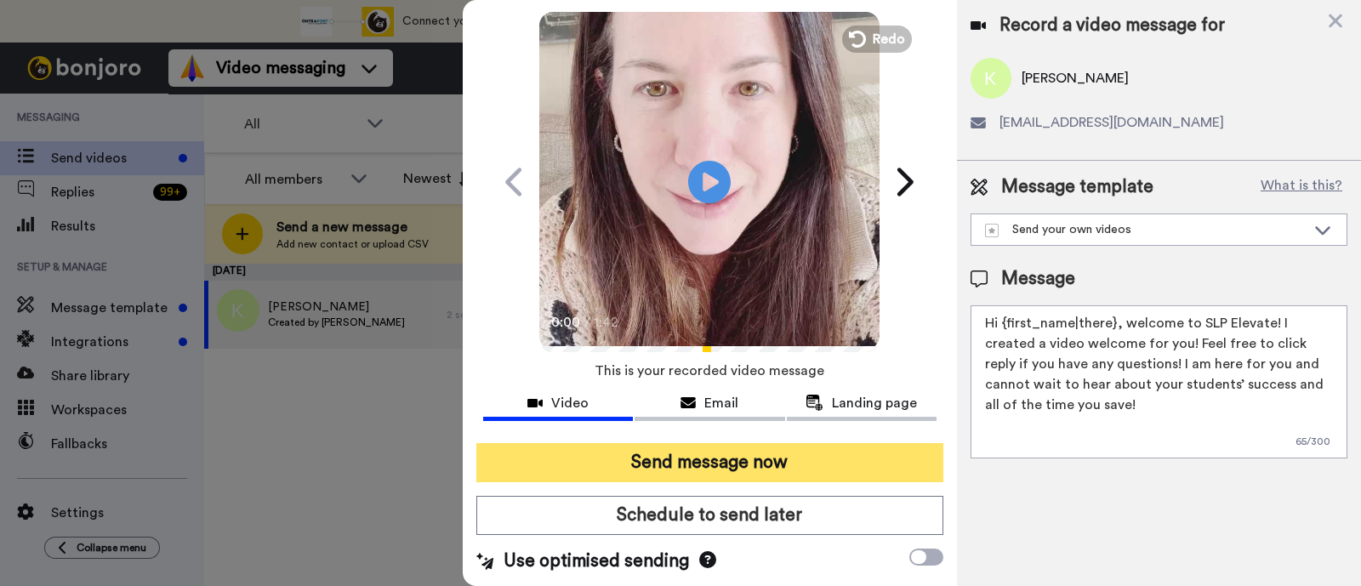
type textarea "Hi {first_name|there}, welcome to SLP Elevate! I created a video welcome for yo…"
click at [830, 470] on button "Send message now" at bounding box center [709, 462] width 467 height 39
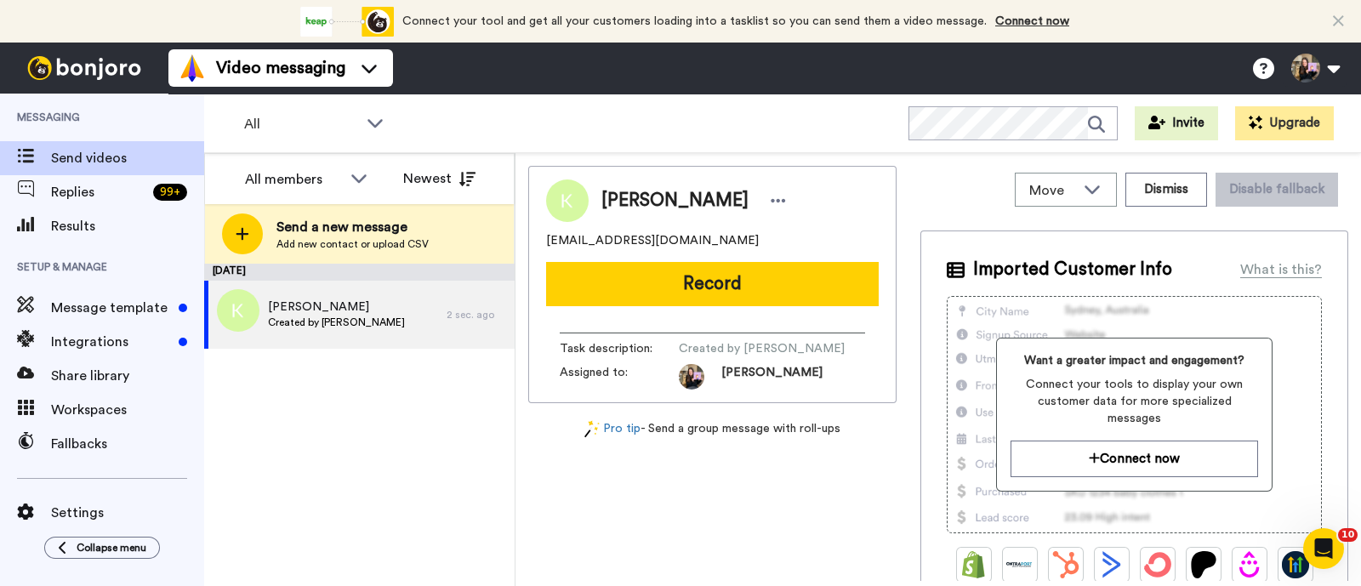
scroll to position [0, 0]
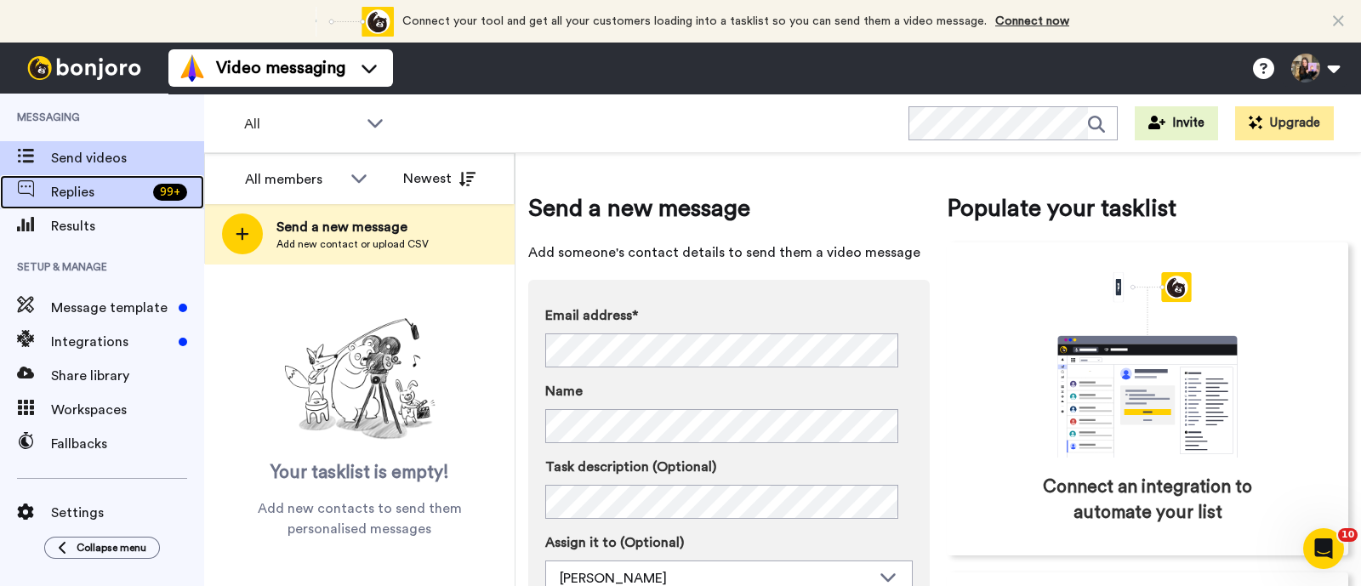
click at [131, 183] on span "Replies" at bounding box center [98, 192] width 95 height 20
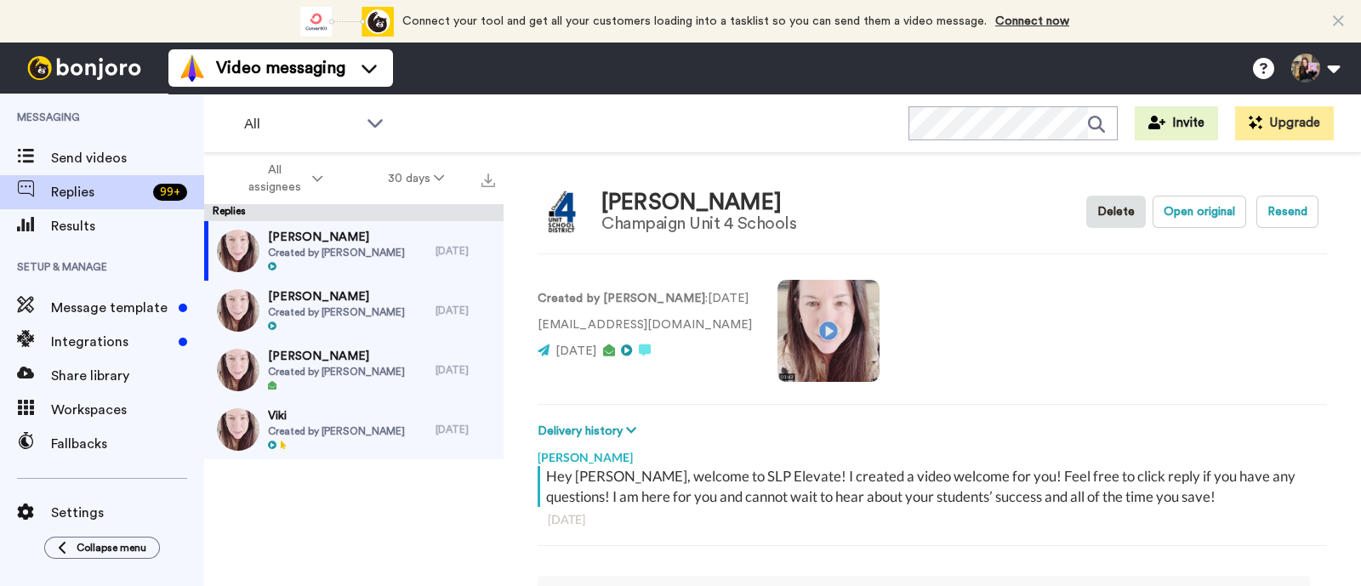
scroll to position [9, 0]
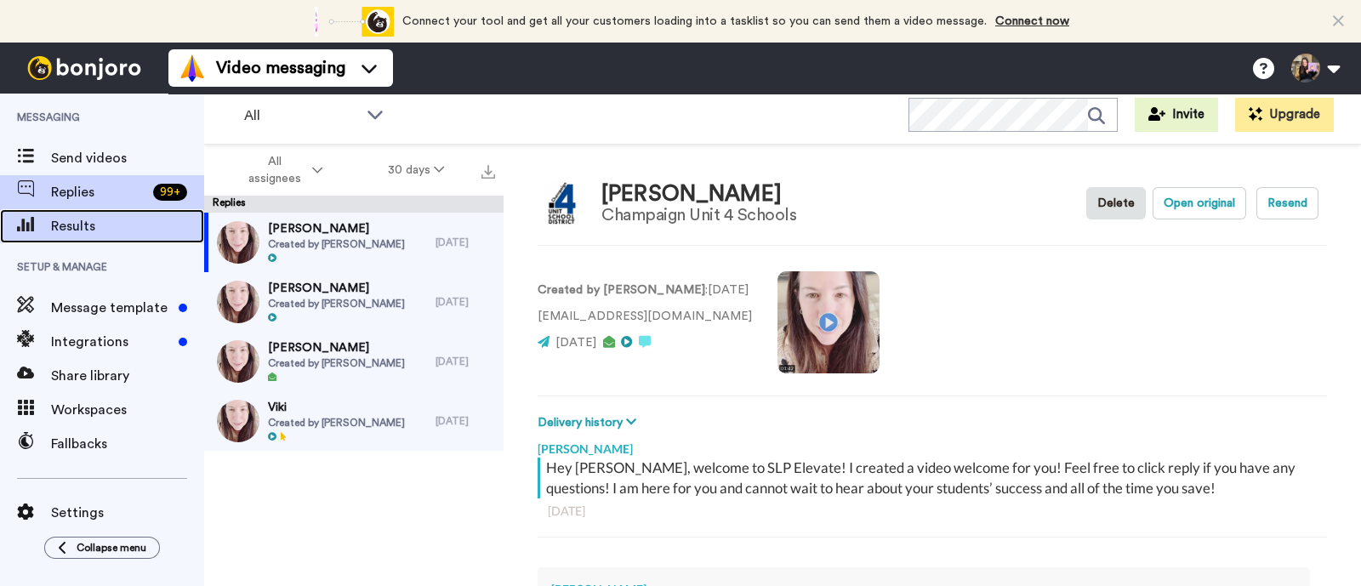
click at [156, 232] on span "Results" at bounding box center [127, 226] width 153 height 20
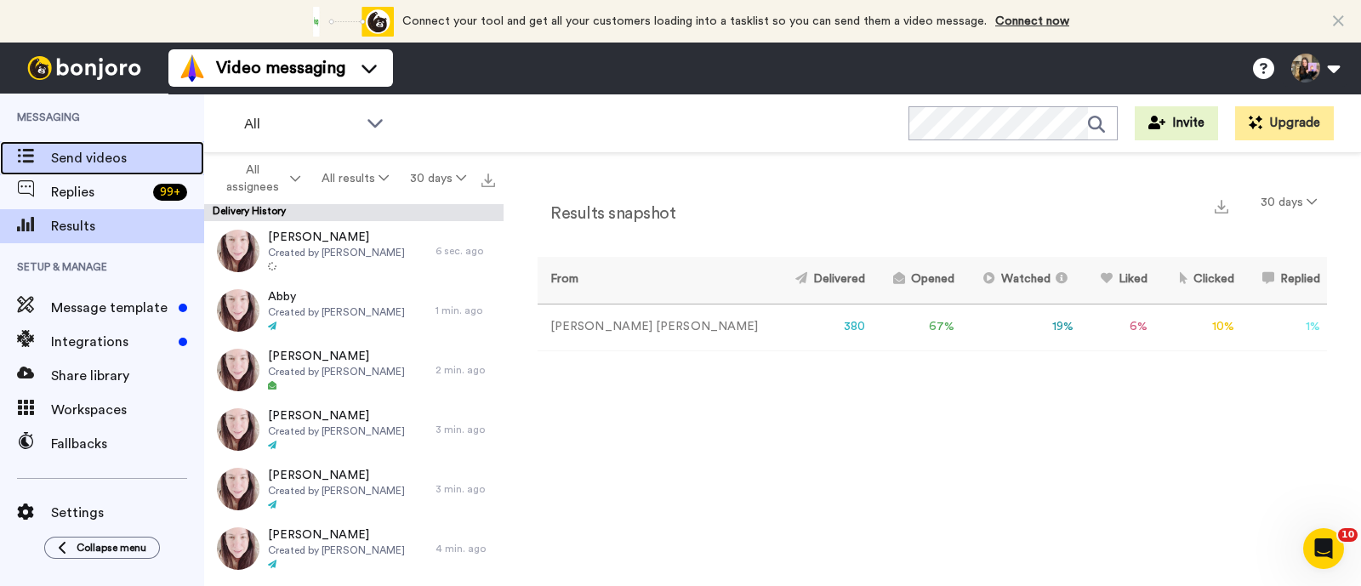
click at [100, 156] on span "Send videos" at bounding box center [127, 158] width 153 height 20
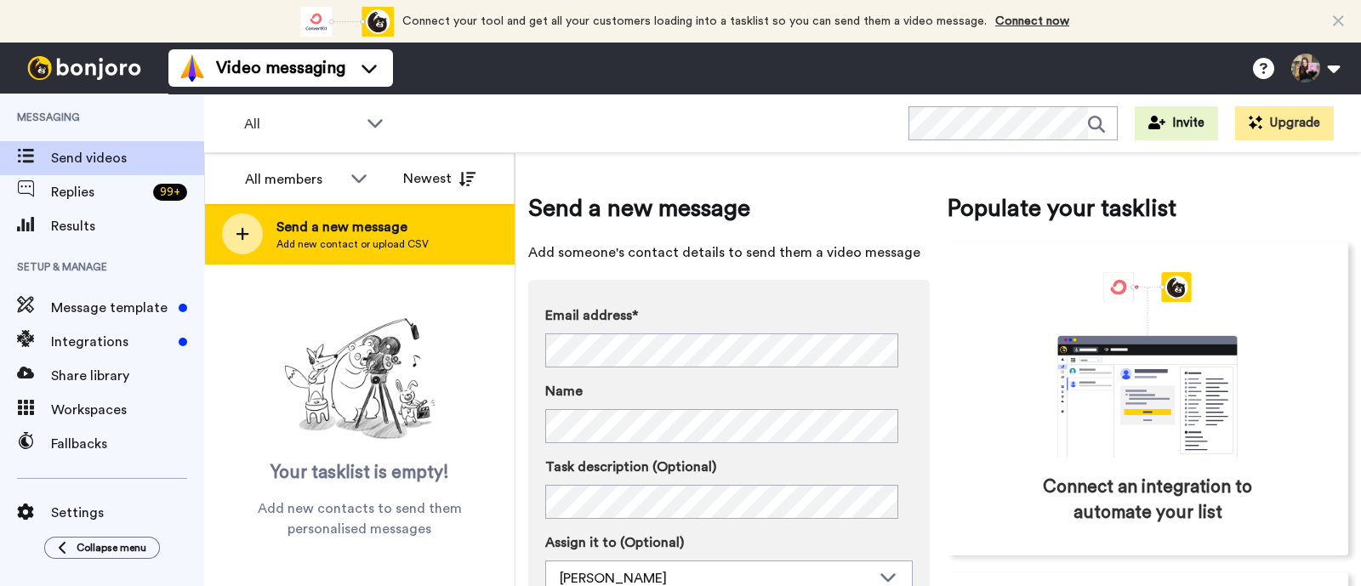
click at [304, 247] on span "Add new contact or upload CSV" at bounding box center [352, 244] width 152 height 14
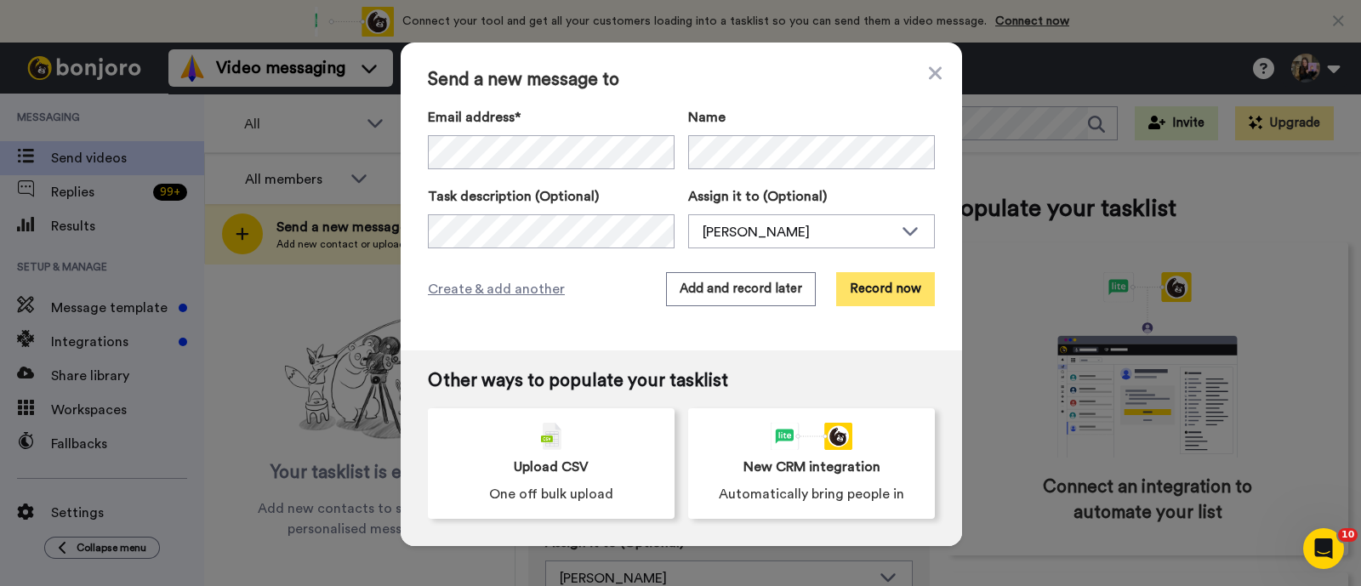
click at [894, 294] on button "Record now" at bounding box center [885, 289] width 99 height 34
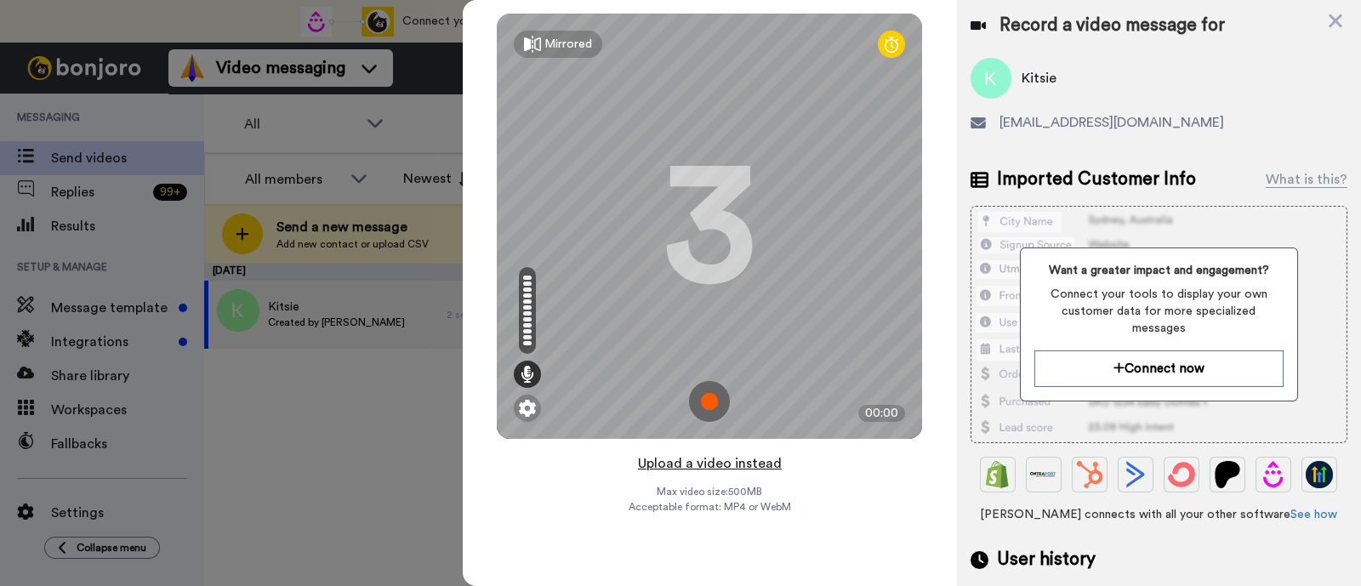
click at [767, 467] on button "Upload a video instead" at bounding box center [710, 463] width 154 height 22
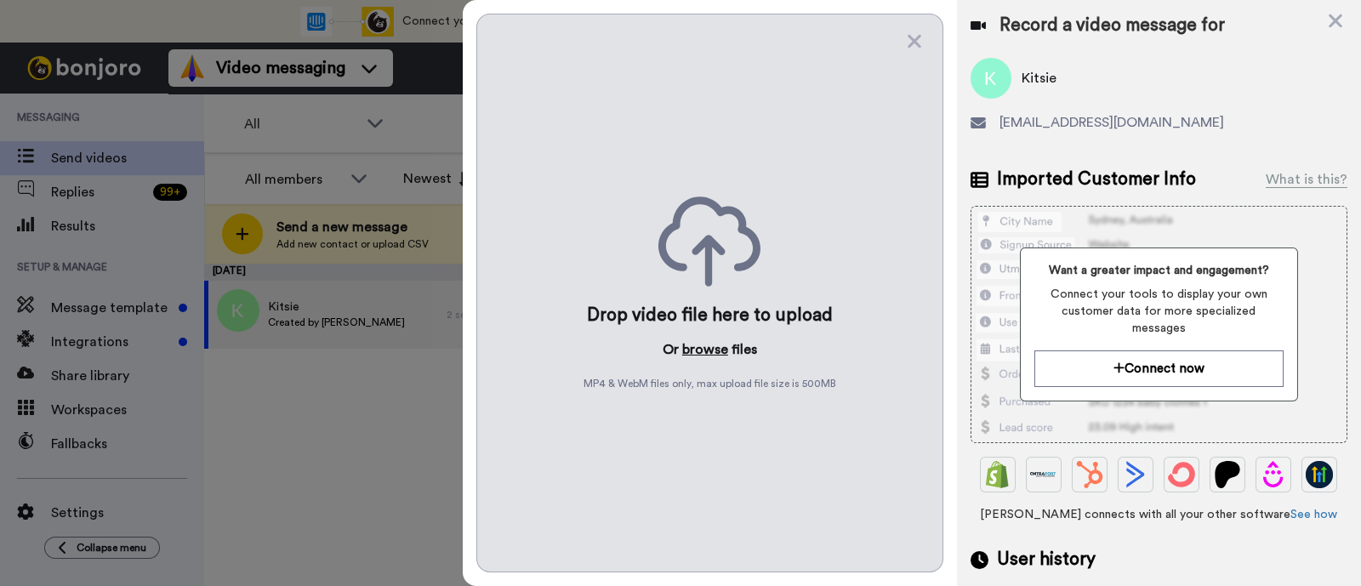
click at [710, 350] on button "browse" at bounding box center [705, 349] width 46 height 20
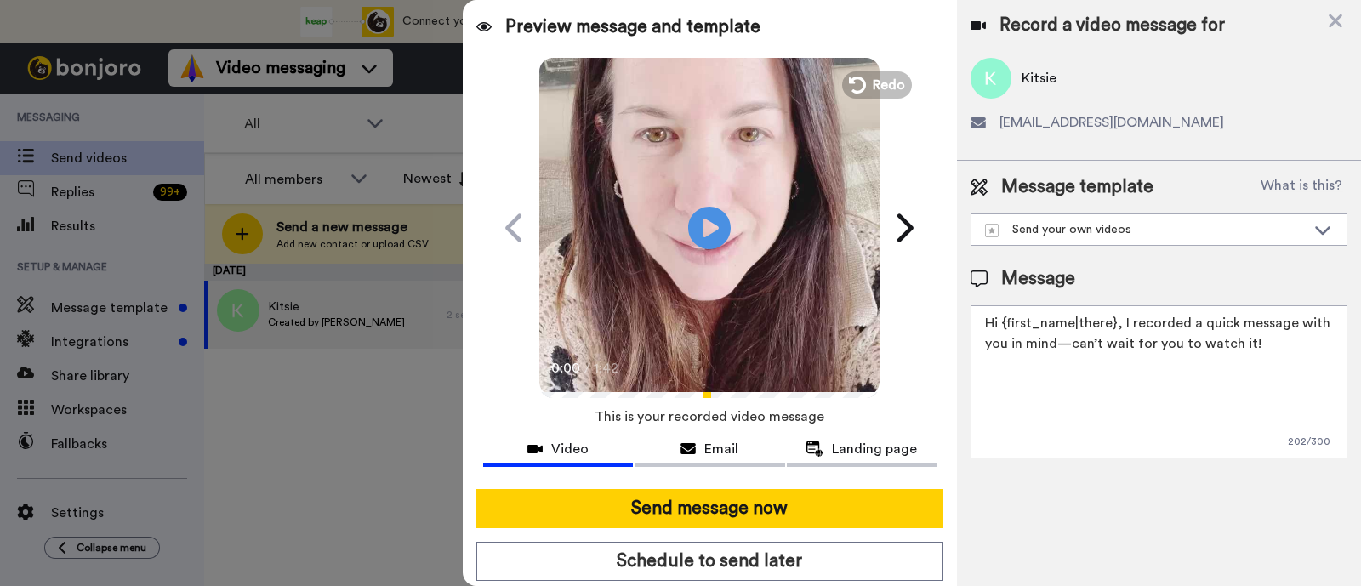
drag, startPoint x: 1273, startPoint y: 355, endPoint x: 1118, endPoint y: 316, distance: 159.4
click at [1118, 316] on textarea "Hi {first_name|there}, I recorded a quick message with you in mind—can’t wait f…" at bounding box center [1158, 381] width 377 height 153
paste textarea "welcome to SLP Elevate! I created a video welcome for you! Feel free to click r…"
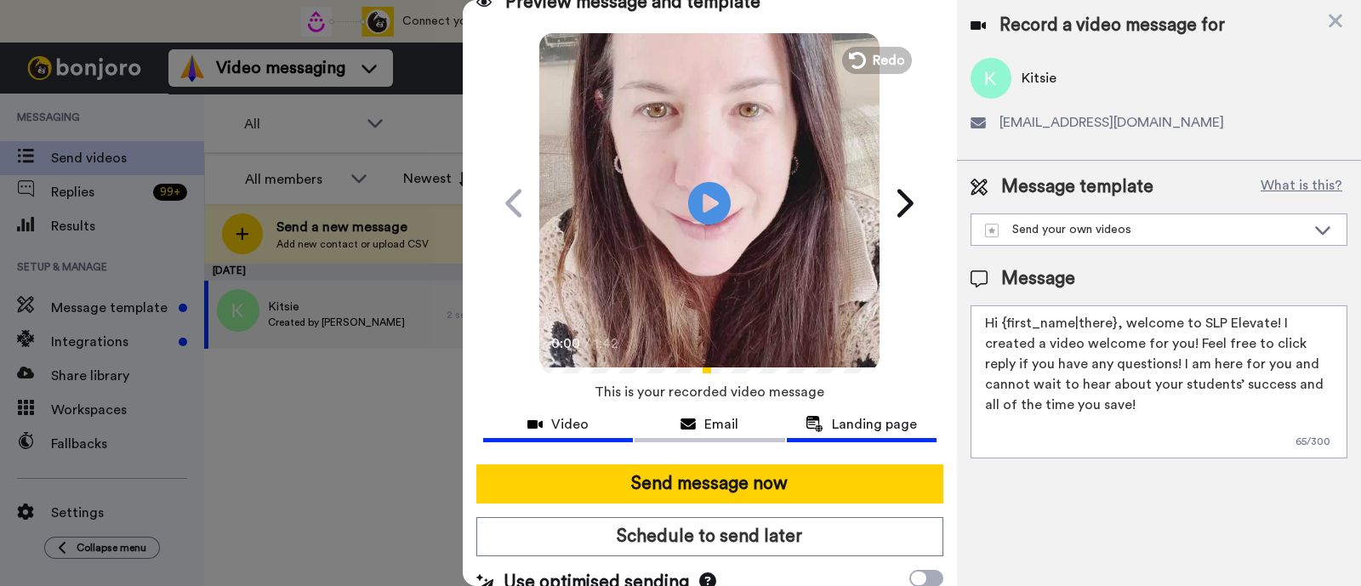
scroll to position [46, 0]
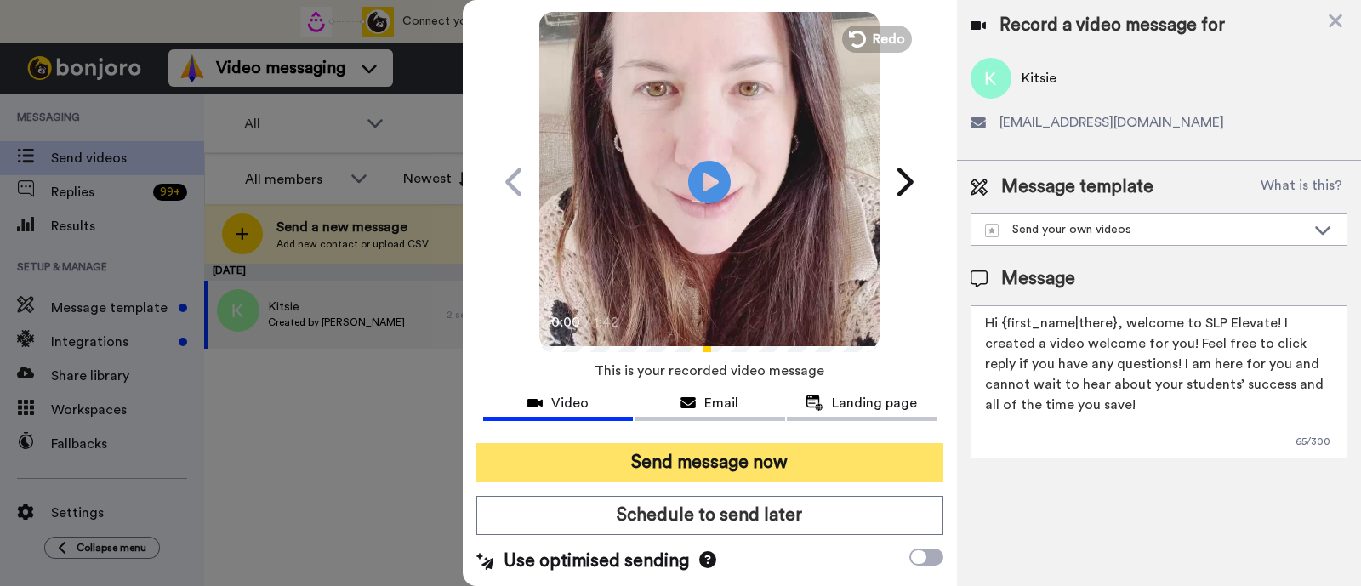
type textarea "Hi {first_name|there}, welcome to SLP Elevate! I created a video welcome for yo…"
click at [845, 453] on button "Send message now" at bounding box center [709, 462] width 467 height 39
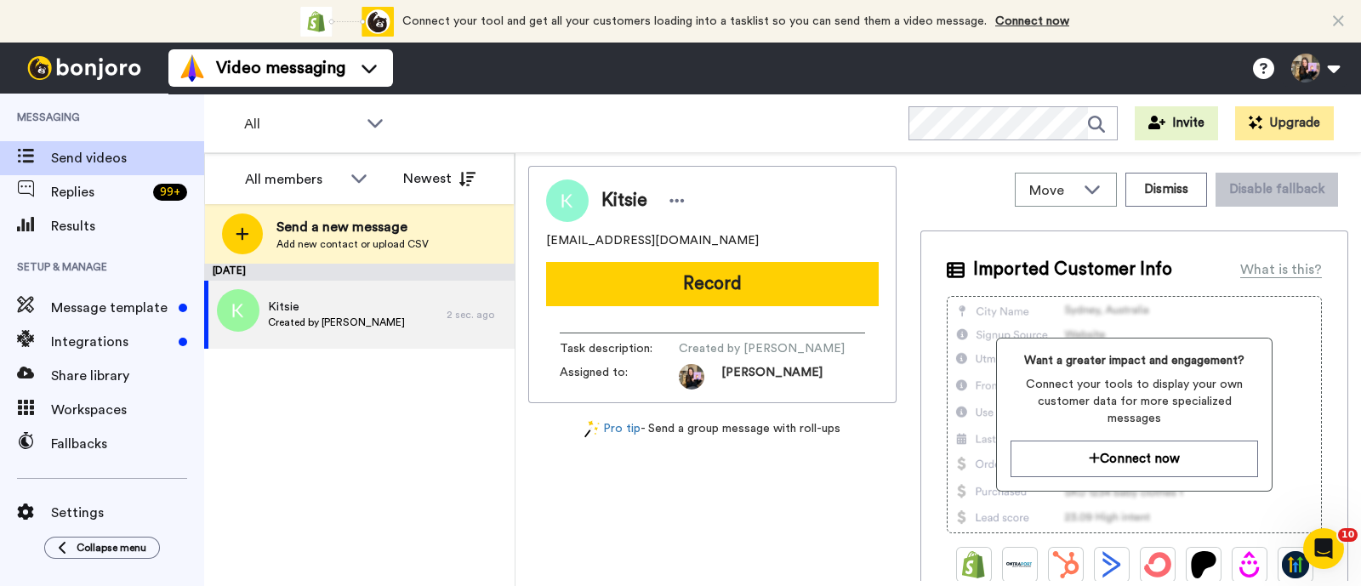
scroll to position [0, 0]
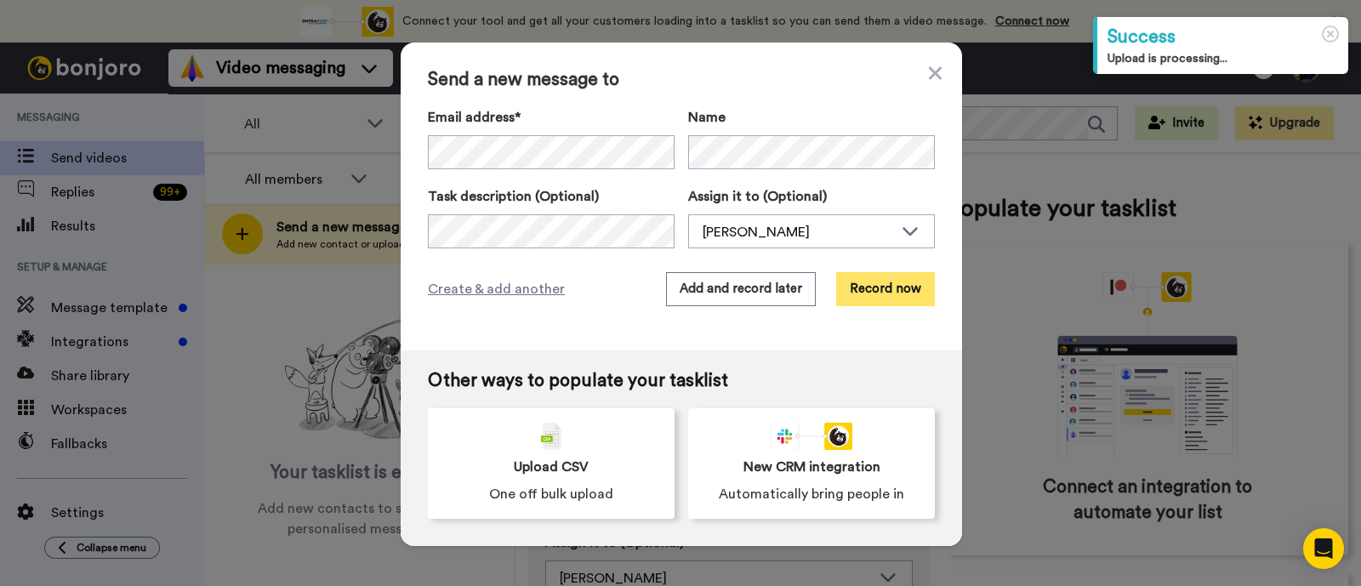
click at [880, 294] on button "Record now" at bounding box center [885, 289] width 99 height 34
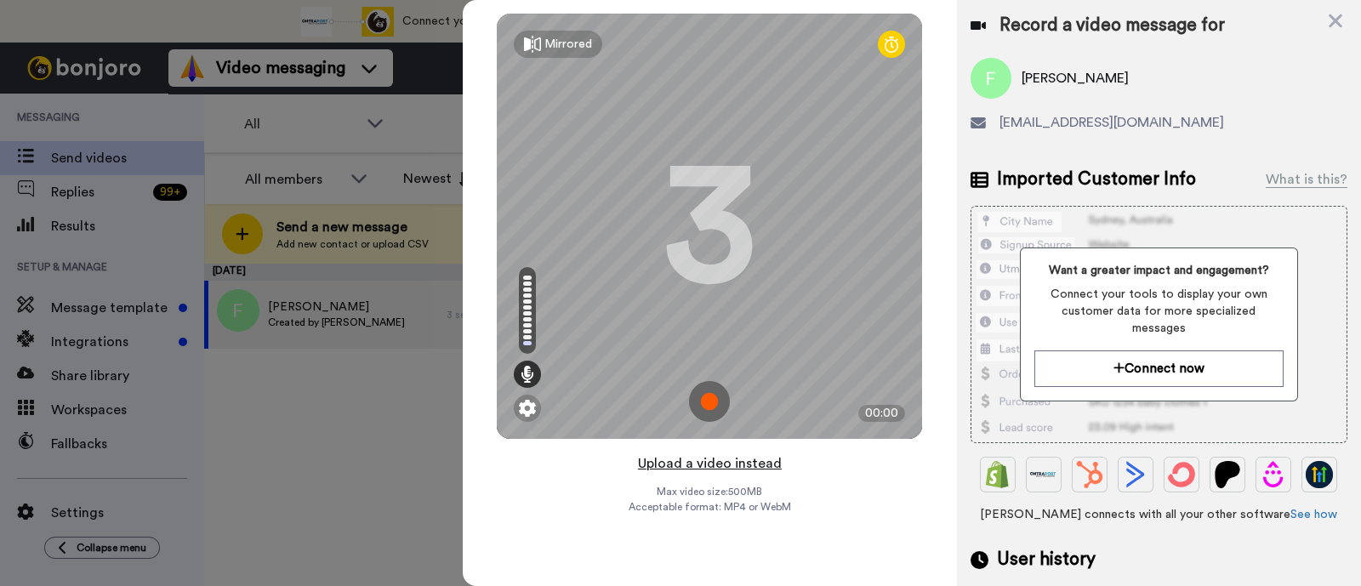
click at [772, 464] on button "Upload a video instead" at bounding box center [710, 463] width 154 height 22
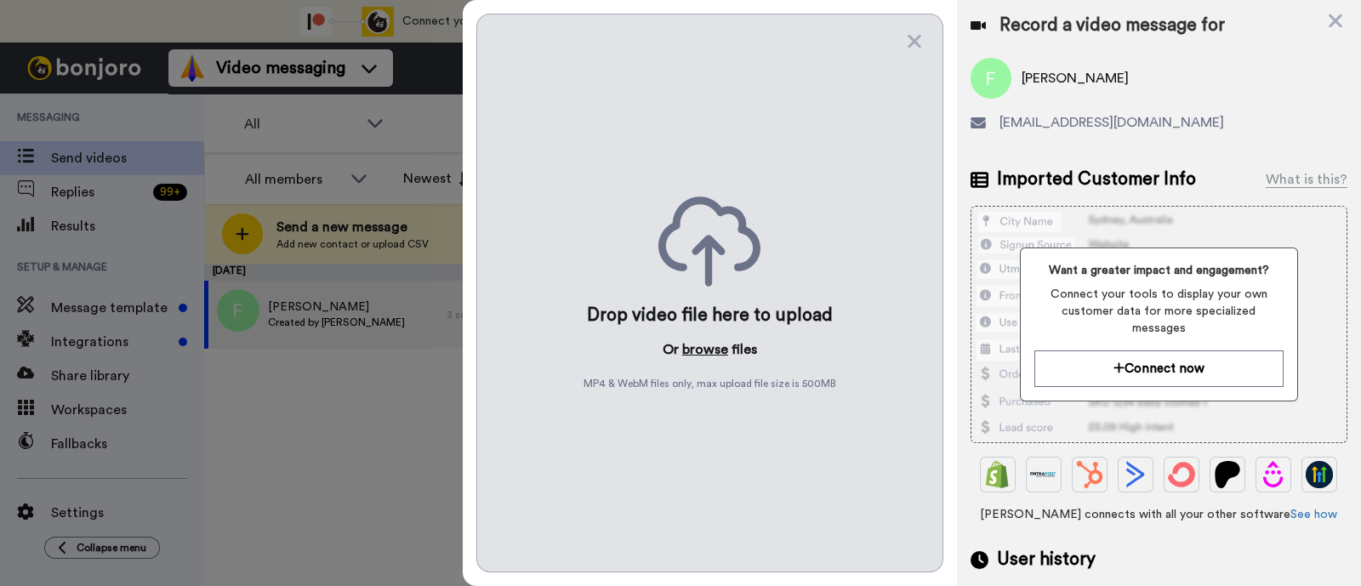
click at [719, 355] on button "browse" at bounding box center [705, 349] width 46 height 20
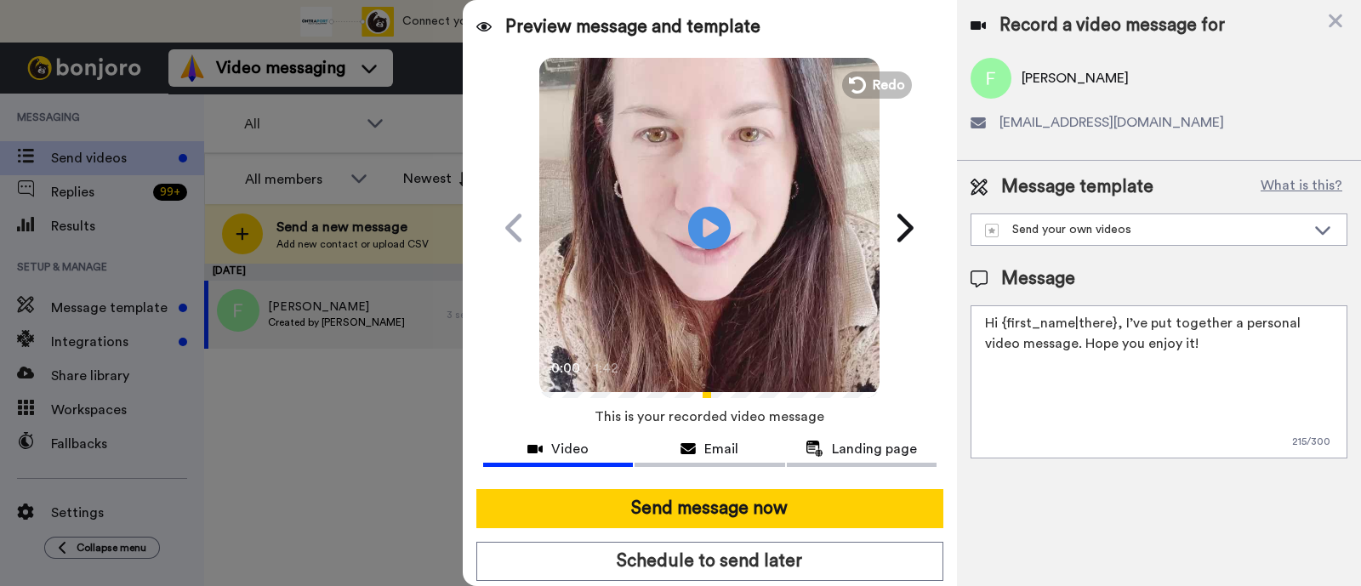
drag, startPoint x: 1171, startPoint y: 354, endPoint x: 1119, endPoint y: 332, distance: 56.4
click at [1119, 332] on textarea "Hi {first_name|there}, I’ve put together a personal video message. Hope you enj…" at bounding box center [1158, 381] width 377 height 153
paste textarea "welcome to SLP Elevate! I created a video welcome for you! Feel free to click r…"
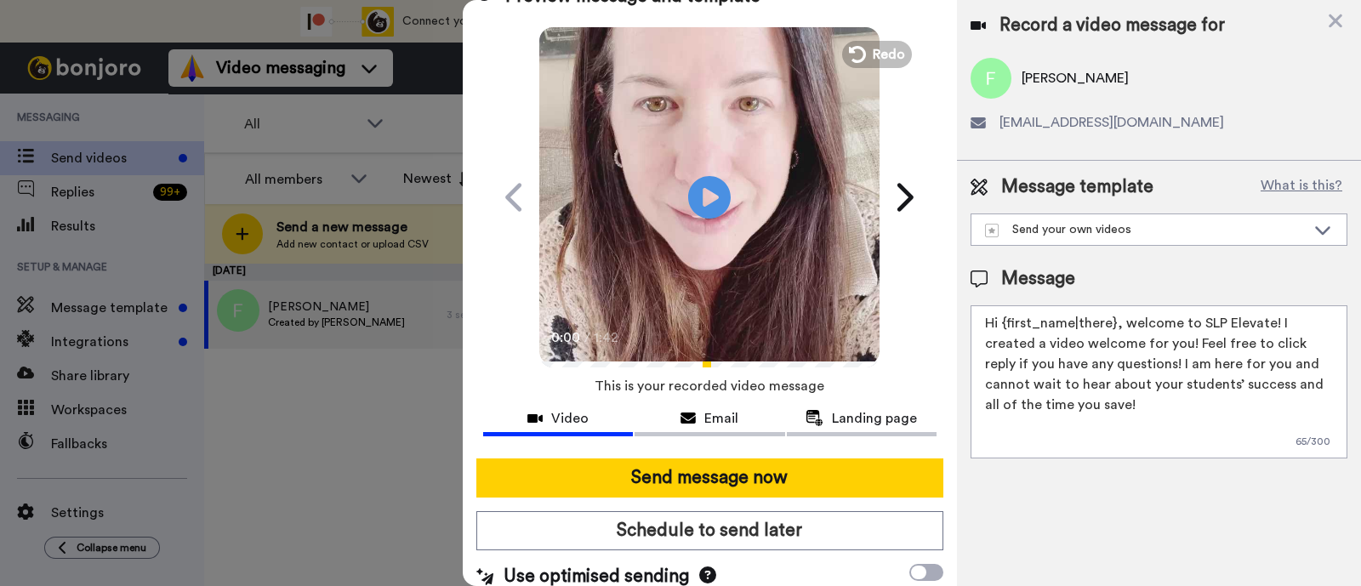
scroll to position [46, 0]
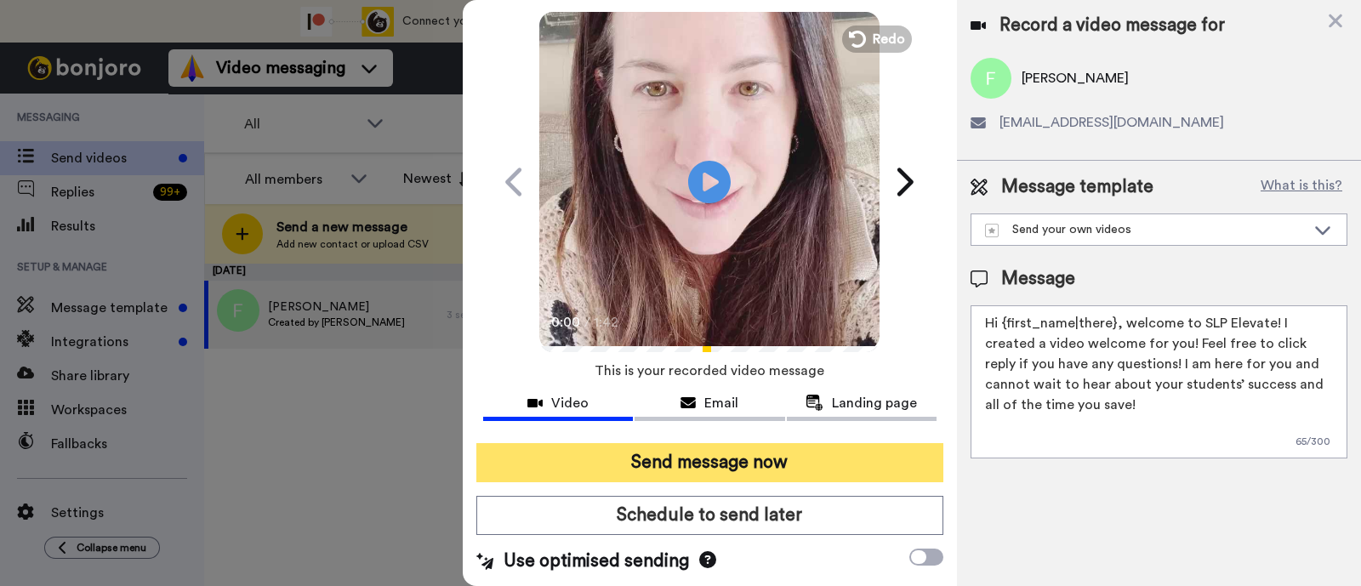
type textarea "Hi {first_name|there}, welcome to SLP Elevate! I created a video welcome for yo…"
click at [817, 461] on button "Send message now" at bounding box center [709, 462] width 467 height 39
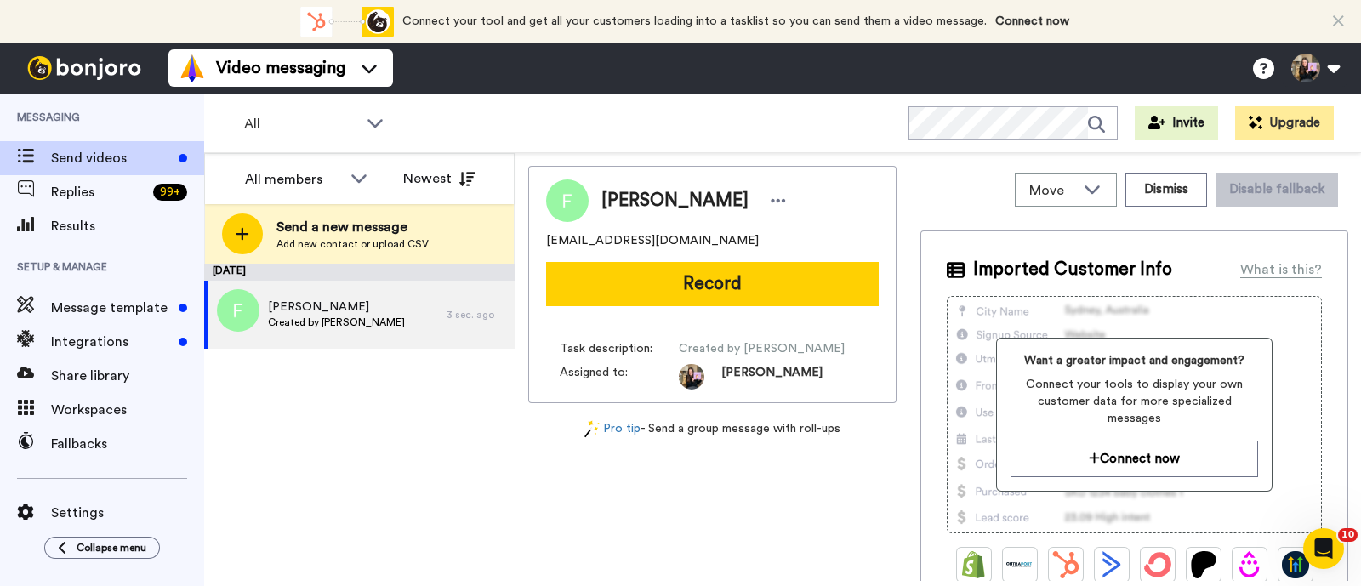
scroll to position [0, 0]
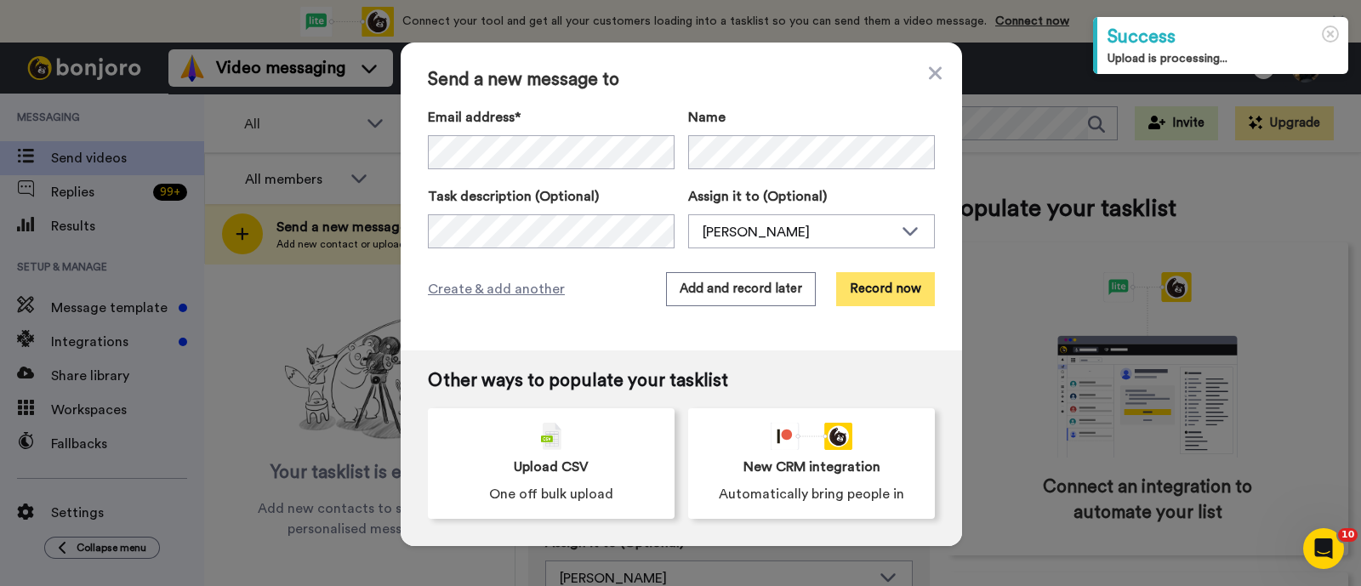
click at [876, 288] on button "Record now" at bounding box center [885, 289] width 99 height 34
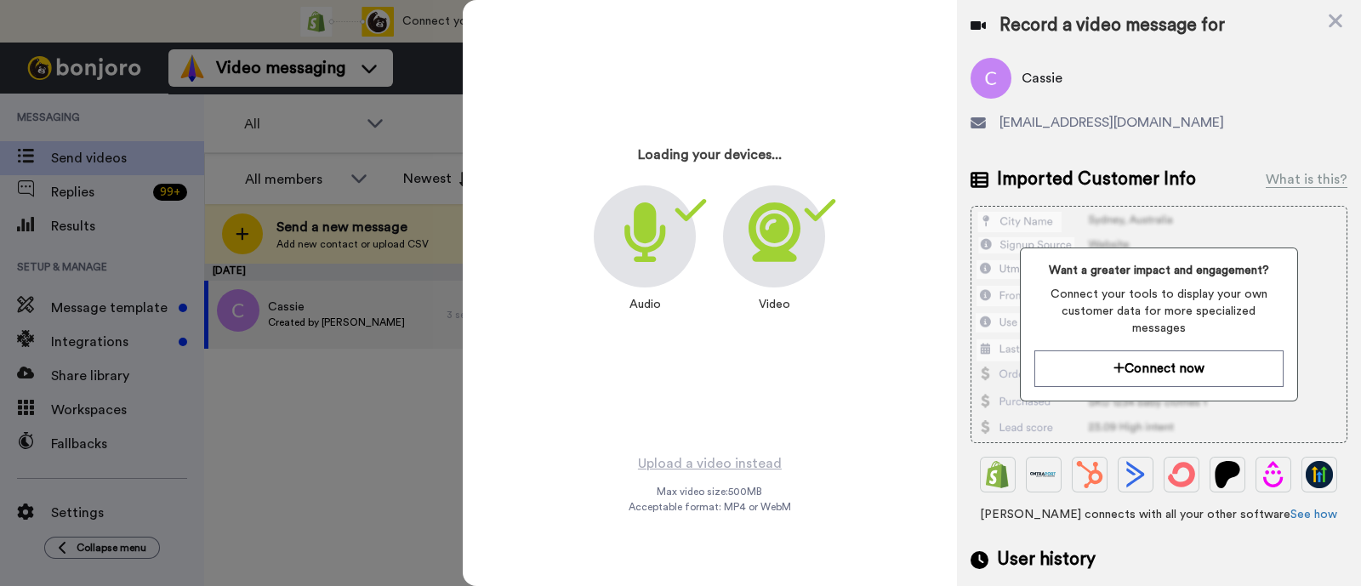
click at [828, 431] on div "Loading your devices... Audio Video" at bounding box center [709, 226] width 425 height 425
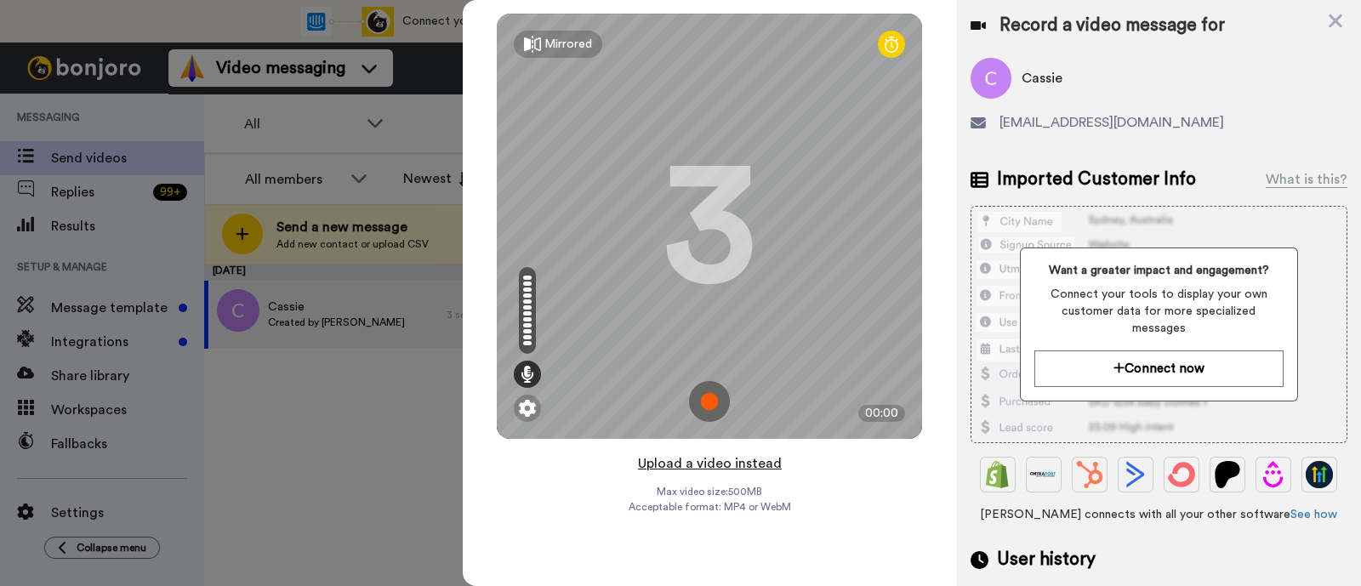
click at [750, 466] on button "Upload a video instead" at bounding box center [710, 463] width 154 height 22
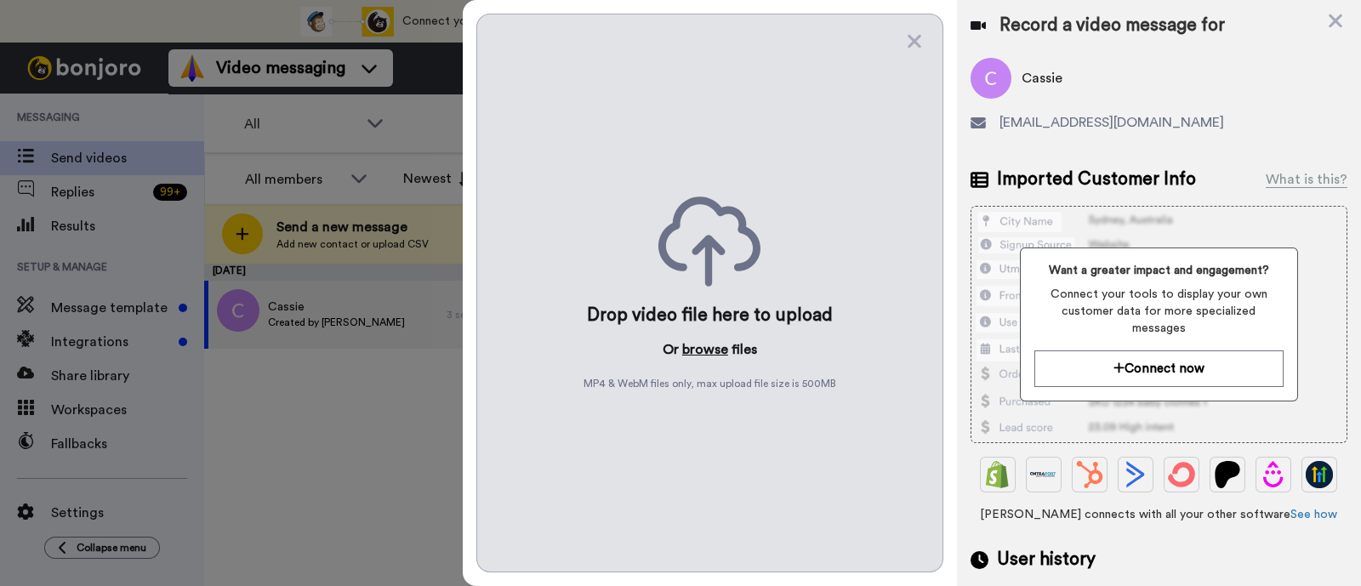
click at [695, 342] on button "browse" at bounding box center [705, 349] width 46 height 20
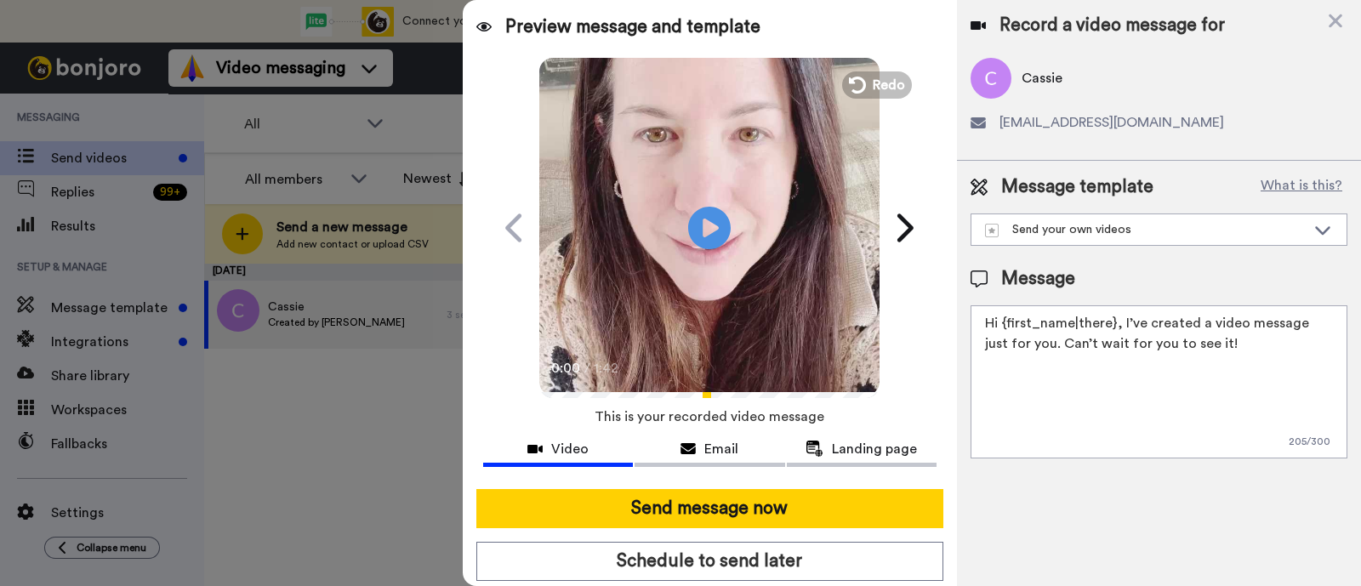
drag, startPoint x: 1217, startPoint y: 357, endPoint x: 1118, endPoint y: 329, distance: 103.4
click at [1118, 329] on textarea "Hi {first_name|there}, I’ve created a video message just for you. Can’t wait fo…" at bounding box center [1158, 381] width 377 height 153
paste textarea "welcome to SLP Elevate! I created a video welcome for you! Feel free to click r…"
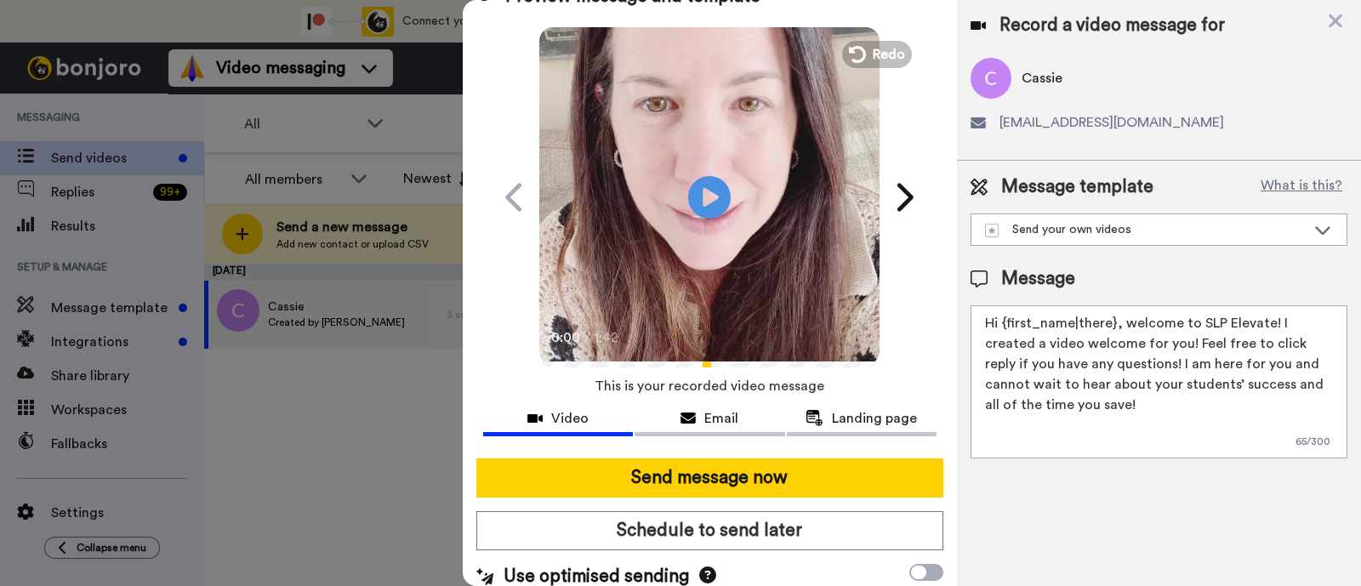
scroll to position [46, 0]
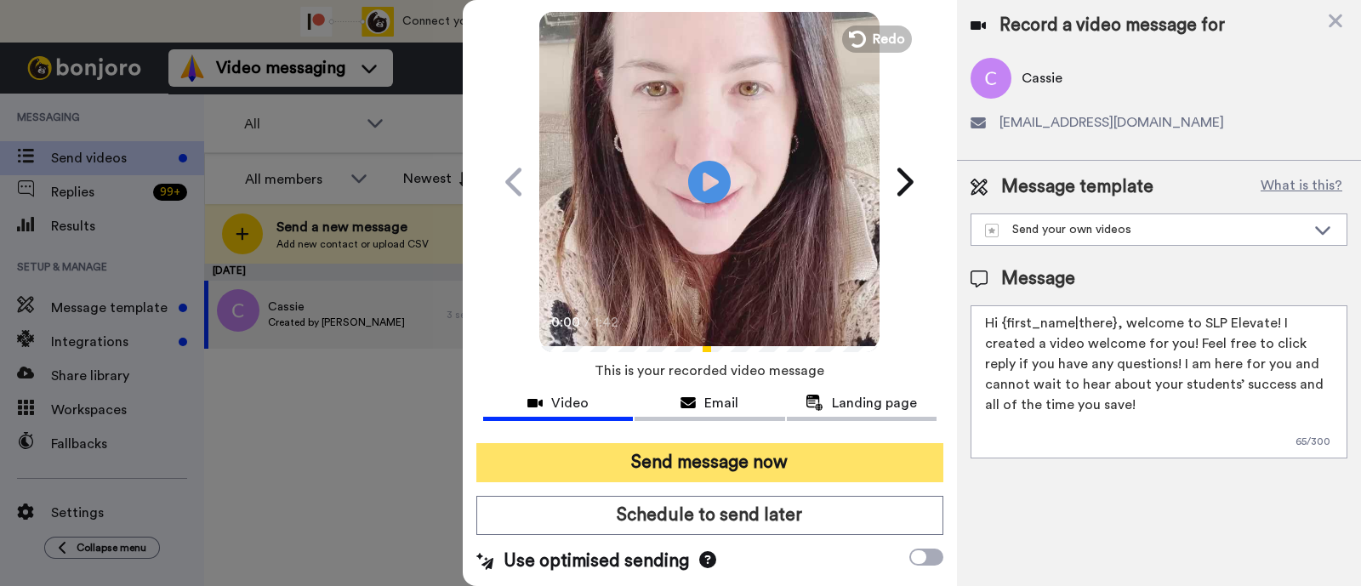
type textarea "Hi {first_name|there}, welcome to SLP Elevate! I created a video welcome for yo…"
click at [830, 462] on button "Send message now" at bounding box center [709, 462] width 467 height 39
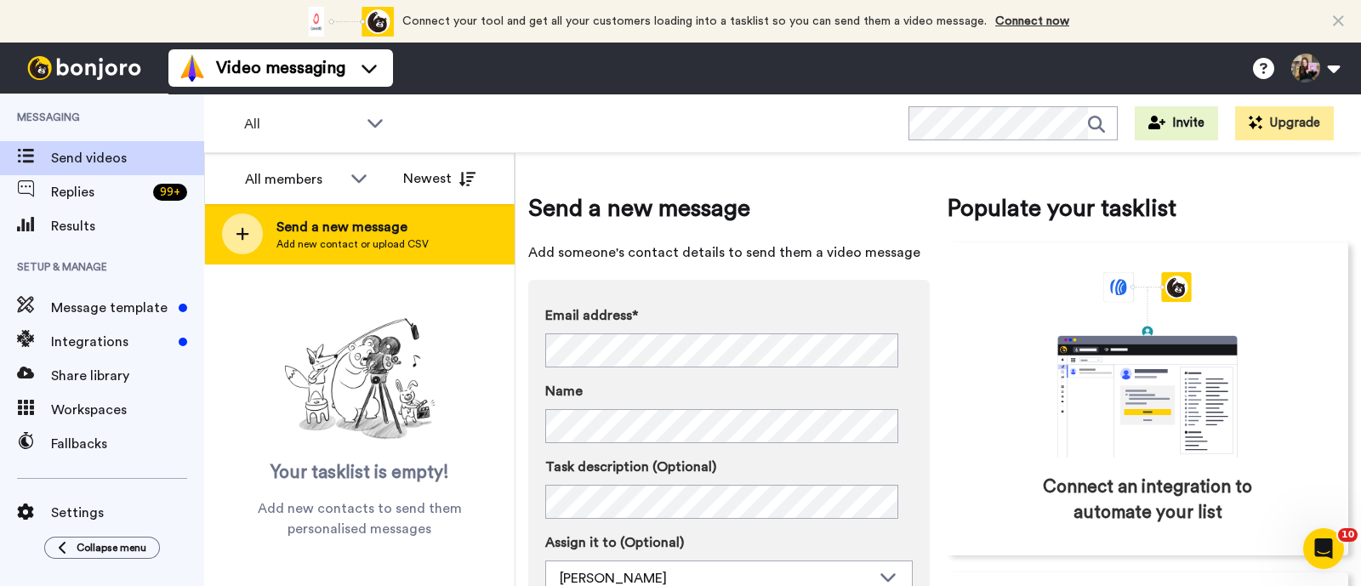
click at [353, 230] on span "Send a new message" at bounding box center [352, 227] width 152 height 20
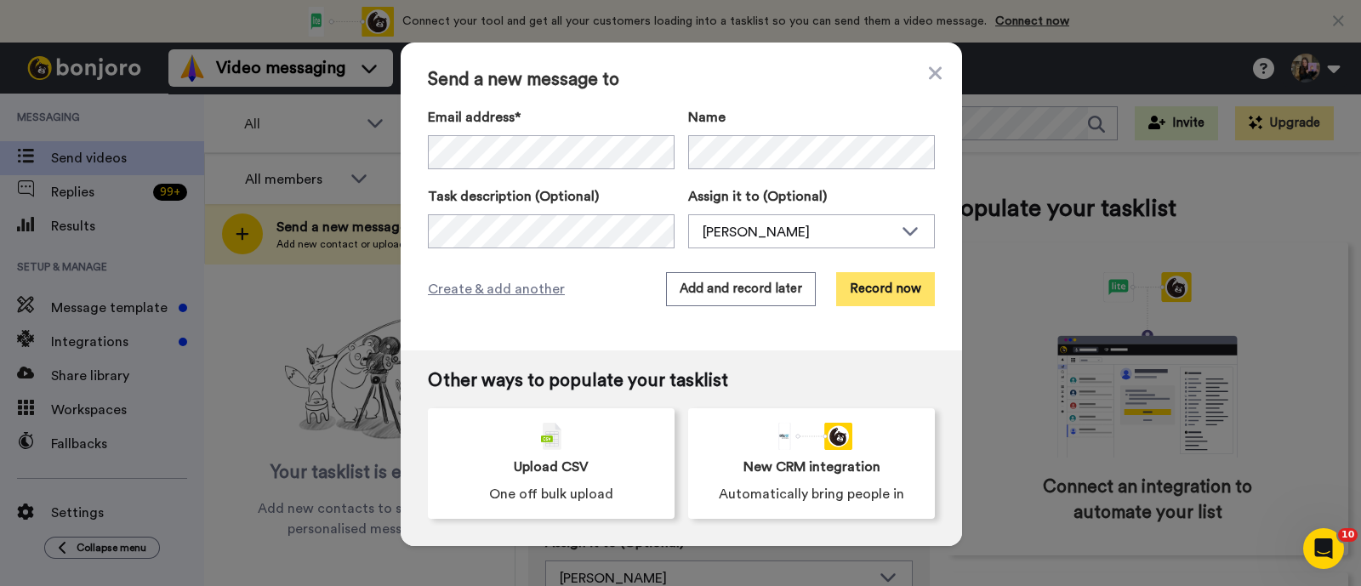
click at [903, 301] on button "Record now" at bounding box center [885, 289] width 99 height 34
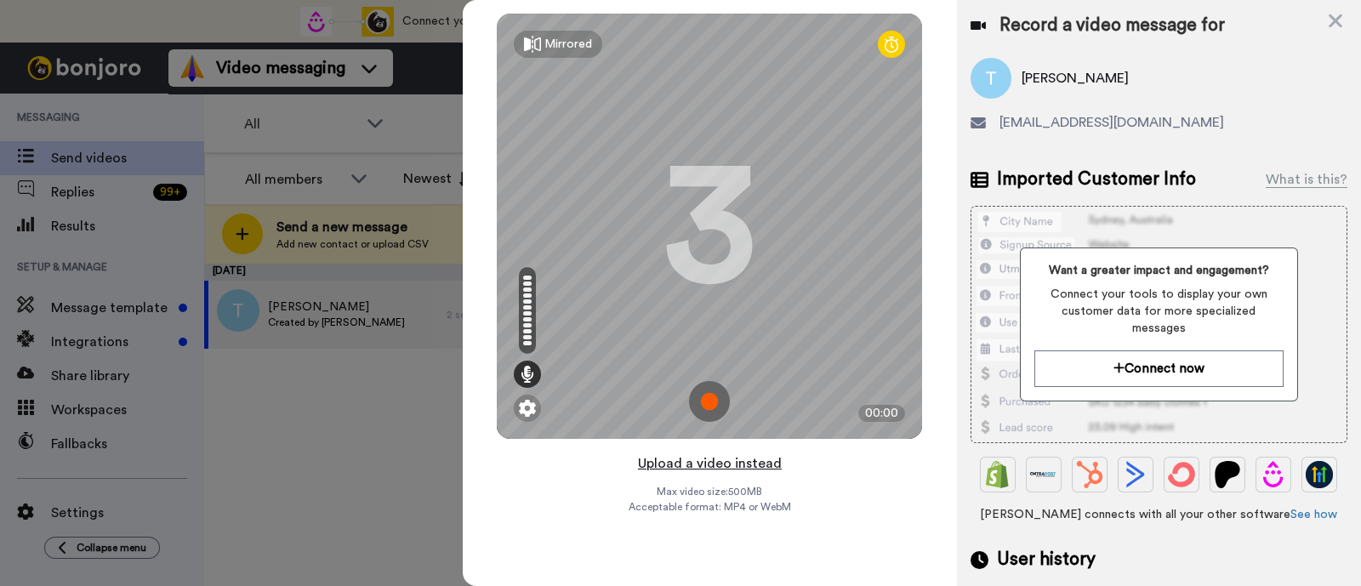
click at [724, 466] on button "Upload a video instead" at bounding box center [710, 463] width 154 height 22
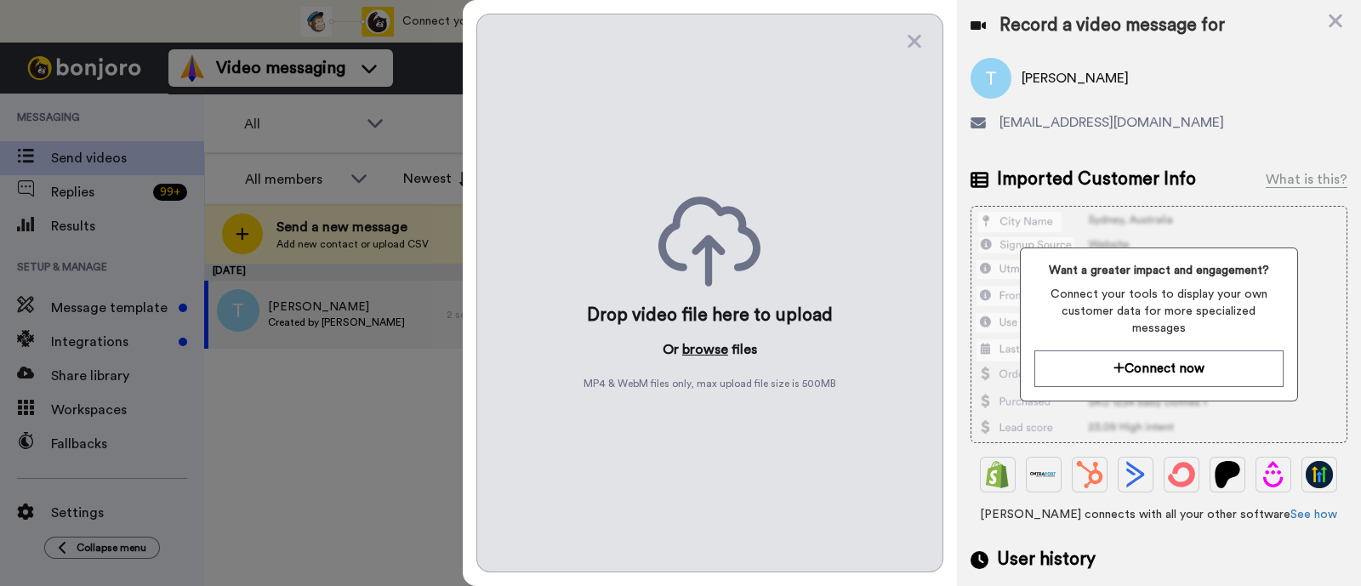
click at [706, 340] on button "browse" at bounding box center [705, 349] width 46 height 20
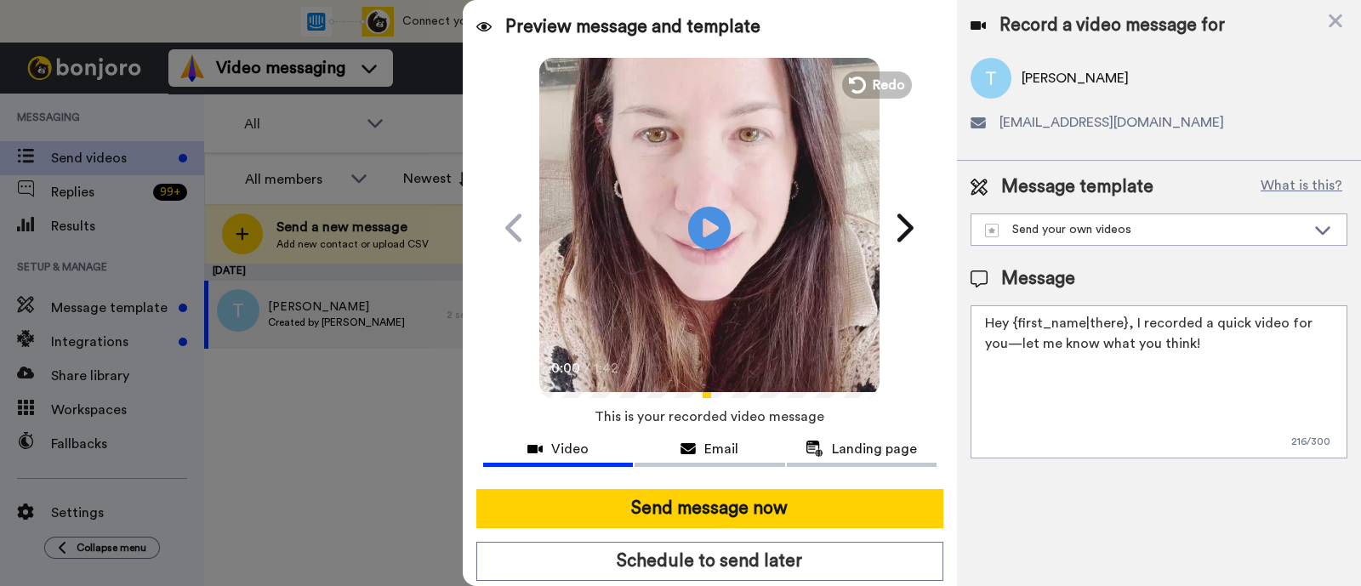
drag, startPoint x: 1220, startPoint y: 355, endPoint x: 1132, endPoint y: 310, distance: 99.3
click at [1132, 310] on textarea "Hey {first_name|there}, I recorded a quick video for you—let me know what you t…" at bounding box center [1158, 381] width 377 height 153
paste textarea "welcome to SLP Elevate! I created a video welcome for you! Feel free to click r…"
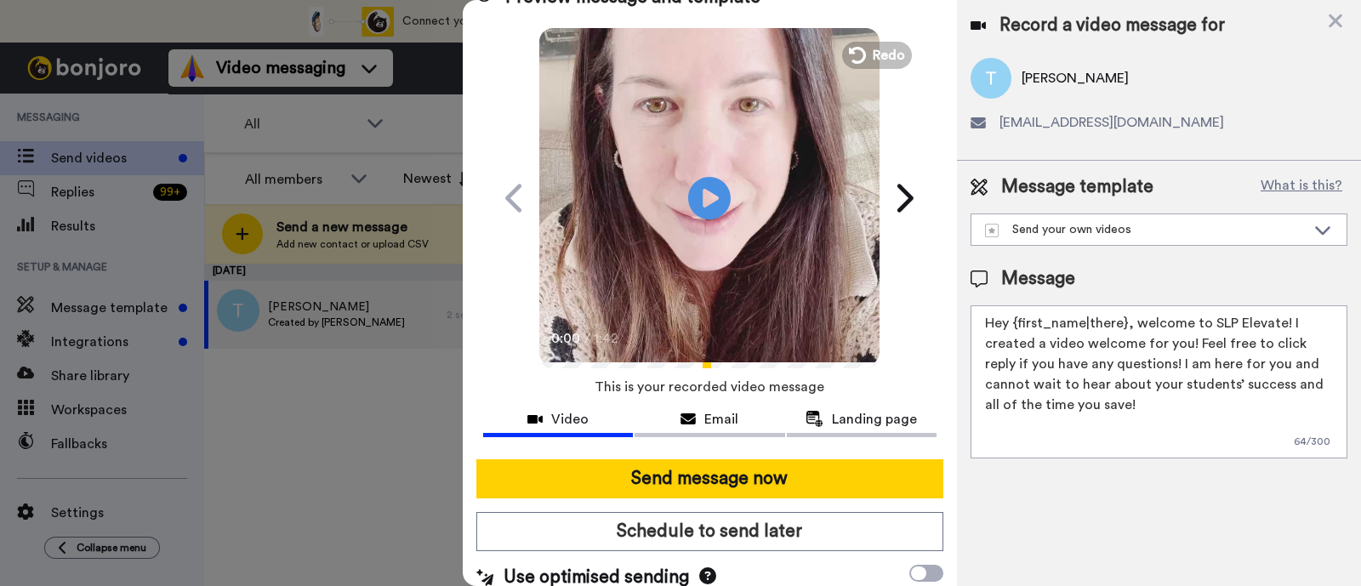
scroll to position [46, 0]
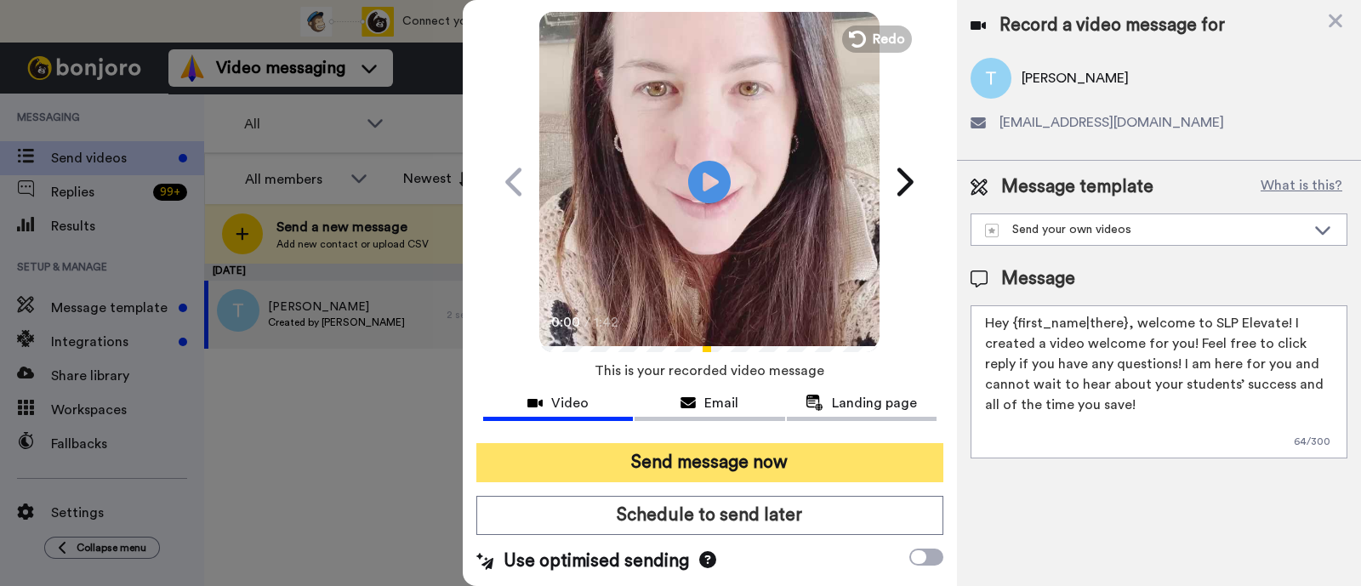
type textarea "Hey {first_name|there}, welcome to SLP Elevate! I created a video welcome for y…"
click at [755, 462] on button "Send message now" at bounding box center [709, 462] width 467 height 39
